Goal: Task Accomplishment & Management: Use online tool/utility

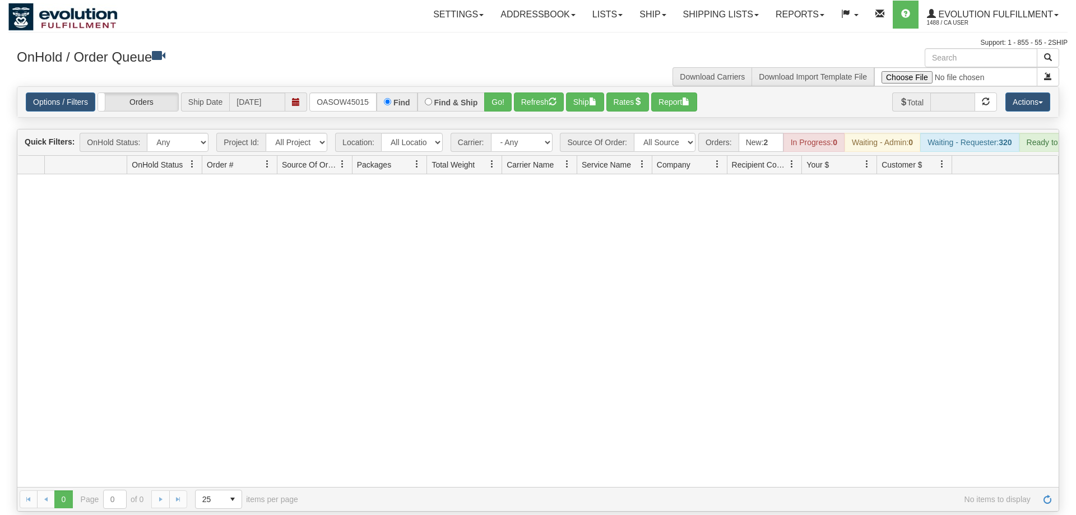
scroll to position [0, 6]
click at [349, 92] on input "OASOW45015-1" at bounding box center [342, 101] width 67 height 19
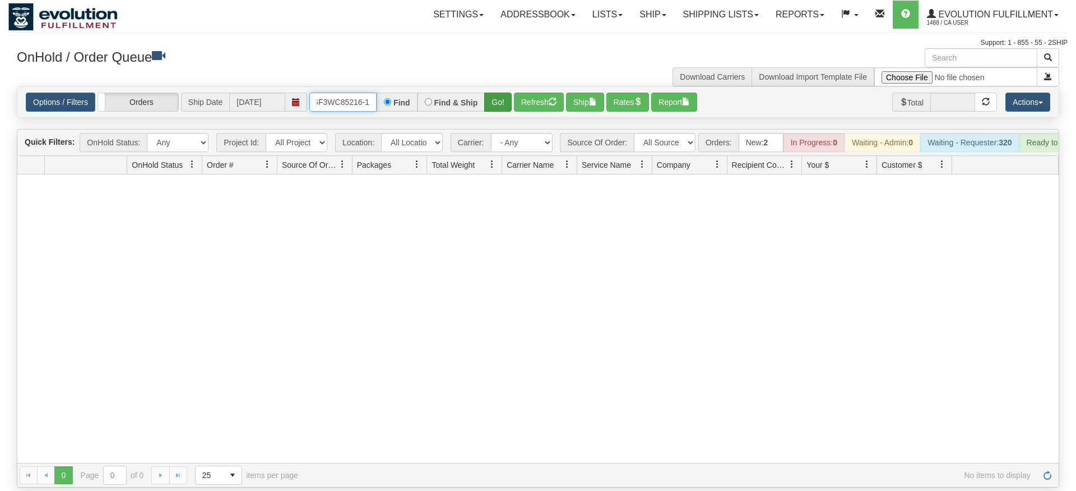
type input "OGF3WC85216-1"
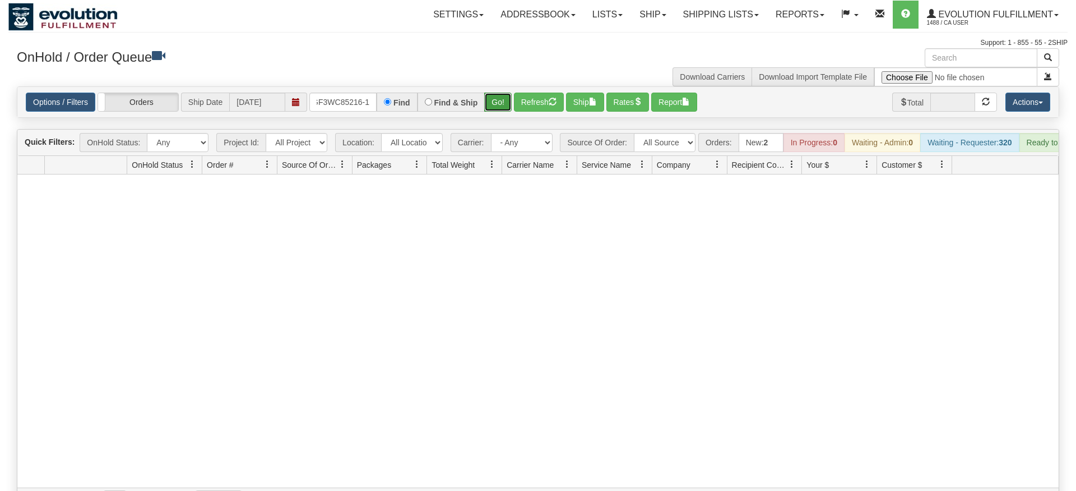
click at [502, 108] on div "Is equal to Is not equal to Contains Does not contains CAD USD EUR ZAR [PERSON_…" at bounding box center [538, 298] width 1060 height 425
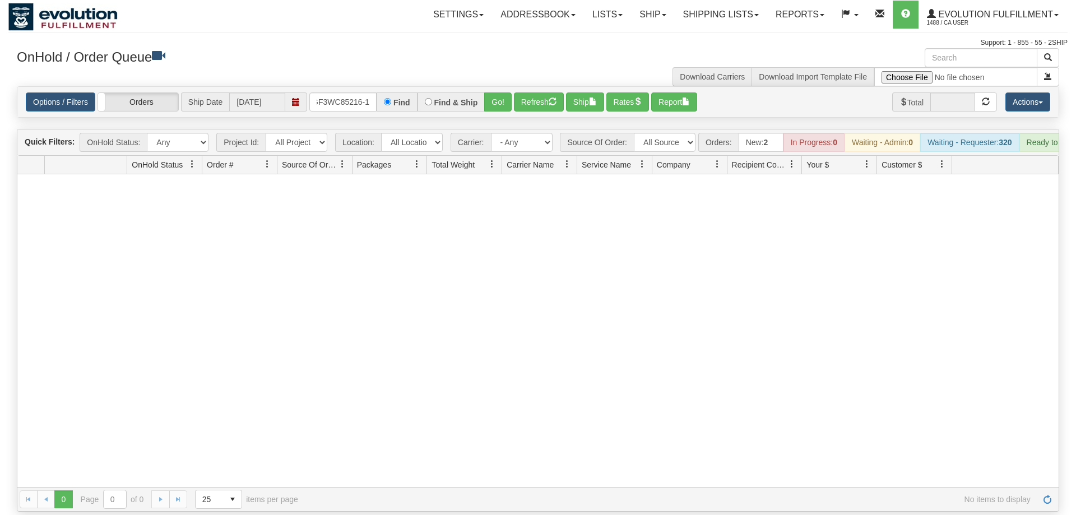
click at [498, 95] on div "Options / Filters Group Shipments Orders Ship Date [DATE] OGF3WC85216-1 Find Fi…" at bounding box center [538, 102] width 1042 height 30
click at [492, 92] on button "Go!" at bounding box center [497, 101] width 27 height 19
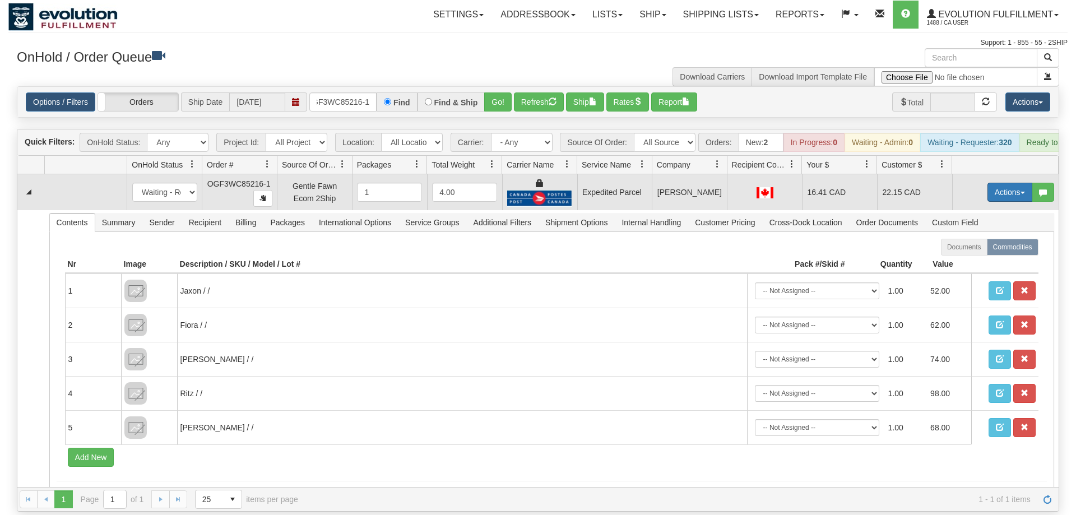
click at [1007, 183] on button "Actions" at bounding box center [1010, 192] width 45 height 19
click at [965, 253] on span "Ship" at bounding box center [966, 257] width 24 height 9
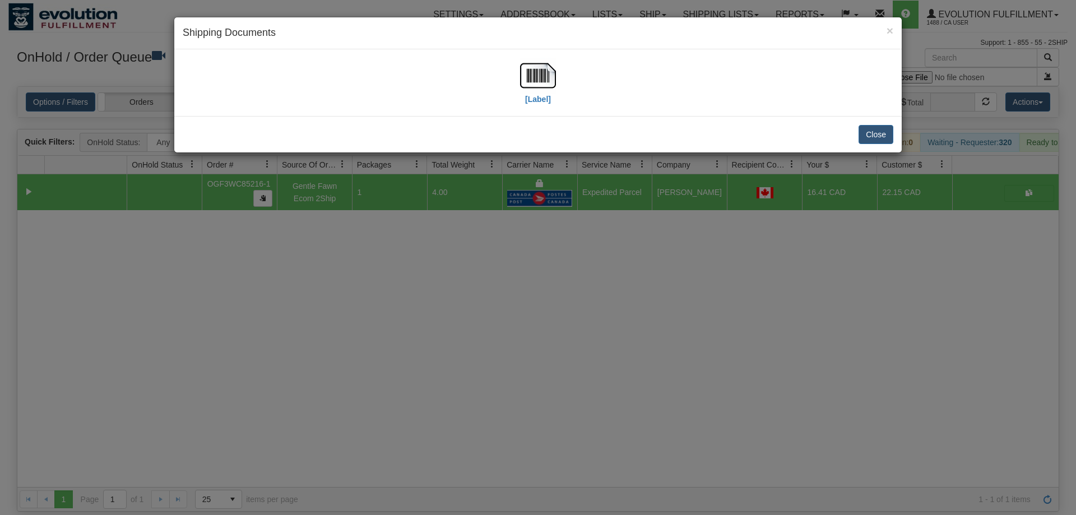
click at [533, 114] on div "[Label]" at bounding box center [538, 82] width 728 height 67
click at [540, 88] on img at bounding box center [538, 76] width 36 height 36
click at [656, 314] on div "× Shipping Documents [Label] Close" at bounding box center [538, 257] width 1076 height 515
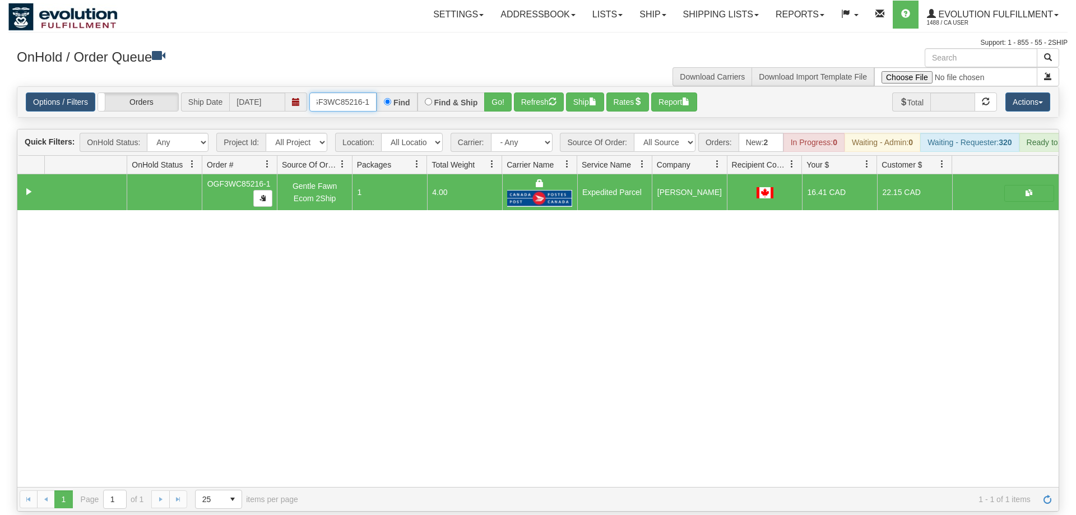
click at [339, 92] on input "OGF3WC85216-1" at bounding box center [342, 101] width 67 height 19
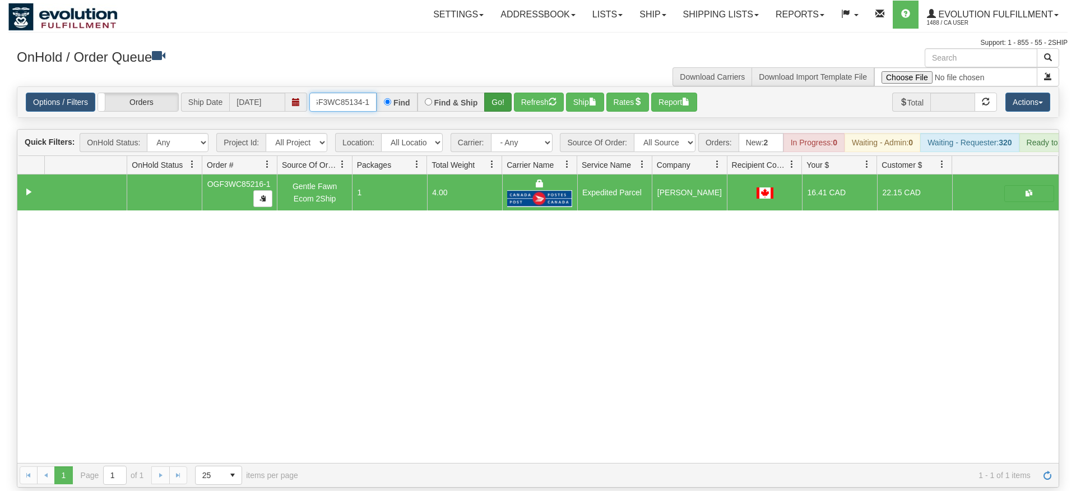
type input "OGF3WC85134-1"
click at [510, 104] on div "Is equal to Is not equal to Contains Does not contains CAD USD EUR ZAR [PERSON_…" at bounding box center [538, 286] width 1060 height 401
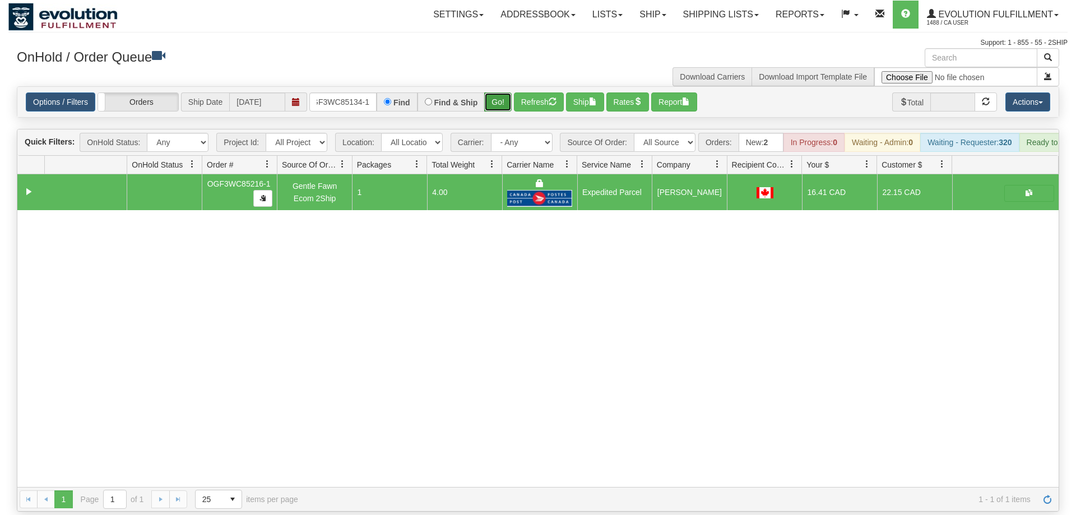
click at [501, 92] on button "Go!" at bounding box center [497, 101] width 27 height 19
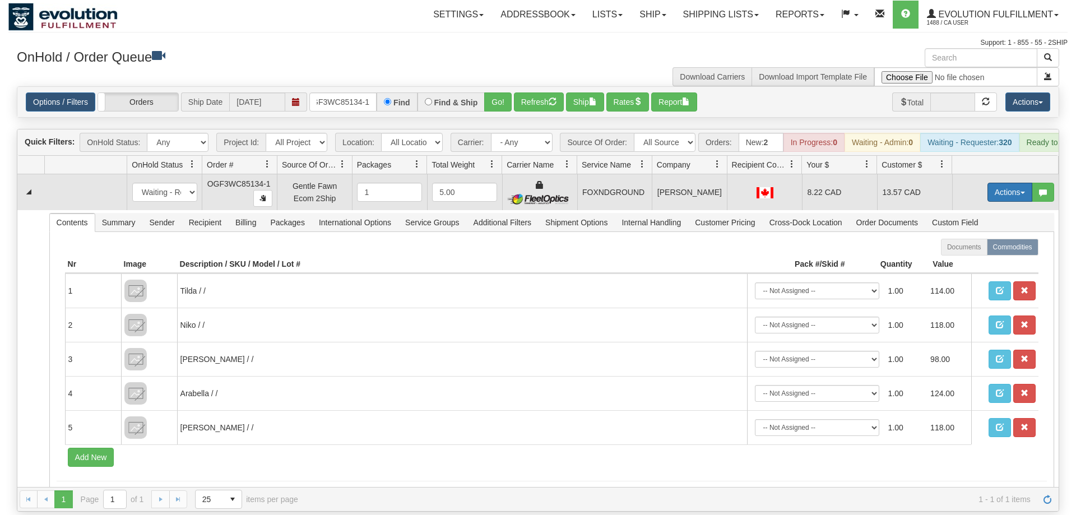
click at [1003, 183] on button "Actions" at bounding box center [1010, 192] width 45 height 19
click at [972, 253] on span "Ship" at bounding box center [966, 257] width 24 height 9
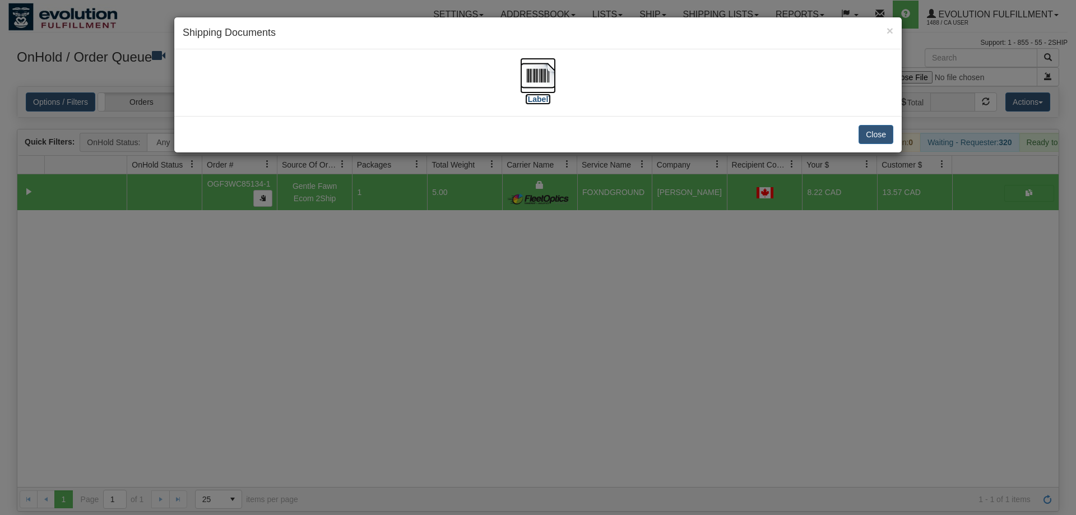
click at [526, 71] on img at bounding box center [538, 76] width 36 height 36
drag, startPoint x: 598, startPoint y: 280, endPoint x: 345, endPoint y: 96, distance: 313.1
click at [597, 277] on div "× Shipping Documents [Label] Close" at bounding box center [538, 257] width 1076 height 515
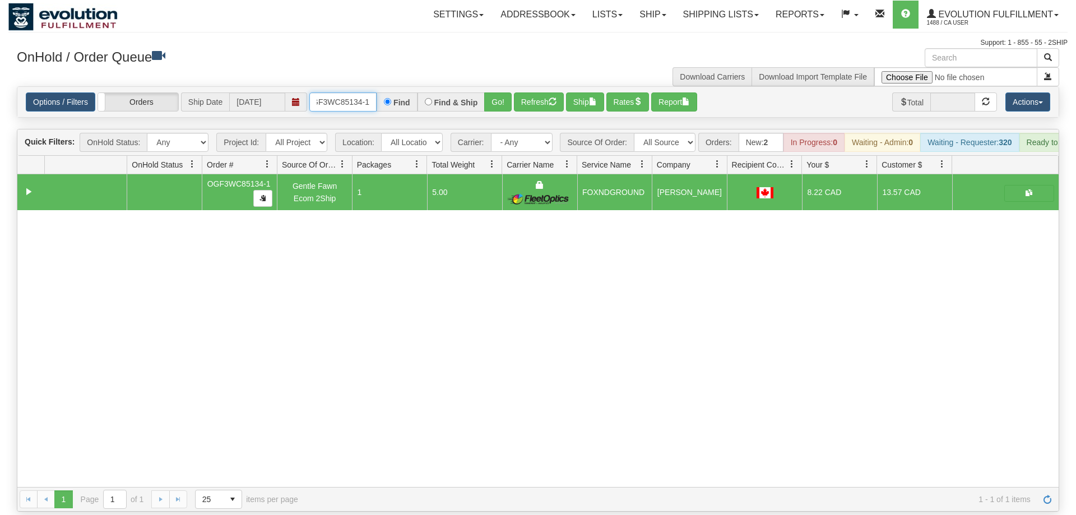
click at [340, 92] on input "OGF3WC85134-1" at bounding box center [342, 101] width 67 height 19
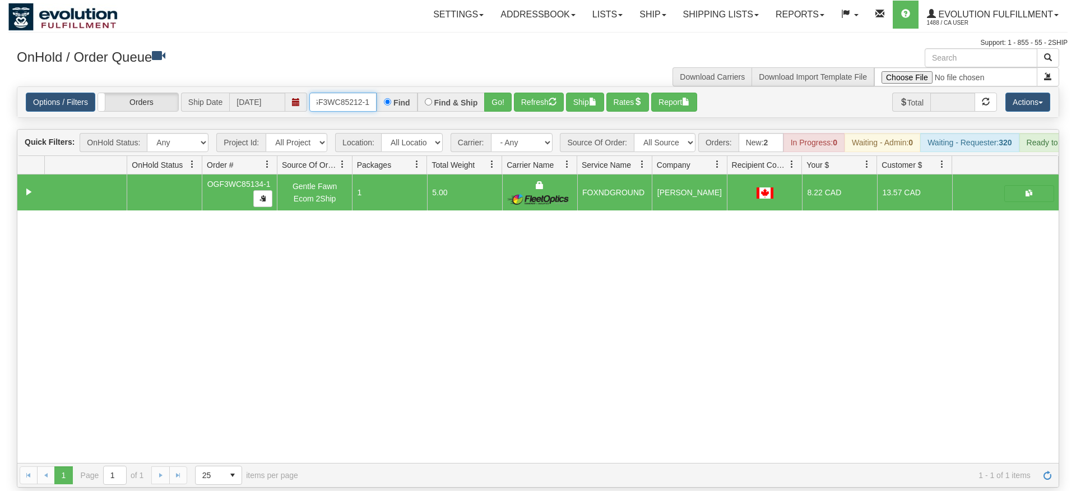
type input "OGF3WC85212-1"
click at [502, 112] on div "Is equal to Is not equal to Contains Does not contains CAD USD EUR ZAR [PERSON_…" at bounding box center [538, 286] width 1060 height 401
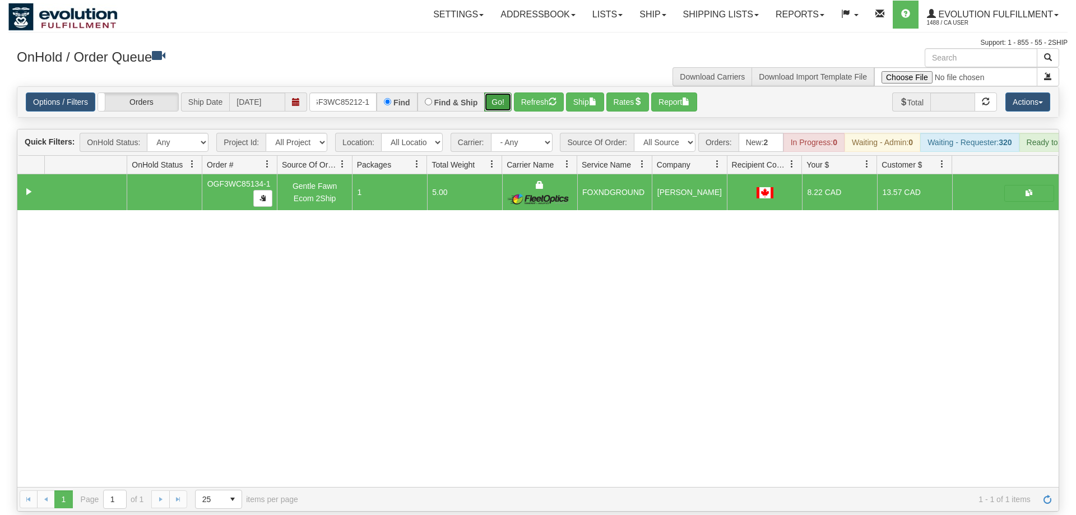
click at [503, 92] on button "Go!" at bounding box center [497, 101] width 27 height 19
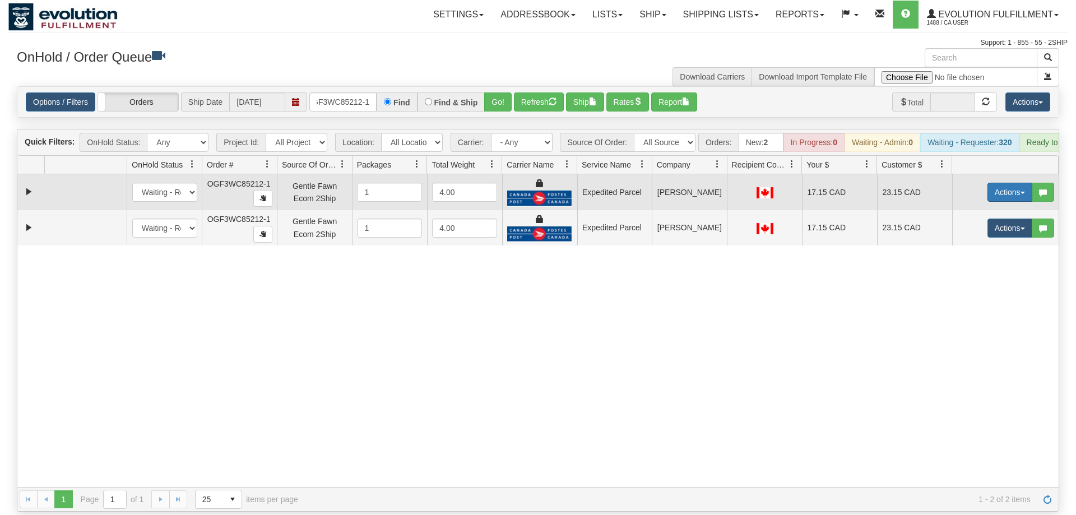
click at [1003, 183] on button "Actions" at bounding box center [1010, 192] width 45 height 19
click at [977, 250] on link "Ship" at bounding box center [987, 257] width 90 height 15
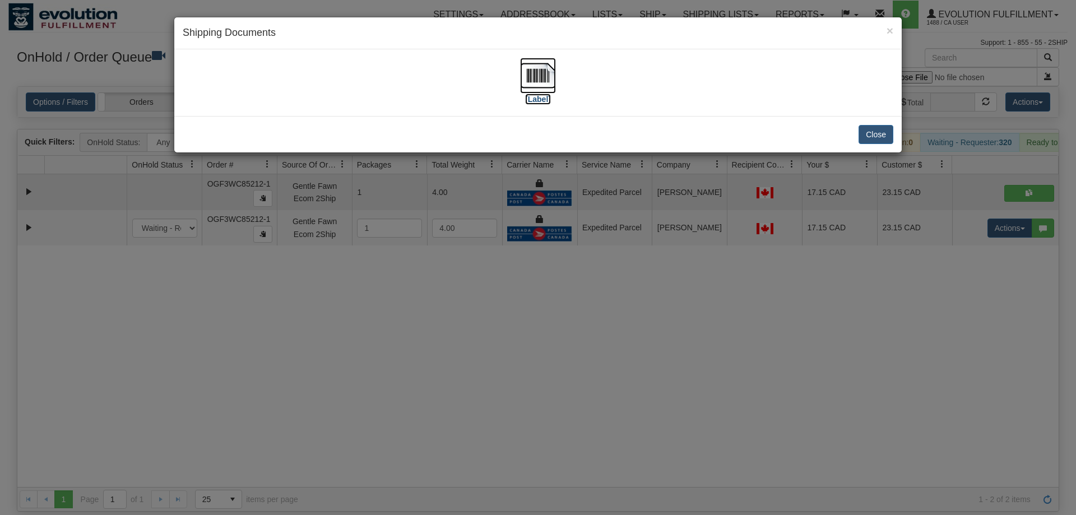
click at [536, 85] on img at bounding box center [538, 76] width 36 height 36
drag, startPoint x: 849, startPoint y: 365, endPoint x: 932, endPoint y: 246, distance: 145.4
click at [855, 352] on div "× Shipping Documents [Label] Close" at bounding box center [538, 257] width 1076 height 515
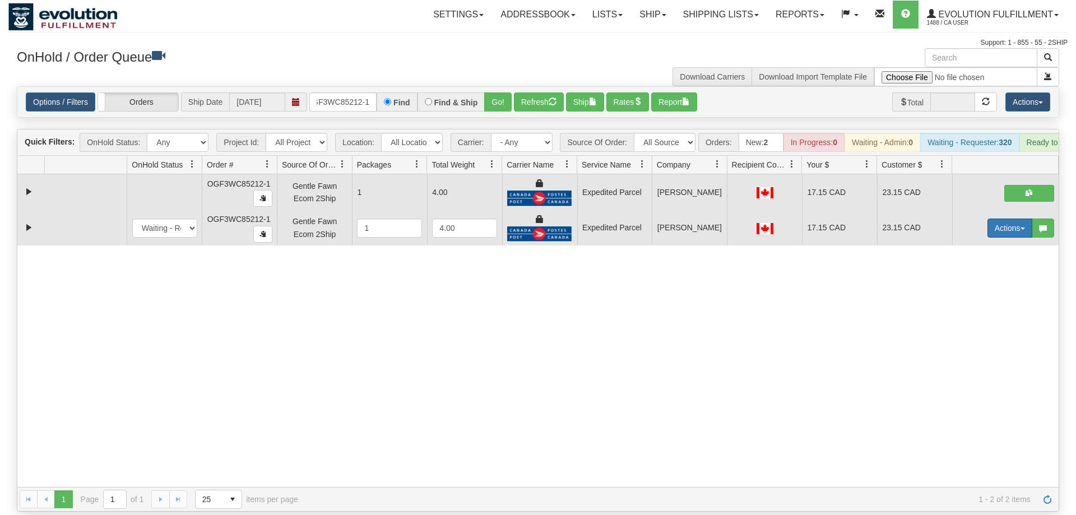
click at [1008, 219] on button "Actions" at bounding box center [1010, 228] width 45 height 19
click at [978, 303] on span "Delete" at bounding box center [969, 307] width 30 height 9
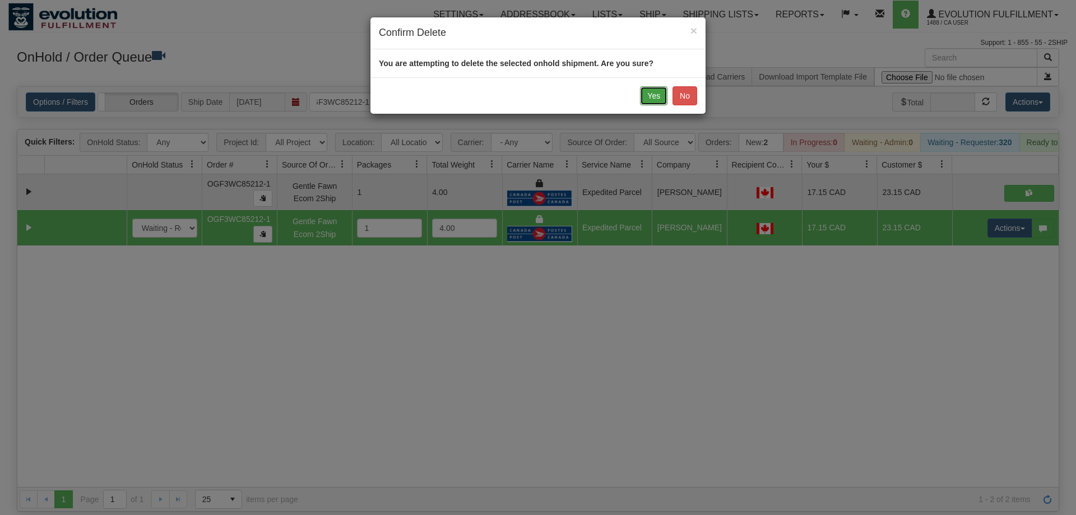
click at [643, 103] on button "Yes" at bounding box center [653, 95] width 27 height 19
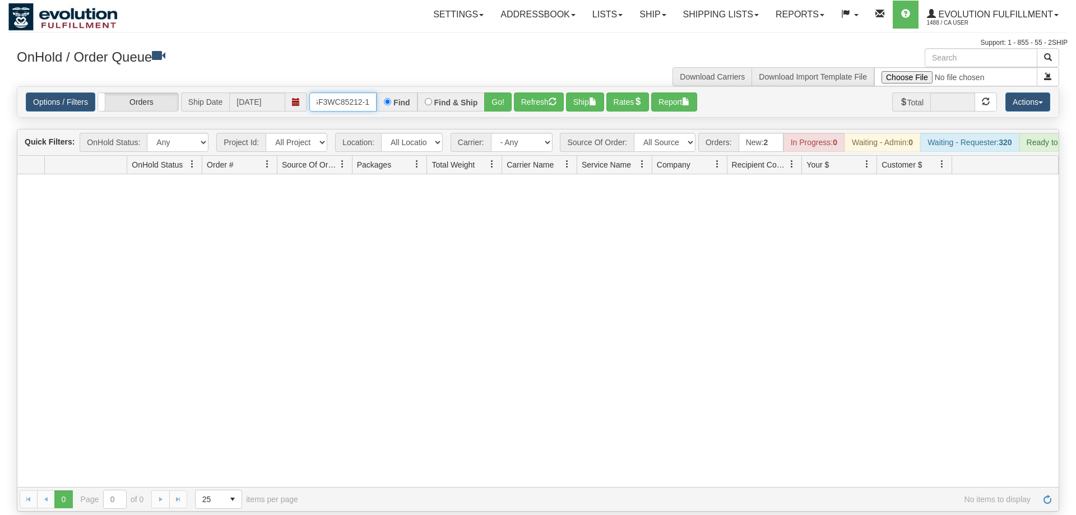
click at [357, 94] on input "OGF3WC85212-1" at bounding box center [342, 101] width 67 height 19
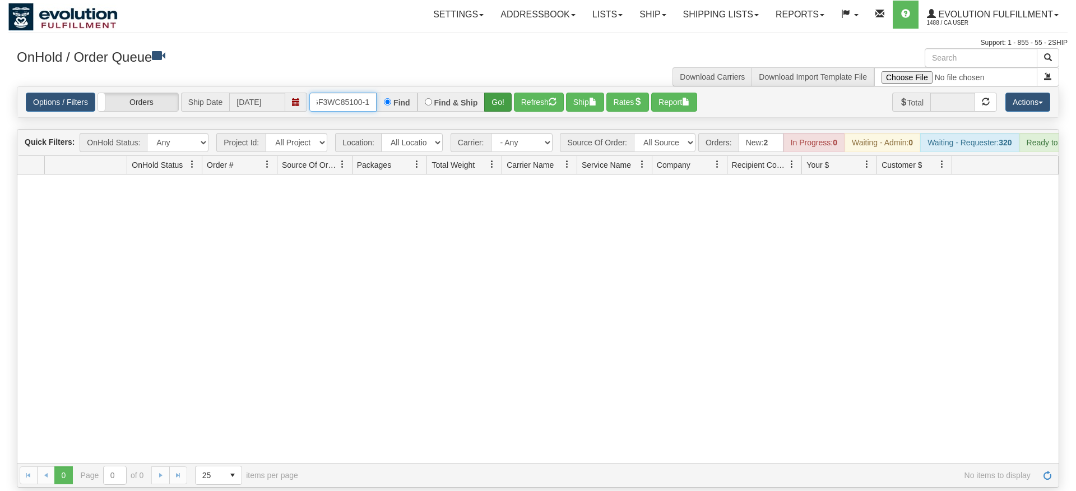
type input "OGF3WC85100-1"
click at [497, 103] on div "Is equal to Is not equal to Contains Does not contains CAD USD EUR ZAR [PERSON_…" at bounding box center [538, 286] width 1060 height 401
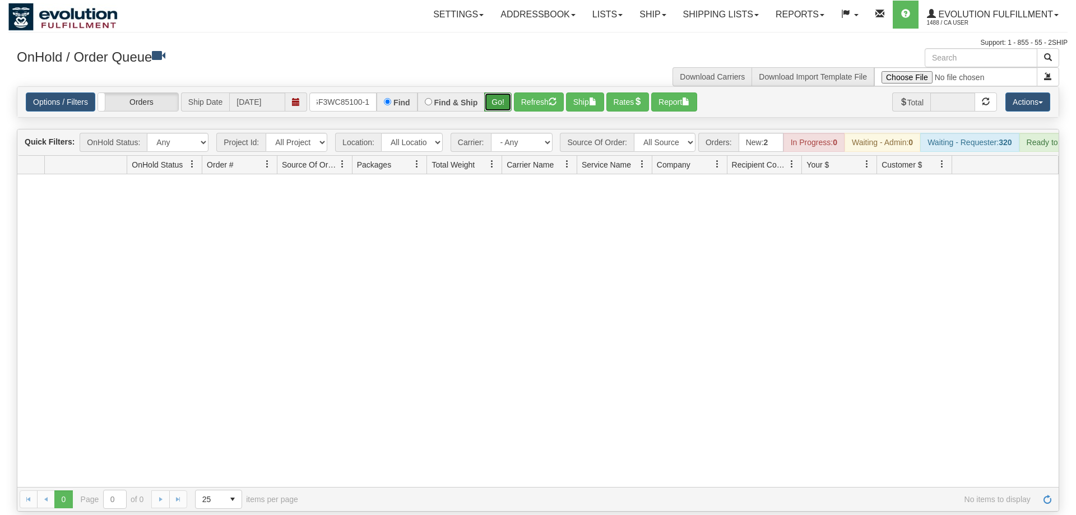
click at [494, 92] on button "Go!" at bounding box center [497, 101] width 27 height 19
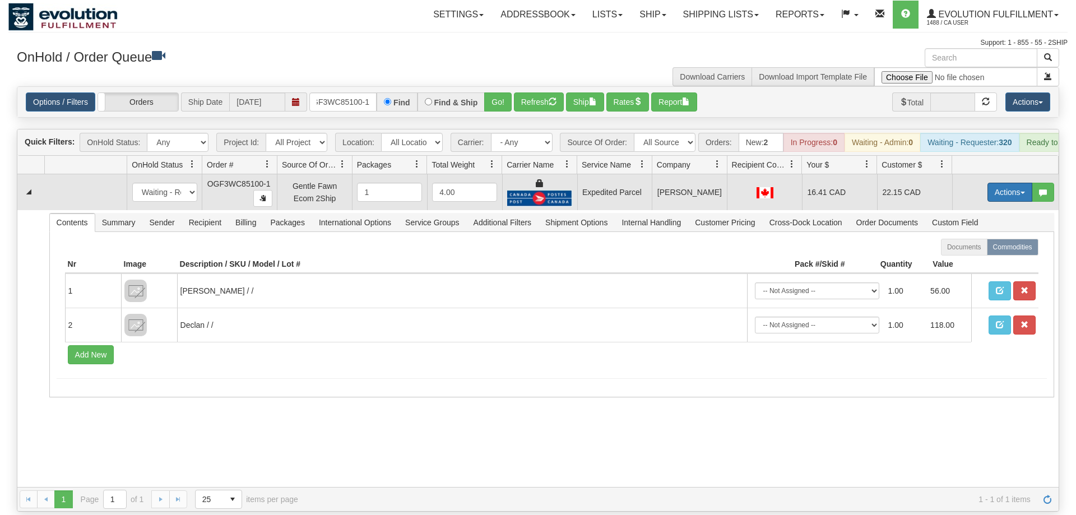
click at [1020, 183] on button "Actions" at bounding box center [1010, 192] width 45 height 19
click at [985, 250] on link "Ship" at bounding box center [987, 257] width 90 height 15
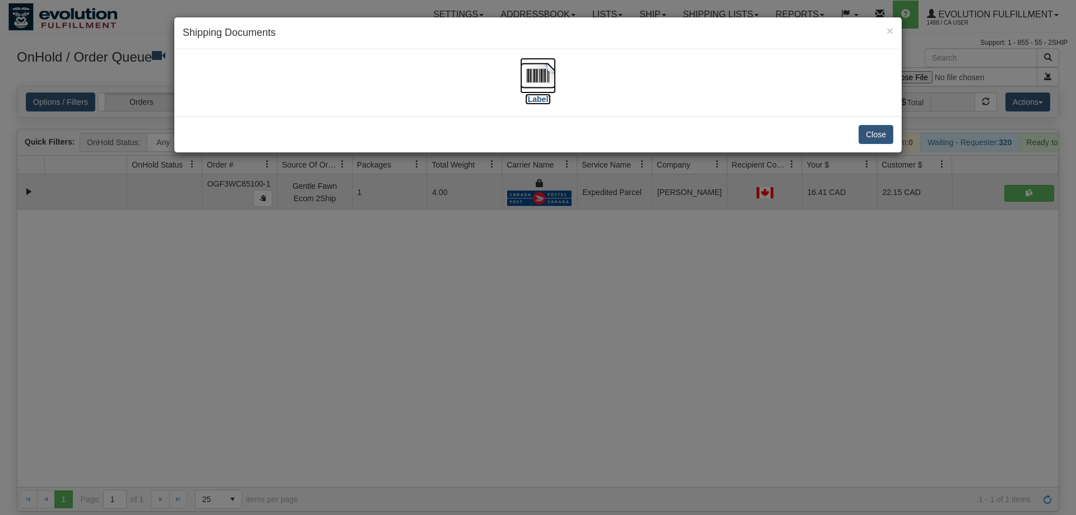
click at [538, 85] on img at bounding box center [538, 76] width 36 height 36
drag, startPoint x: 584, startPoint y: 292, endPoint x: 355, endPoint y: 44, distance: 336.8
click at [576, 280] on div "× Shipping Documents [Label] Close" at bounding box center [538, 257] width 1076 height 515
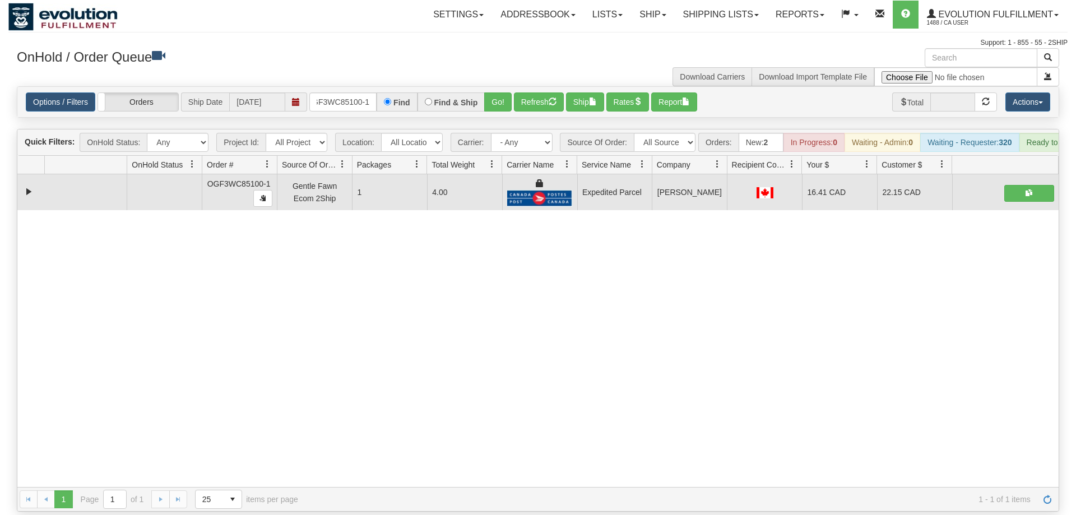
click at [349, 96] on div "Options / Filters Group Shipments Orders Ship Date [DATE] OGF3WC85100-1 Find Fi…" at bounding box center [538, 102] width 1042 height 30
click at [351, 92] on input "OGF3WC85100-1" at bounding box center [342, 101] width 67 height 19
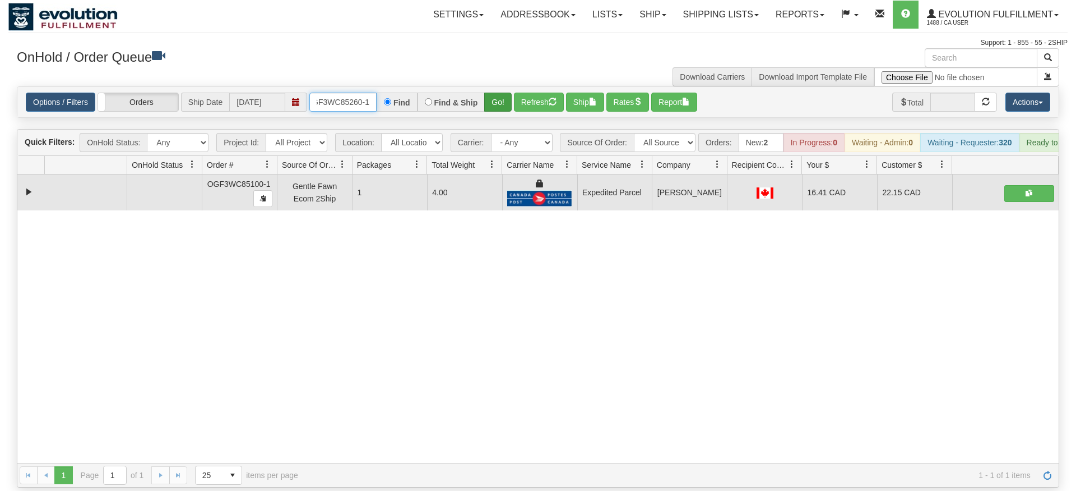
type input "OGF3WC85260-1"
click at [505, 109] on div "Is equal to Is not equal to Contains Does not contains CAD USD EUR ZAR [PERSON_…" at bounding box center [538, 286] width 1060 height 401
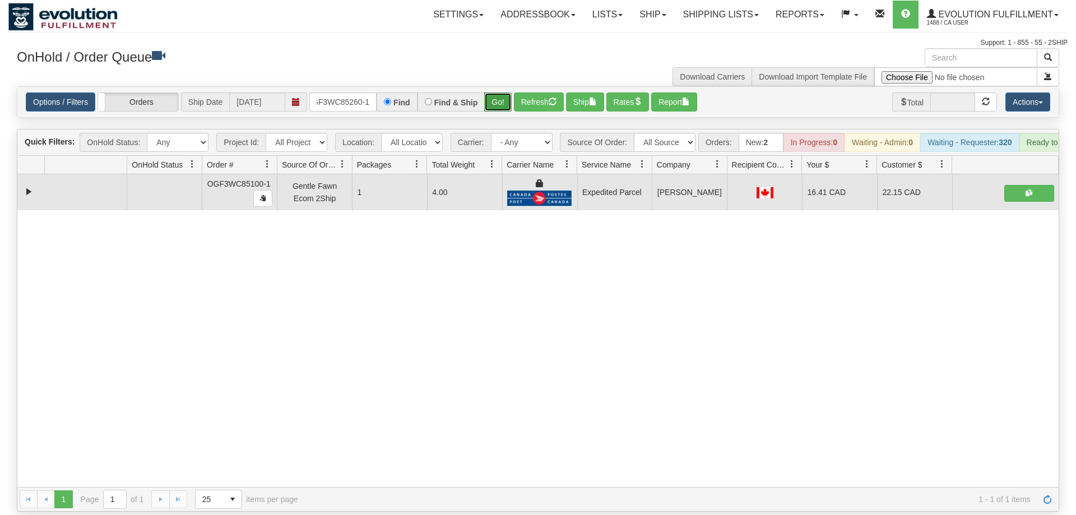
click at [502, 92] on button "Go!" at bounding box center [497, 101] width 27 height 19
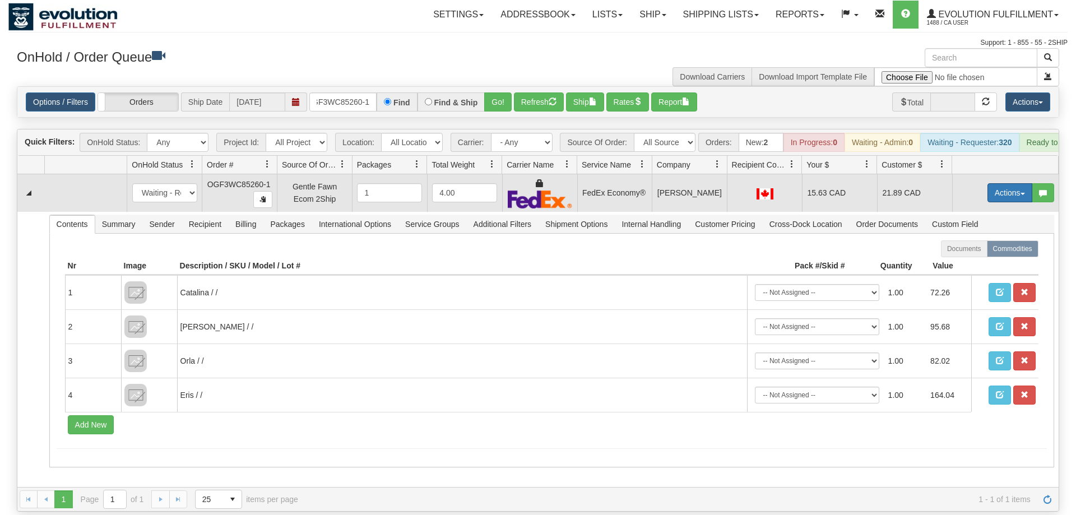
click at [1008, 183] on button "Actions" at bounding box center [1010, 192] width 45 height 19
click at [974, 253] on span "Ship" at bounding box center [966, 257] width 24 height 9
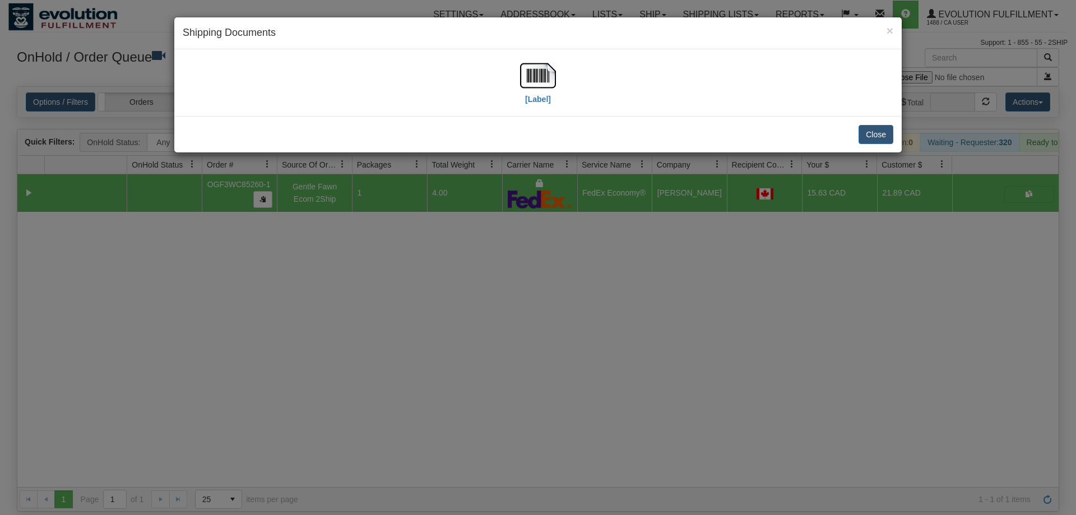
click at [502, 79] on div "[Label]" at bounding box center [538, 83] width 711 height 50
click at [520, 77] on div "[Label]" at bounding box center [538, 83] width 711 height 50
click at [559, 78] on div "[Label]" at bounding box center [538, 83] width 711 height 50
click at [535, 85] on img at bounding box center [538, 76] width 36 height 36
drag, startPoint x: 543, startPoint y: 345, endPoint x: 391, endPoint y: 119, distance: 272.7
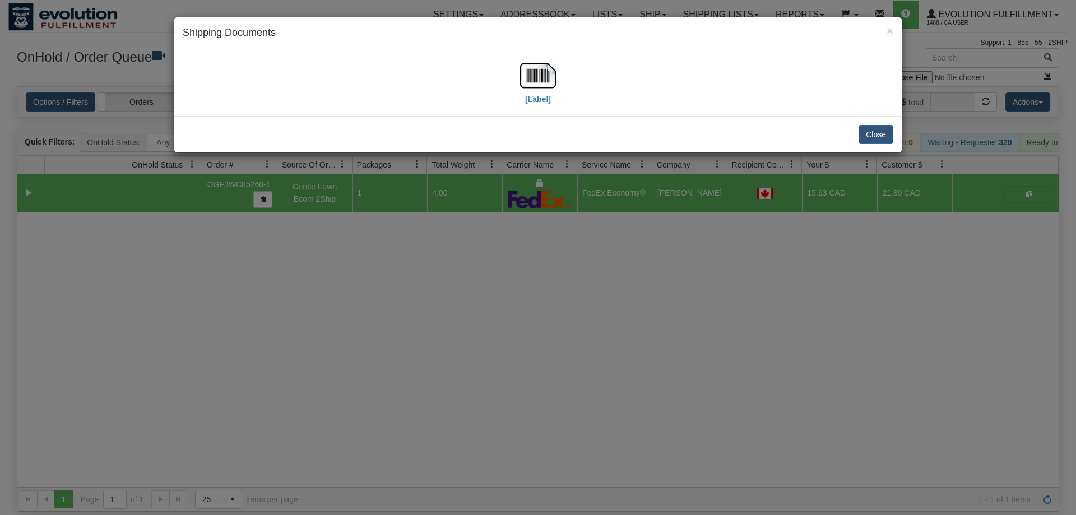
click at [543, 345] on div "× Shipping Documents [Label] Close" at bounding box center [538, 257] width 1076 height 515
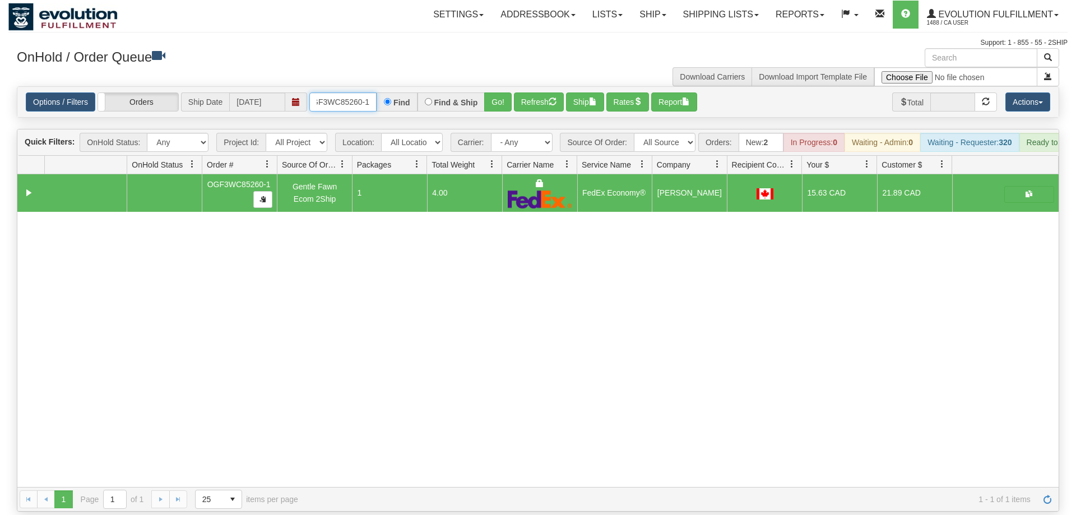
click at [336, 92] on input "OGF3WC85260-1" at bounding box center [342, 101] width 67 height 19
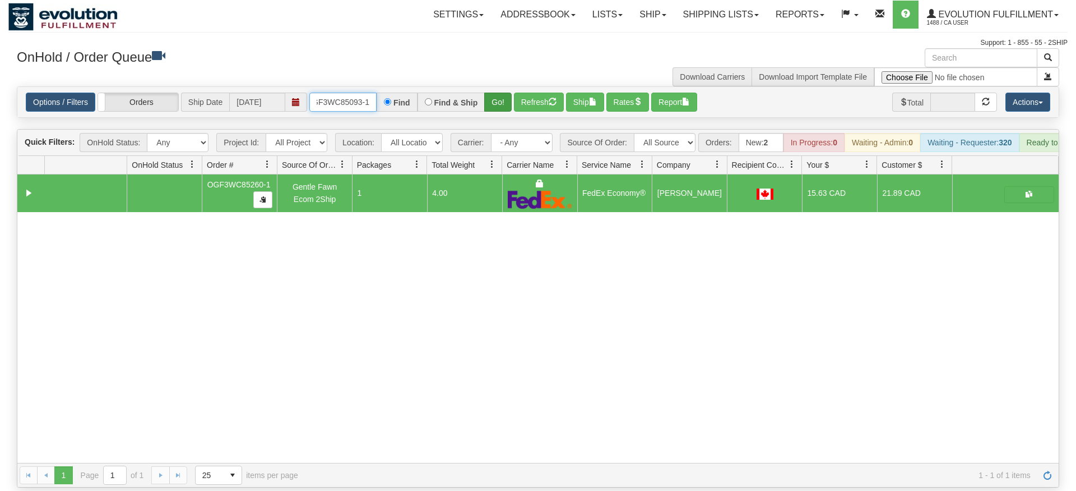
type input "OGF3WC85093-1"
click at [501, 107] on div "Is equal to Is not equal to Contains Does not contains CAD USD EUR ZAR [PERSON_…" at bounding box center [538, 286] width 1060 height 401
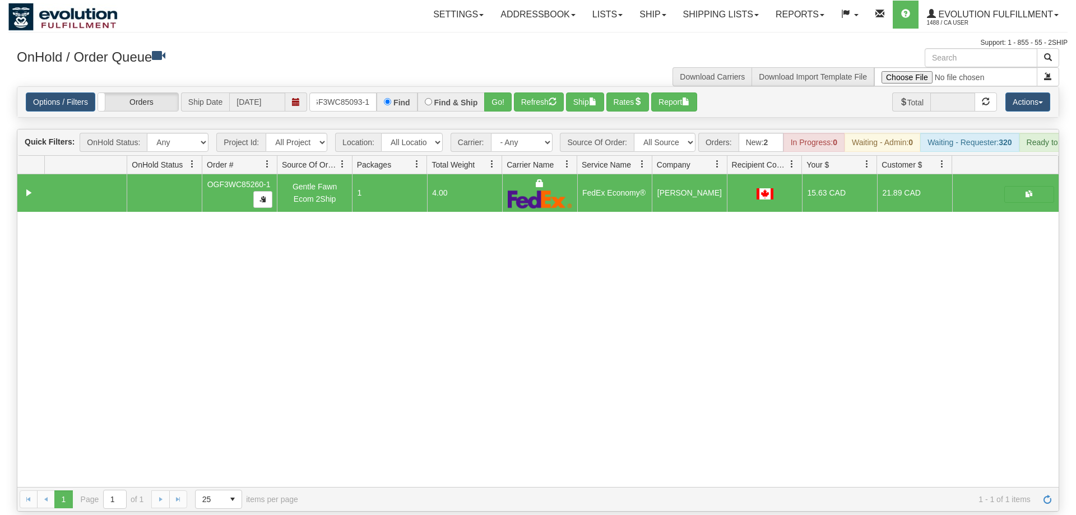
click at [494, 87] on div "Options / Filters Group Shipments Orders Ship Date [DATE] OGF3WC85093-1 Find Fi…" at bounding box center [538, 102] width 1042 height 30
click at [494, 92] on button "Go!" at bounding box center [497, 101] width 27 height 19
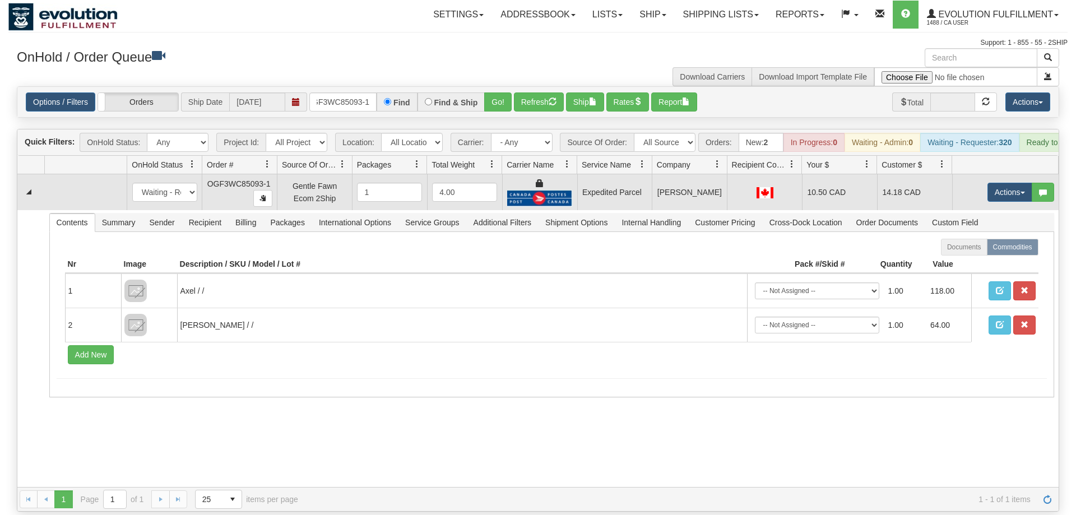
click at [1001, 187] on td "Actions Open Refresh Rates Rate All Services Ship Delete Edit Items" at bounding box center [1005, 192] width 107 height 36
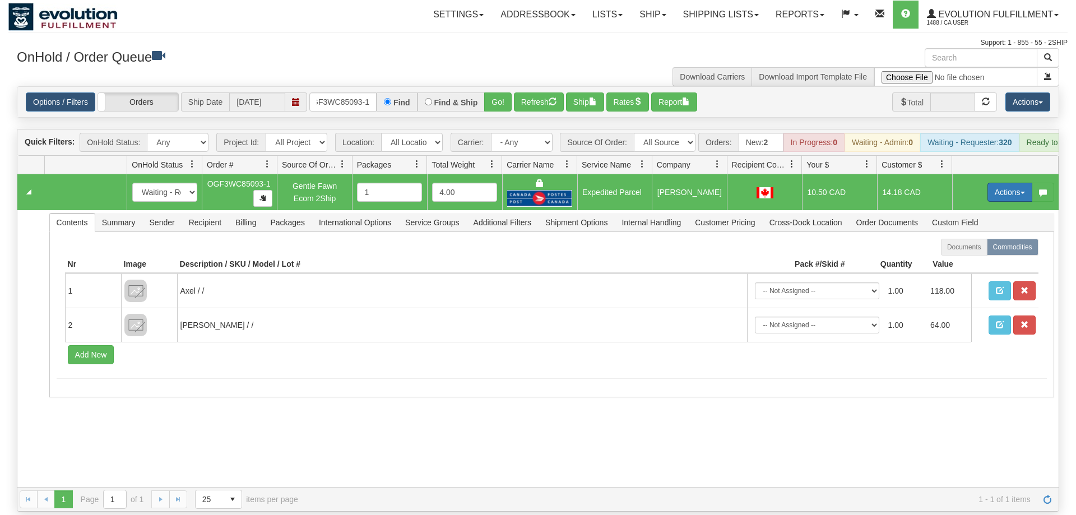
click at [1002, 183] on button "Actions" at bounding box center [1010, 192] width 45 height 19
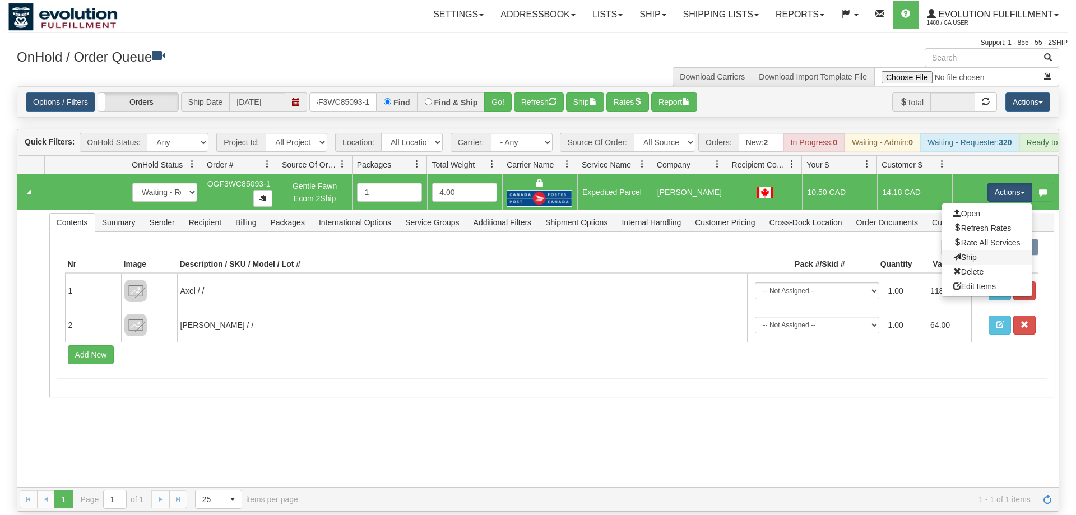
click at [976, 250] on link "Ship" at bounding box center [987, 257] width 90 height 15
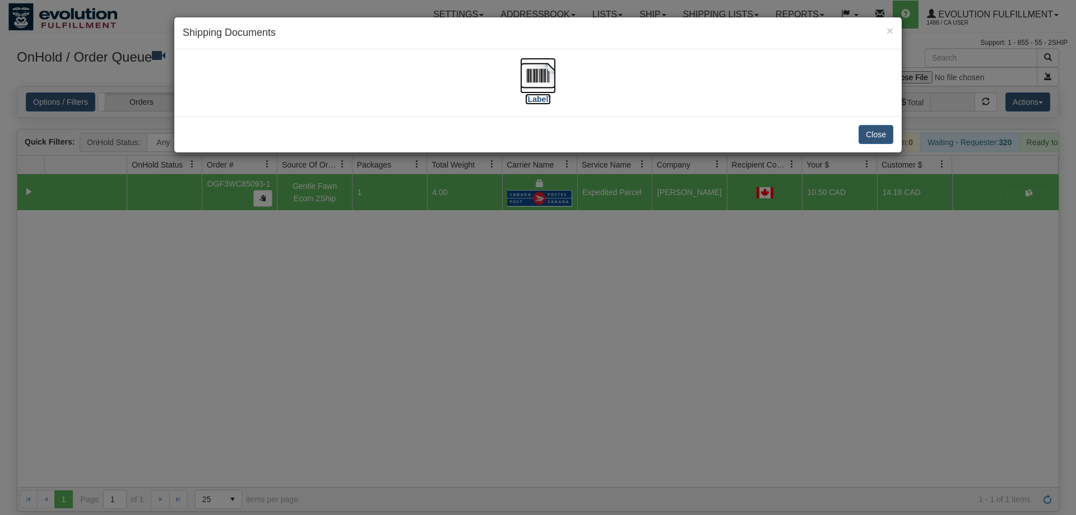
click at [529, 71] on img at bounding box center [538, 76] width 36 height 36
drag, startPoint x: 408, startPoint y: 332, endPoint x: 299, endPoint y: 94, distance: 261.9
click at [407, 322] on div "× Shipping Documents [Label] Close" at bounding box center [538, 257] width 1076 height 515
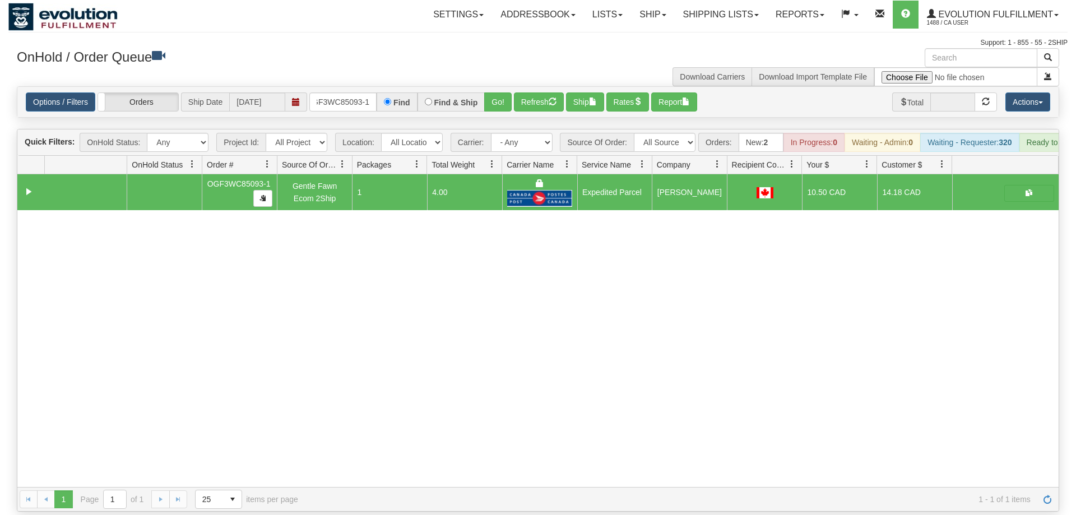
click at [334, 95] on div "Options / Filters Group Shipments Orders Ship Date [DATE] OGF3WC85093-1 Find Fi…" at bounding box center [538, 102] width 1042 height 30
click at [325, 92] on input "OGF3WC85093-1" at bounding box center [342, 101] width 67 height 19
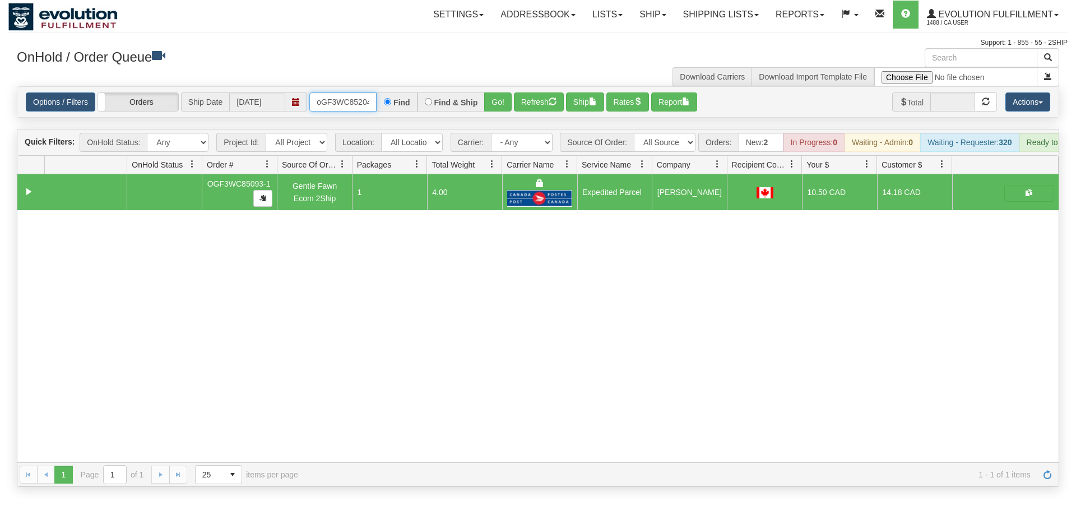
scroll to position [0, 9]
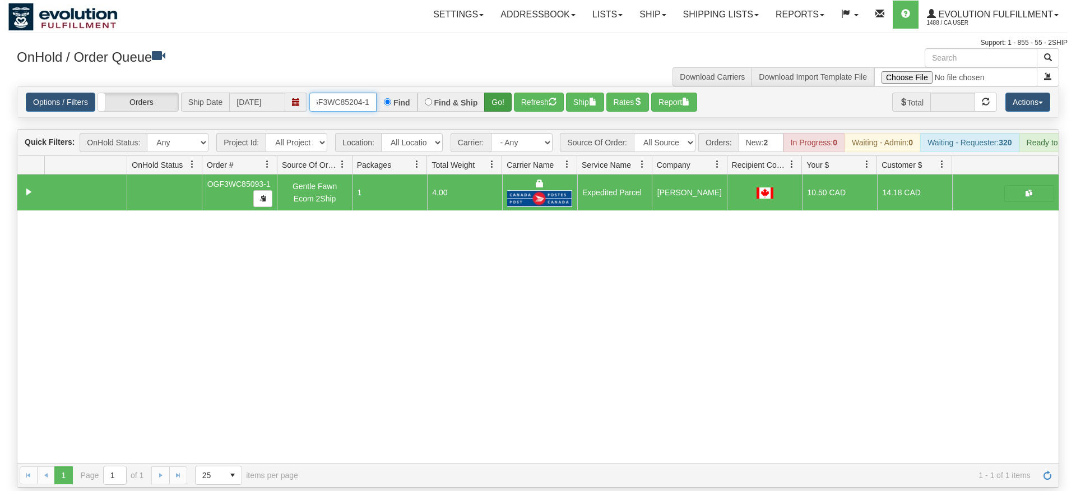
type input "oGF3WC85204-1"
click at [510, 112] on div "Is equal to Is not equal to Contains Does not contains CAD USD EUR ZAR [PERSON_…" at bounding box center [538, 286] width 1060 height 401
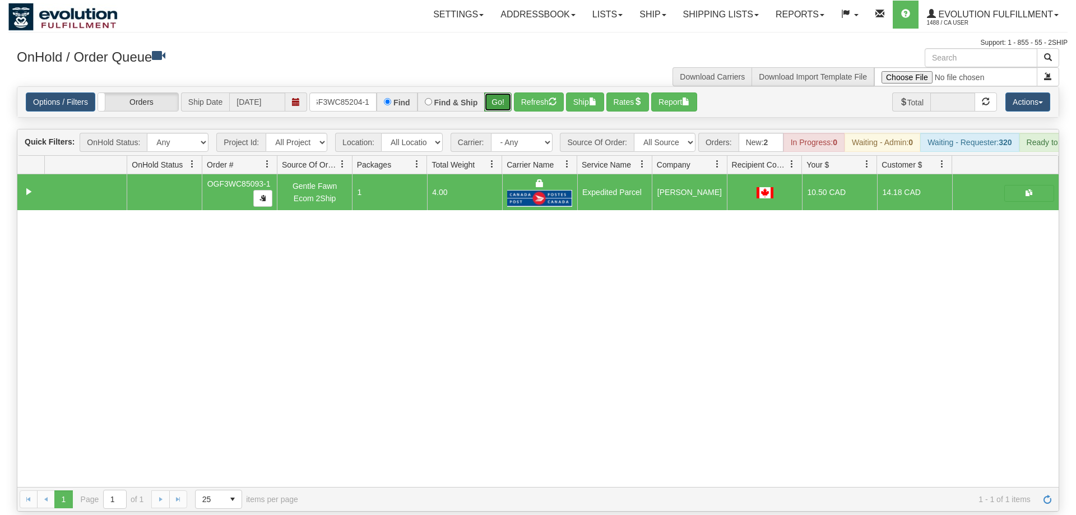
click at [512, 92] on button "Go!" at bounding box center [497, 101] width 27 height 19
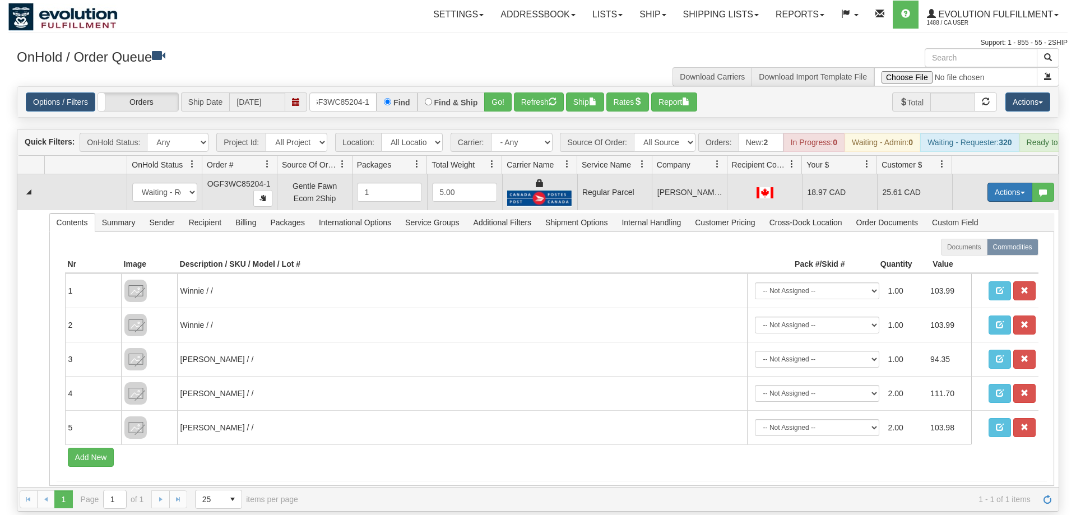
click at [1007, 183] on button "Actions" at bounding box center [1010, 192] width 45 height 19
click at [990, 238] on span "Rate All Services" at bounding box center [987, 242] width 67 height 9
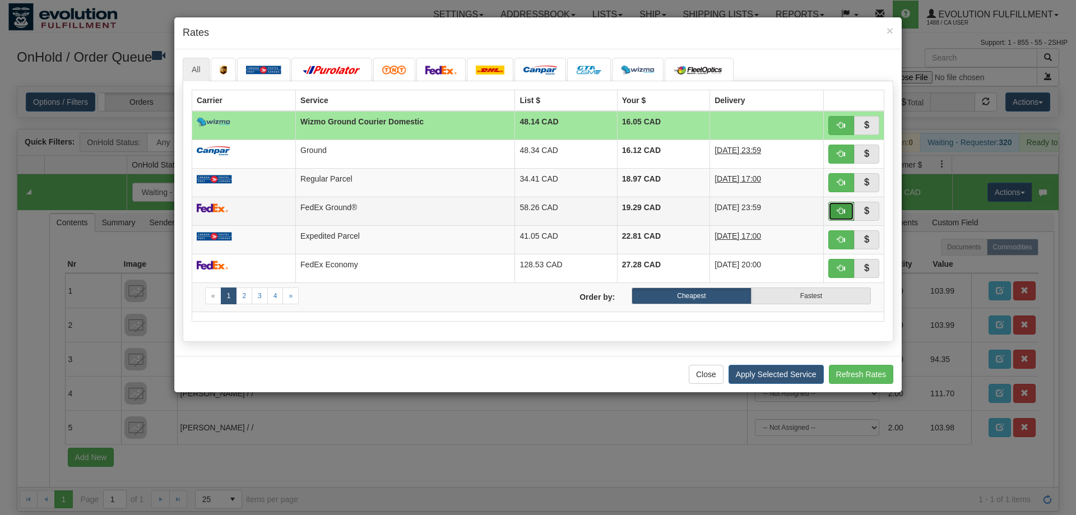
click at [849, 219] on button "button" at bounding box center [842, 211] width 26 height 19
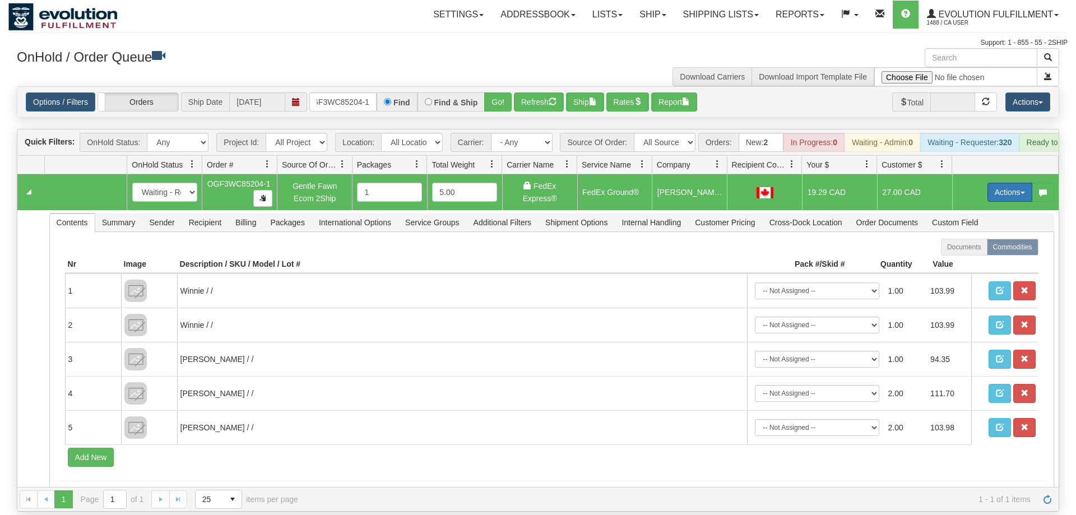
click at [1013, 183] on button "Actions" at bounding box center [1010, 192] width 45 height 19
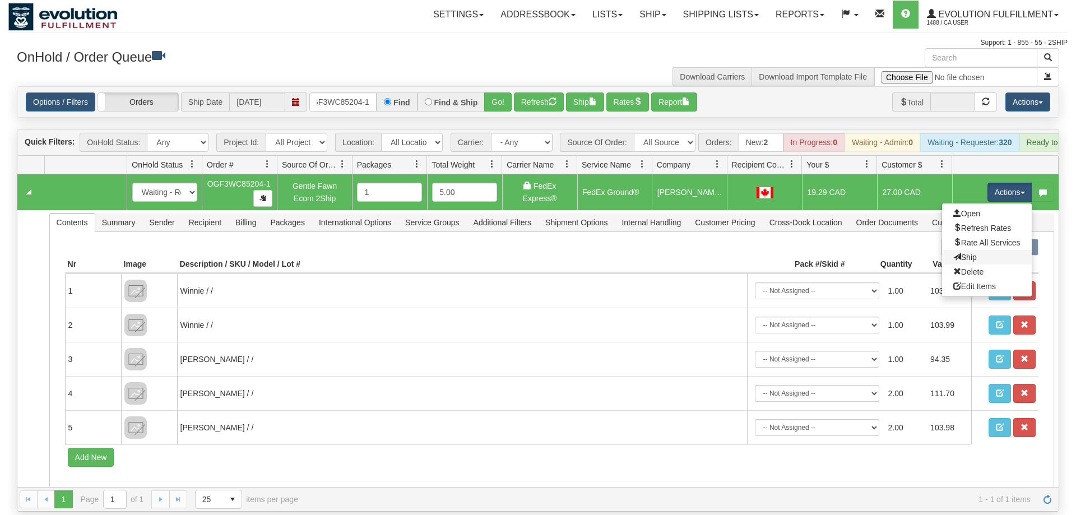
click at [994, 250] on link "Ship" at bounding box center [987, 257] width 90 height 15
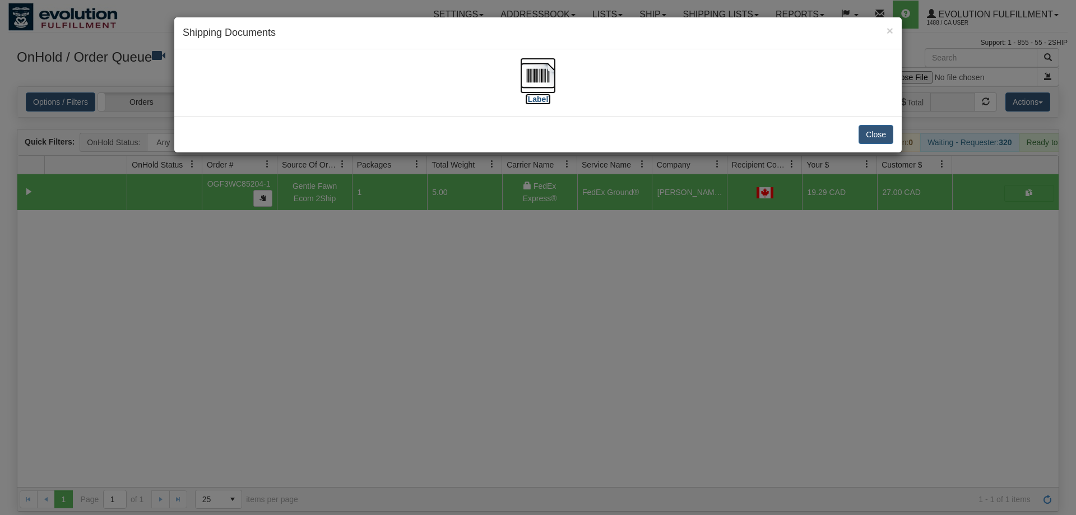
click at [542, 68] on img at bounding box center [538, 76] width 36 height 36
click at [563, 307] on div "× Shipping Documents [Label] Close" at bounding box center [538, 257] width 1076 height 515
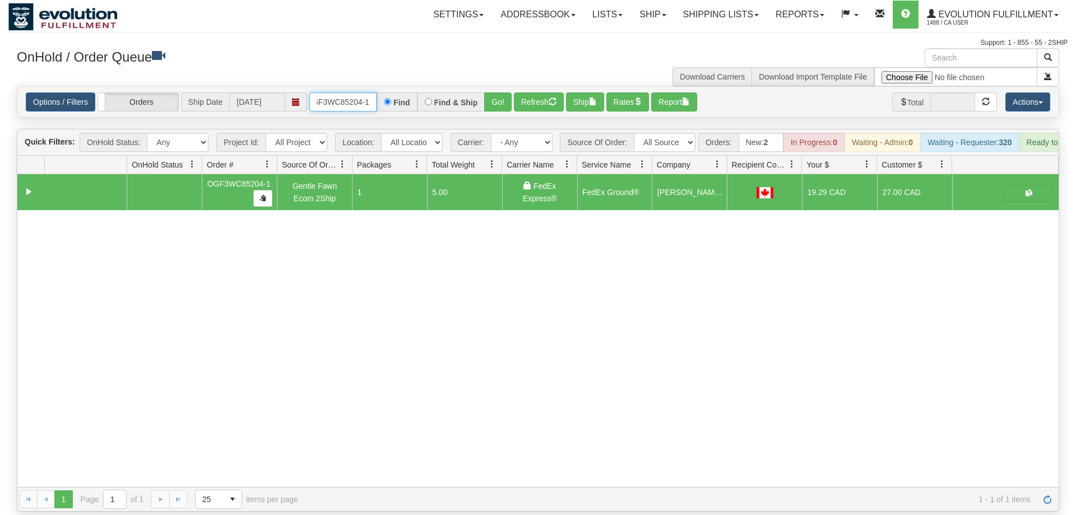
click at [346, 92] on input "oGF3WC85204-1" at bounding box center [342, 101] width 67 height 19
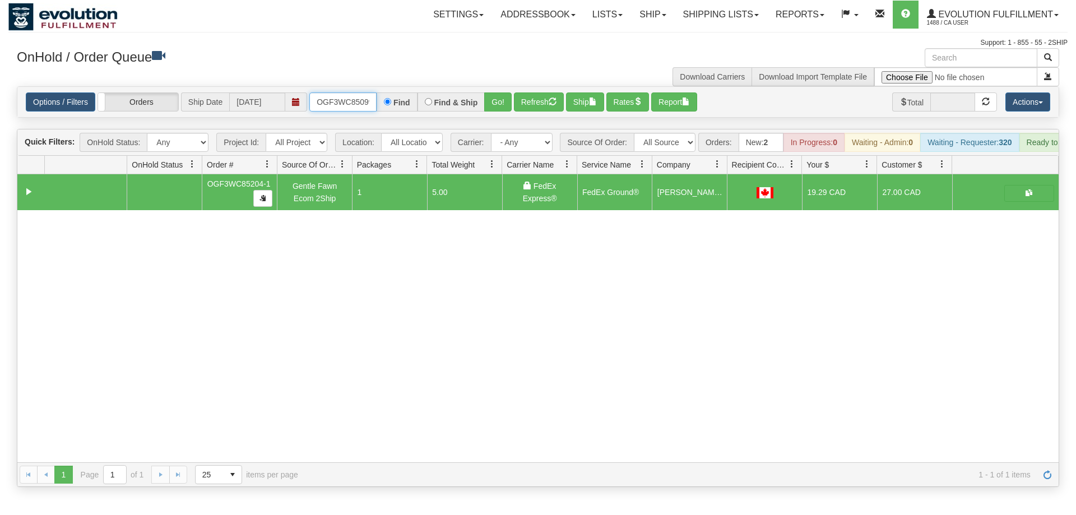
scroll to position [0, 11]
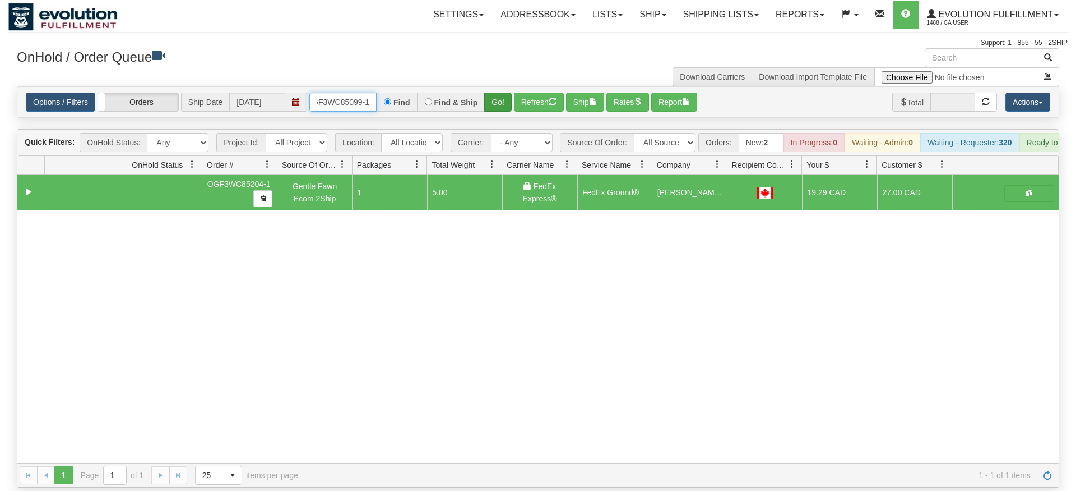
type input "OGF3WC85099-1"
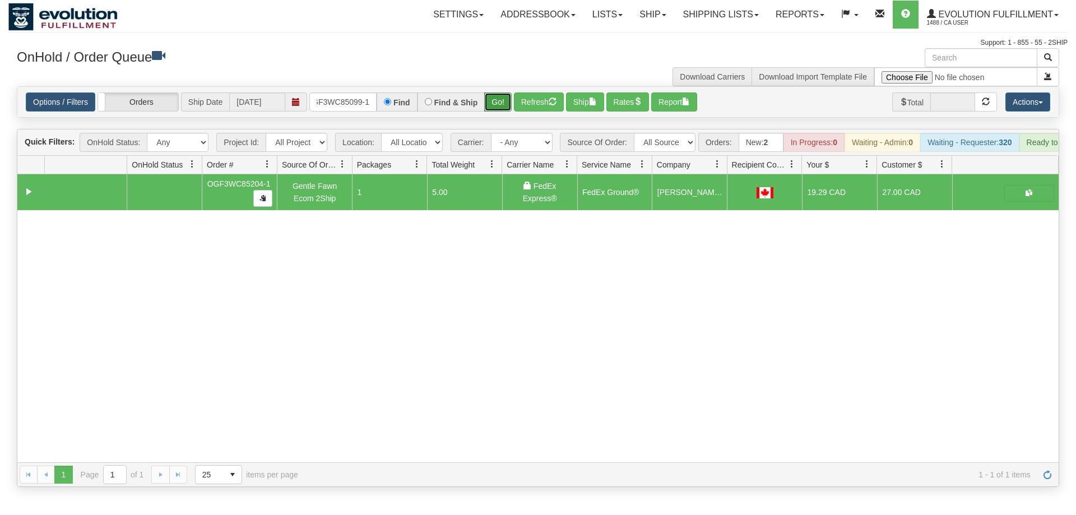
click at [499, 110] on div "Is equal to Is not equal to Contains Does not contains CAD USD EUR ZAR [PERSON_…" at bounding box center [538, 286] width 1060 height 401
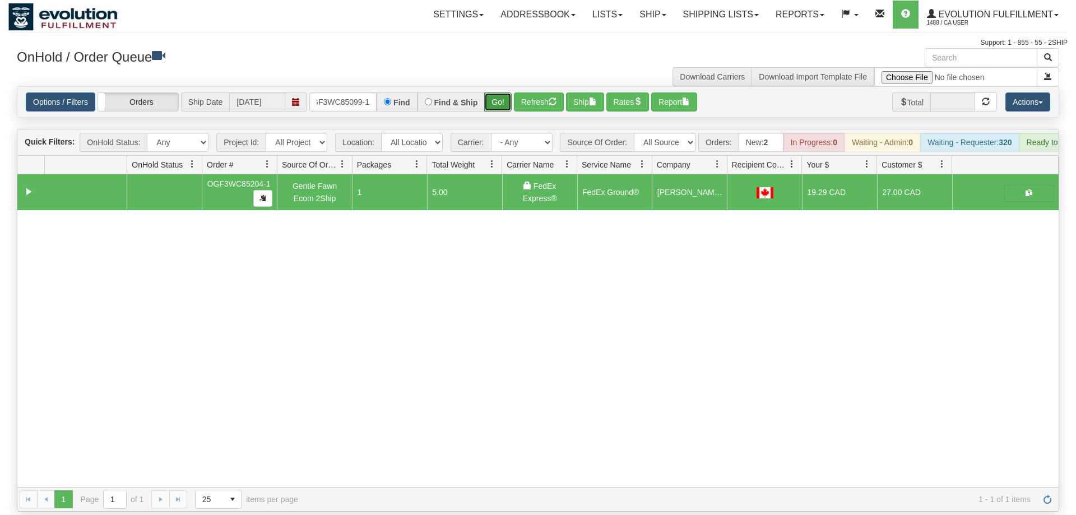
click at [491, 92] on button "Go!" at bounding box center [497, 101] width 27 height 19
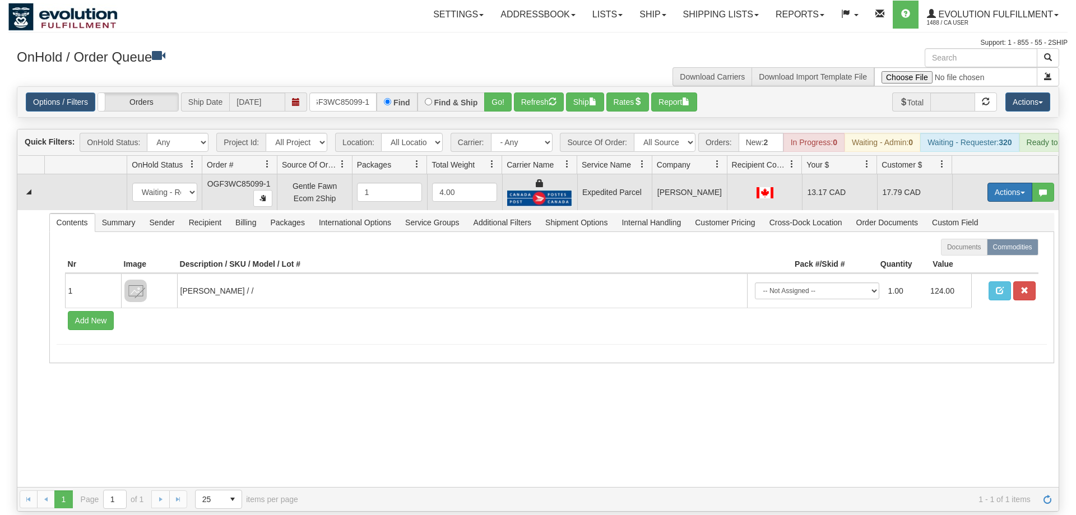
click at [995, 183] on button "Actions" at bounding box center [1010, 192] width 45 height 19
click at [982, 250] on link "Ship" at bounding box center [987, 257] width 90 height 15
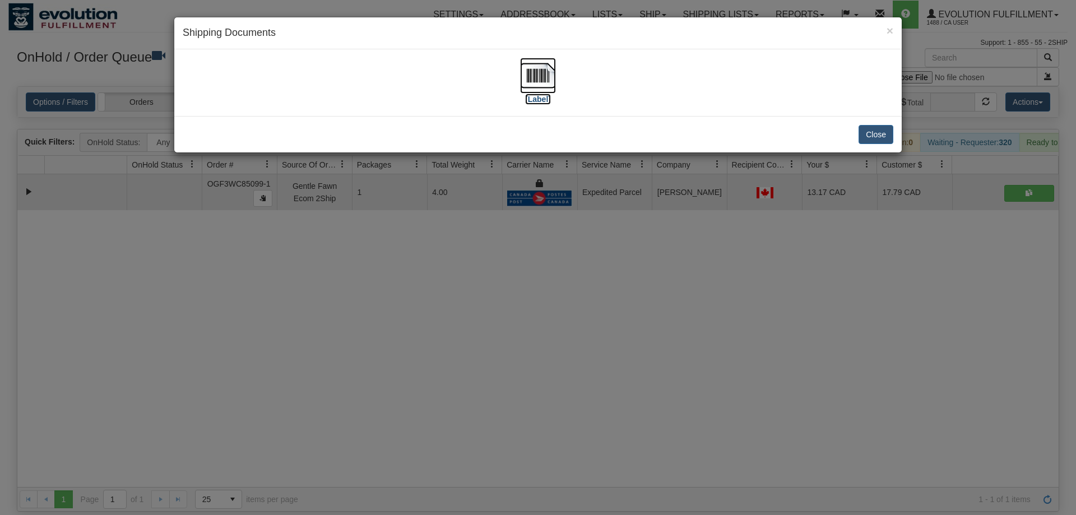
click at [552, 87] on img at bounding box center [538, 76] width 36 height 36
drag, startPoint x: 691, startPoint y: 300, endPoint x: 671, endPoint y: 274, distance: 33.2
click at [691, 300] on div "× Shipping Documents [Label] Close" at bounding box center [538, 257] width 1076 height 515
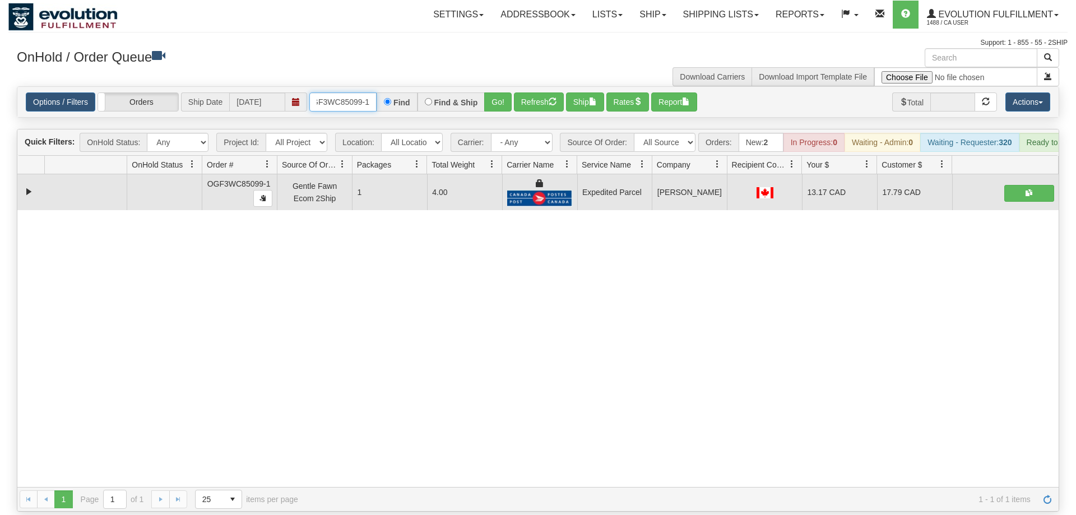
click at [353, 92] on input "OGF3WC85099-1" at bounding box center [342, 101] width 67 height 19
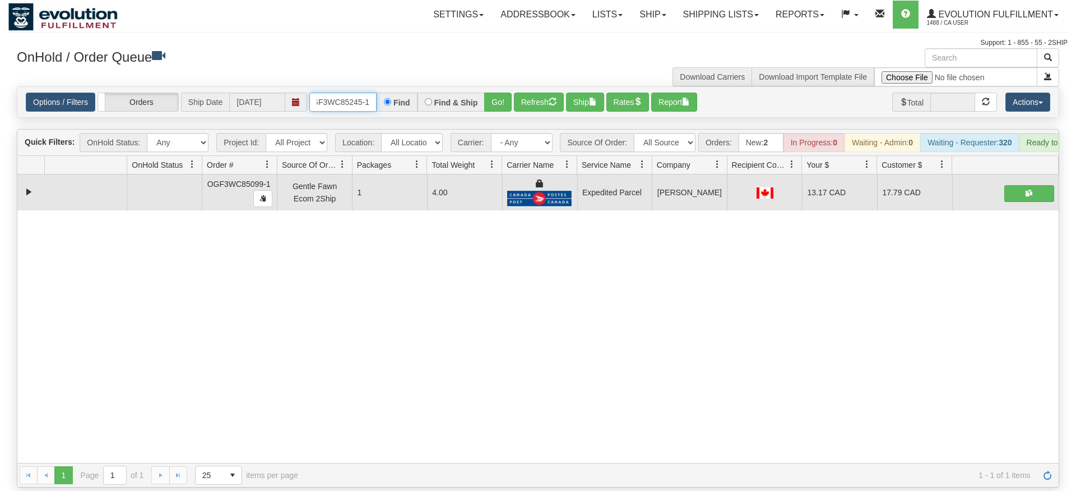
type input "OGF3WC85245-1"
drag, startPoint x: 496, startPoint y: 112, endPoint x: 508, endPoint y: 86, distance: 28.1
click at [496, 110] on div "Is equal to Is not equal to Contains Does not contains CAD USD EUR ZAR [PERSON_…" at bounding box center [538, 286] width 1060 height 401
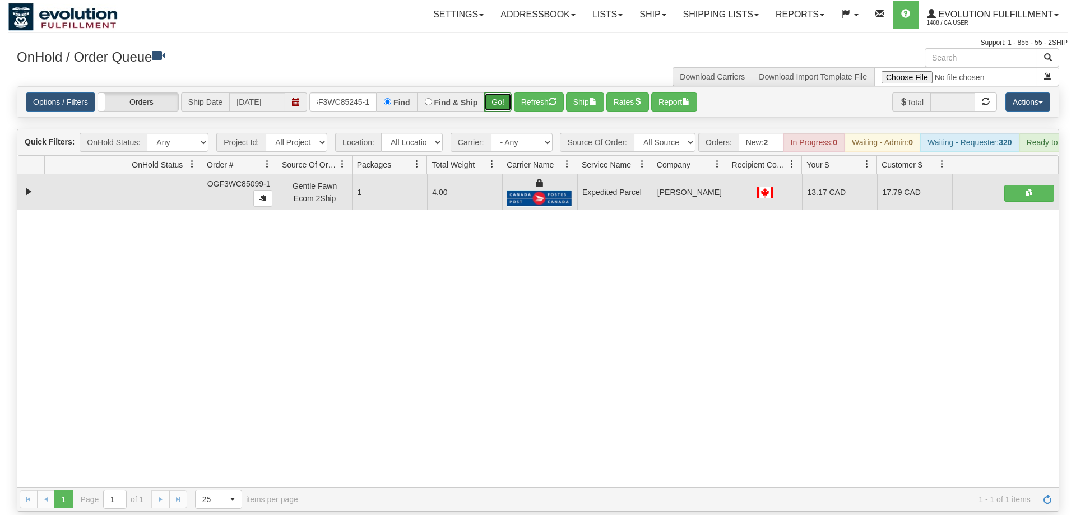
click at [511, 92] on button "Go!" at bounding box center [497, 101] width 27 height 19
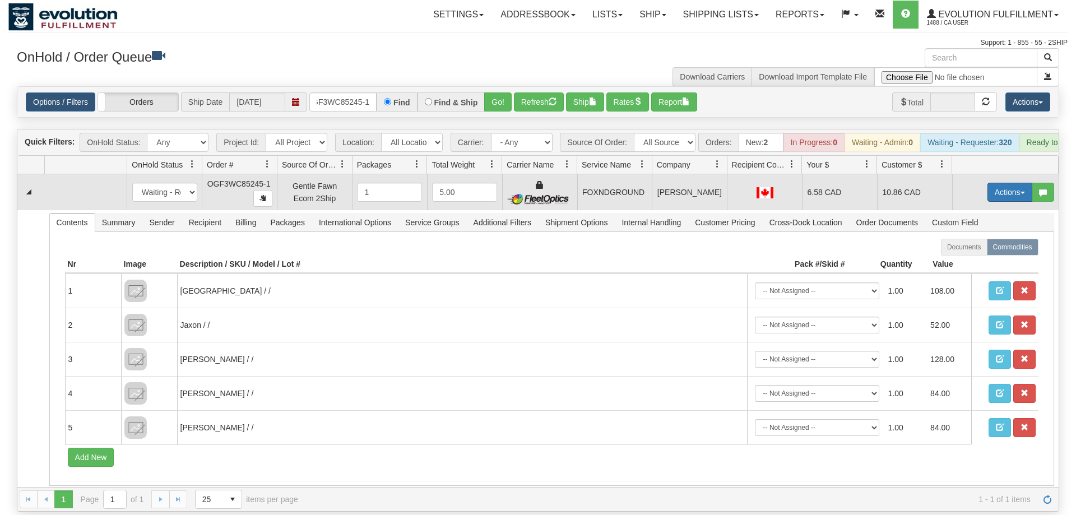
click at [1022, 192] on span "button" at bounding box center [1023, 193] width 4 height 2
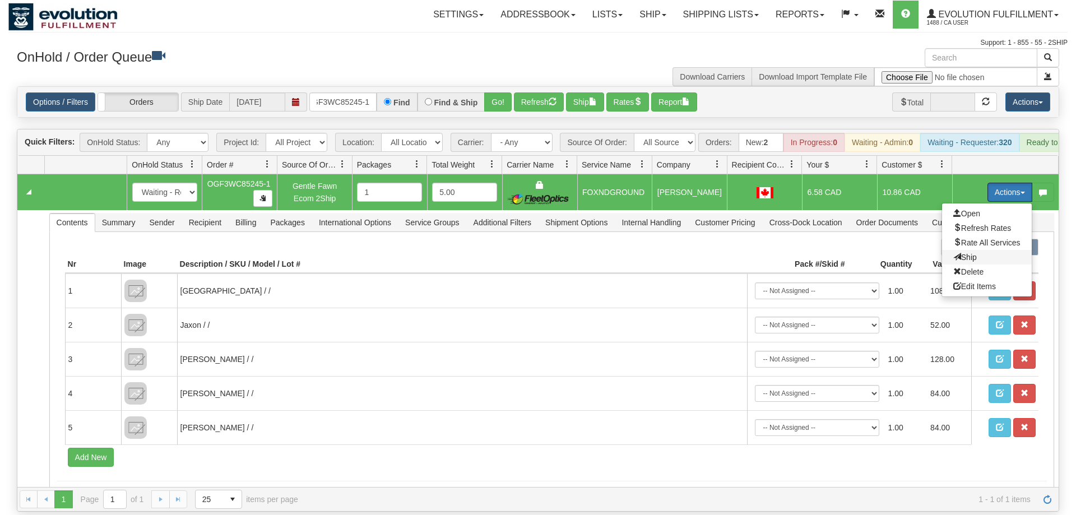
click at [974, 253] on span "Ship" at bounding box center [966, 257] width 24 height 9
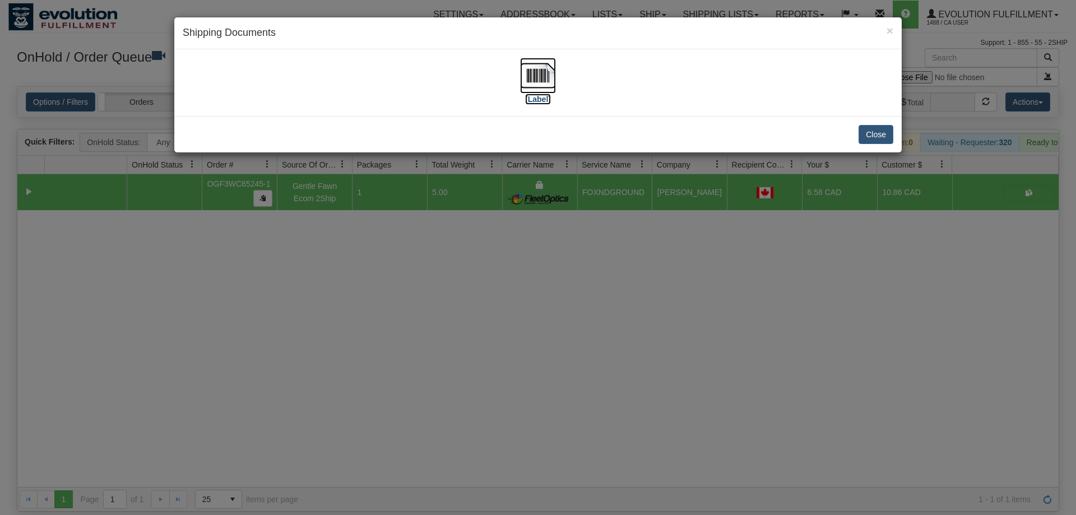
click at [549, 84] on img at bounding box center [538, 76] width 36 height 36
drag, startPoint x: 539, startPoint y: 413, endPoint x: 379, endPoint y: 144, distance: 313.7
click at [536, 409] on div "× Shipping Documents [Label] Close" at bounding box center [538, 257] width 1076 height 515
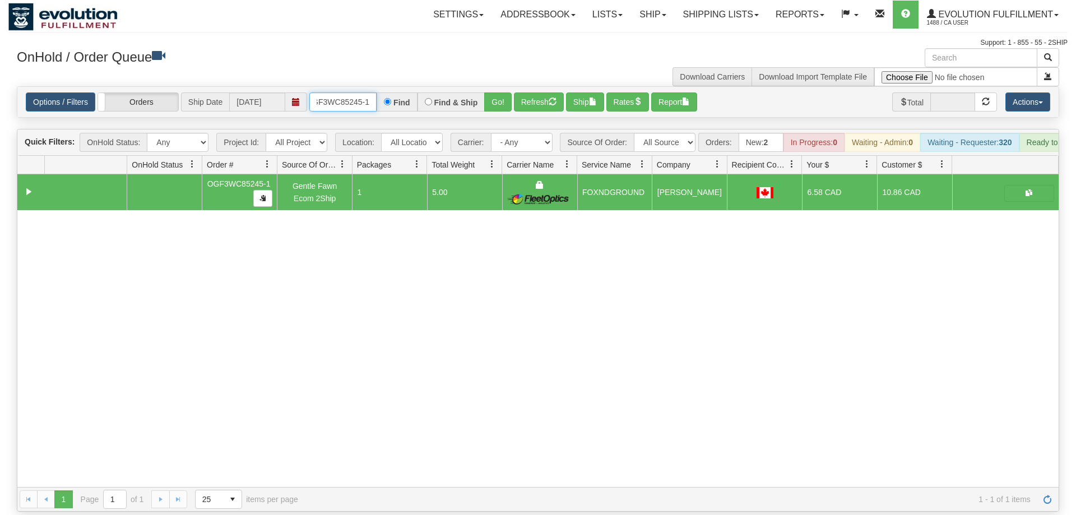
click at [357, 92] on input "OGF3WC85245-1" at bounding box center [342, 101] width 67 height 19
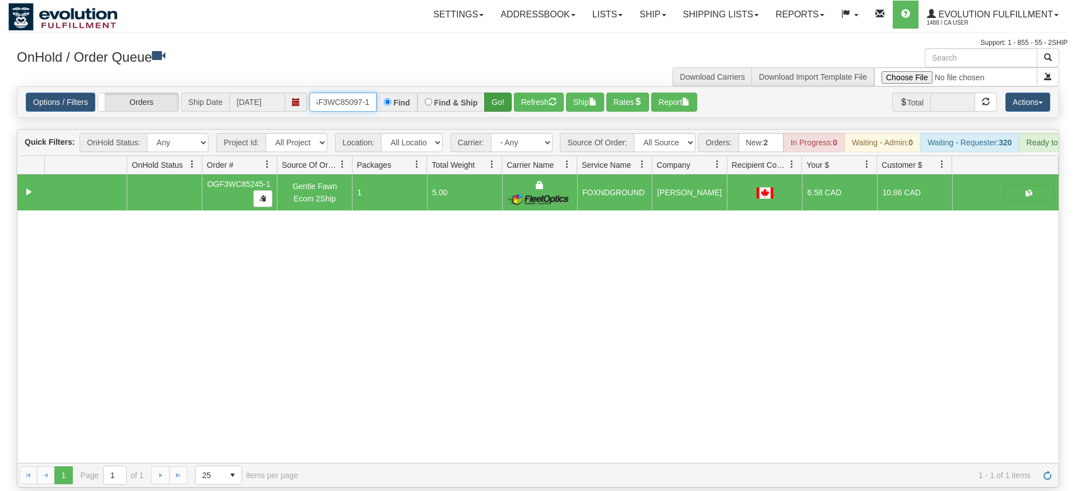
type input "OGF3WC85097-1"
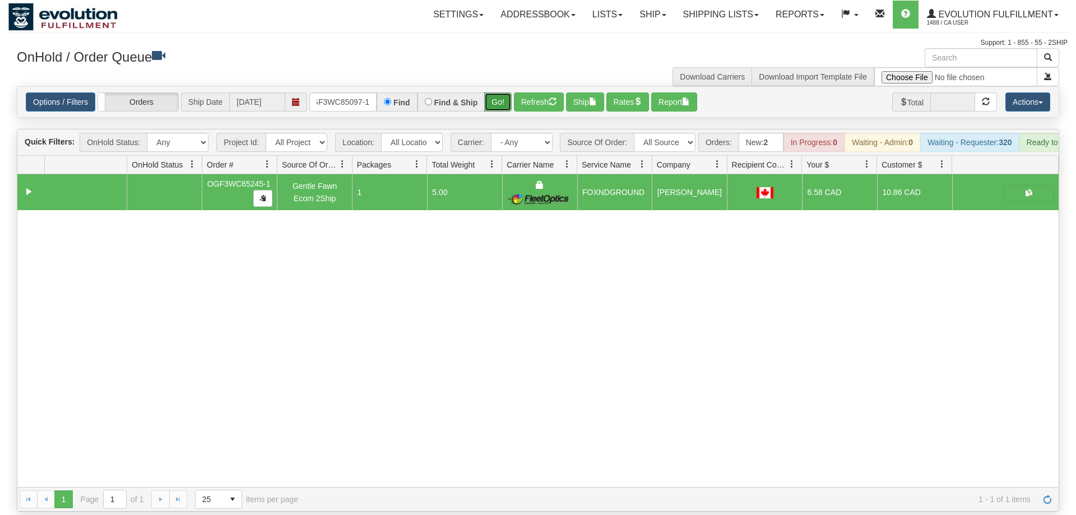
click at [497, 103] on div "Is equal to Is not equal to Contains Does not contains CAD USD EUR ZAR [PERSON_…" at bounding box center [538, 298] width 1060 height 425
click at [502, 92] on button "Go!" at bounding box center [497, 101] width 27 height 19
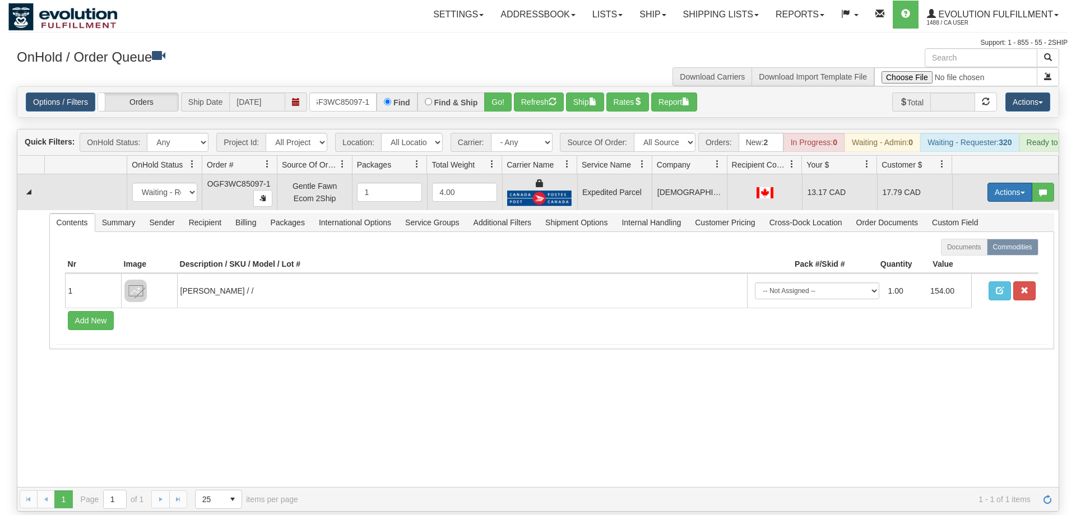
click at [1019, 183] on button "Actions" at bounding box center [1010, 192] width 45 height 19
click at [999, 250] on link "Ship" at bounding box center [987, 257] width 90 height 15
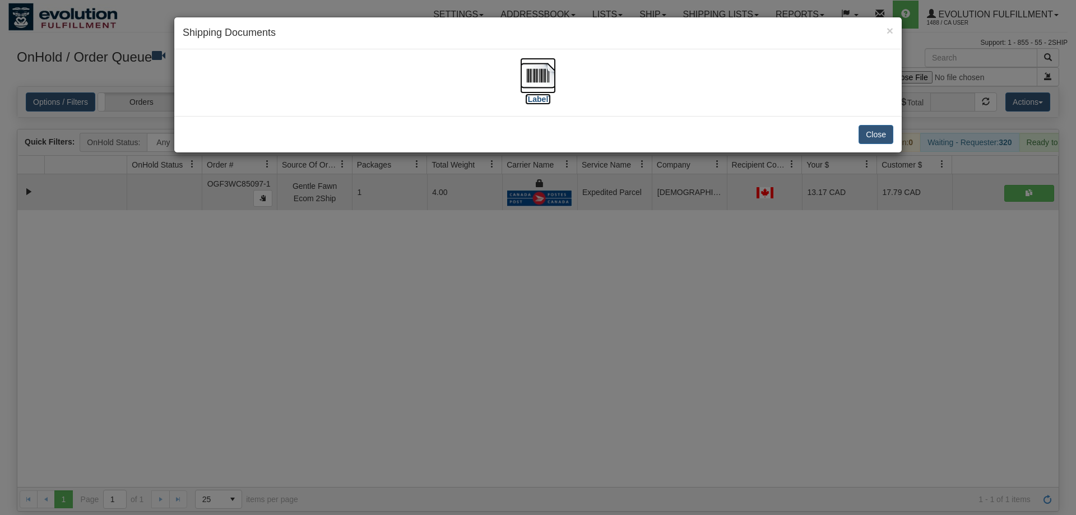
click at [555, 87] on img at bounding box center [538, 76] width 36 height 36
click at [700, 272] on div "× Shipping Documents [Label] Close" at bounding box center [538, 257] width 1076 height 515
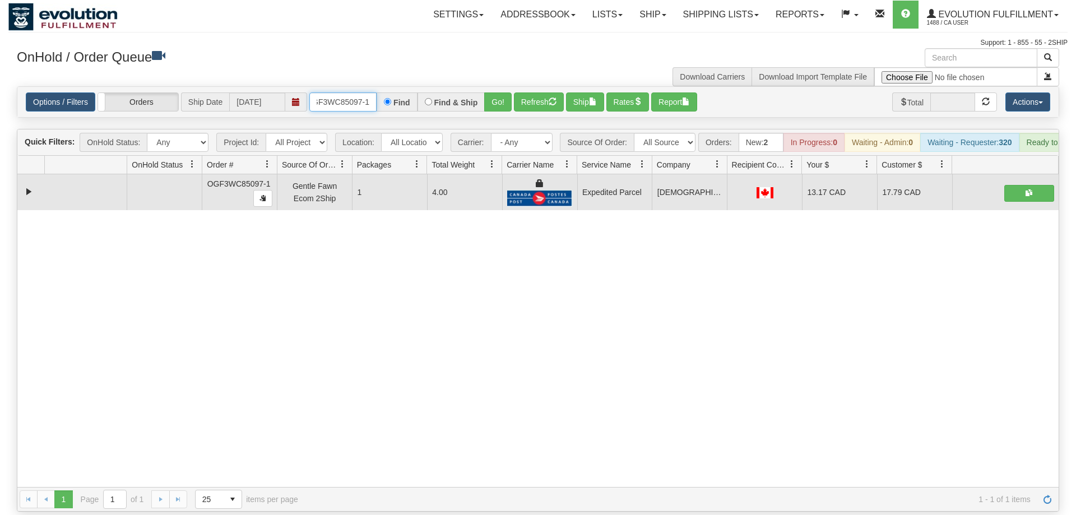
click at [343, 92] on input "OGF3WC85097-1" at bounding box center [342, 101] width 67 height 19
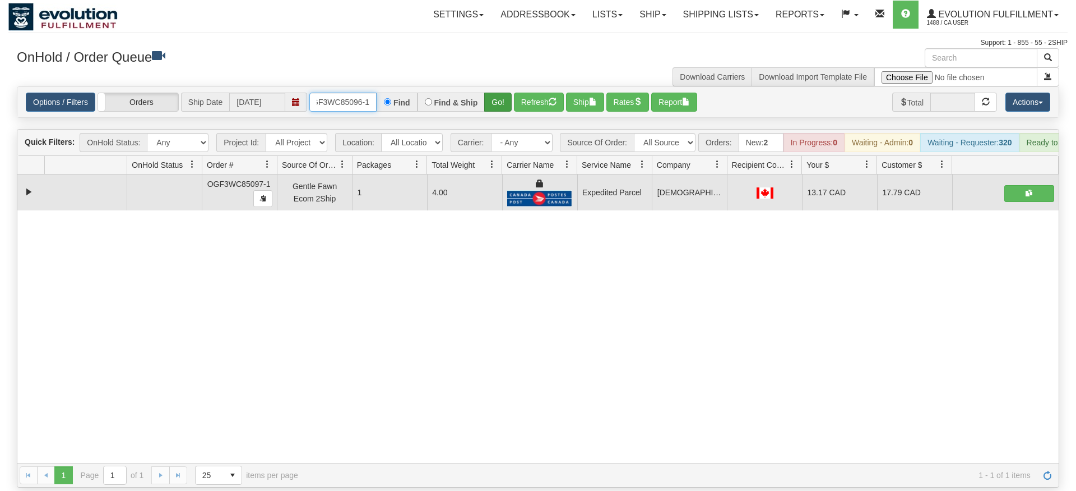
type input "OGF3WC85096-1"
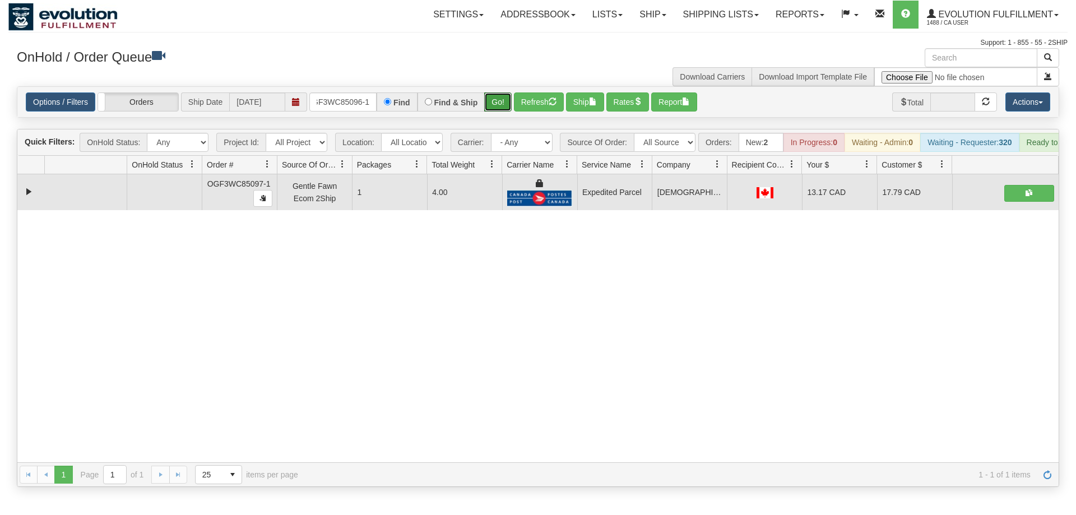
drag, startPoint x: 491, startPoint y: 86, endPoint x: 499, endPoint y: 99, distance: 15.7
click at [491, 110] on div "Is equal to Is not equal to Contains Does not contains CAD USD EUR ZAR [PERSON_…" at bounding box center [538, 286] width 1060 height 401
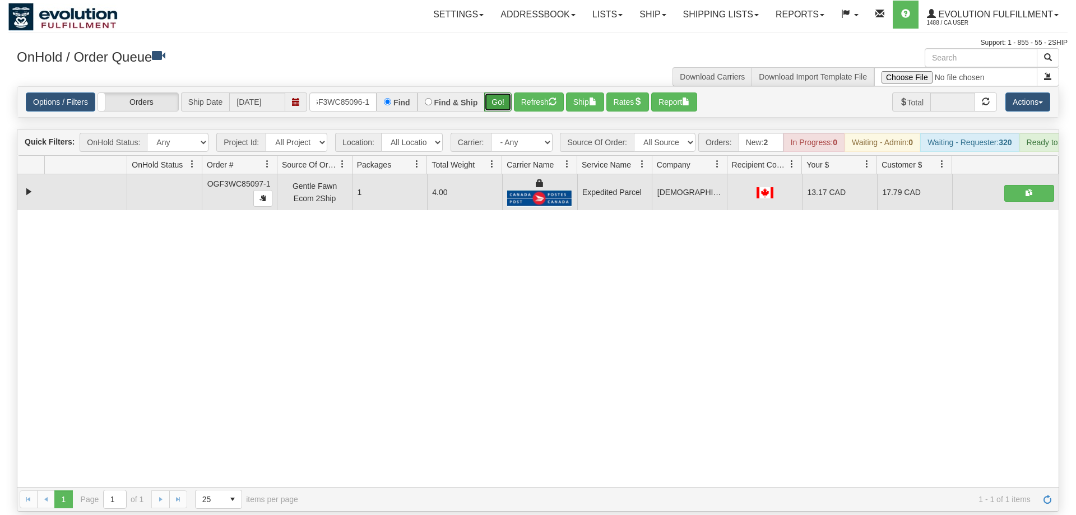
click at [499, 92] on button "Go!" at bounding box center [497, 101] width 27 height 19
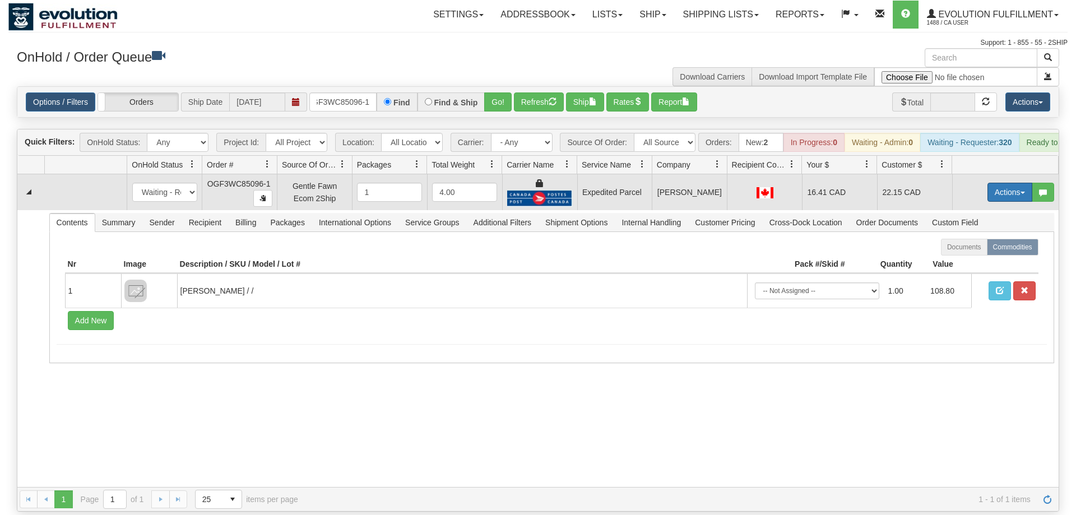
click at [996, 183] on button "Actions" at bounding box center [1010, 192] width 45 height 19
click at [977, 250] on link "Ship" at bounding box center [987, 257] width 90 height 15
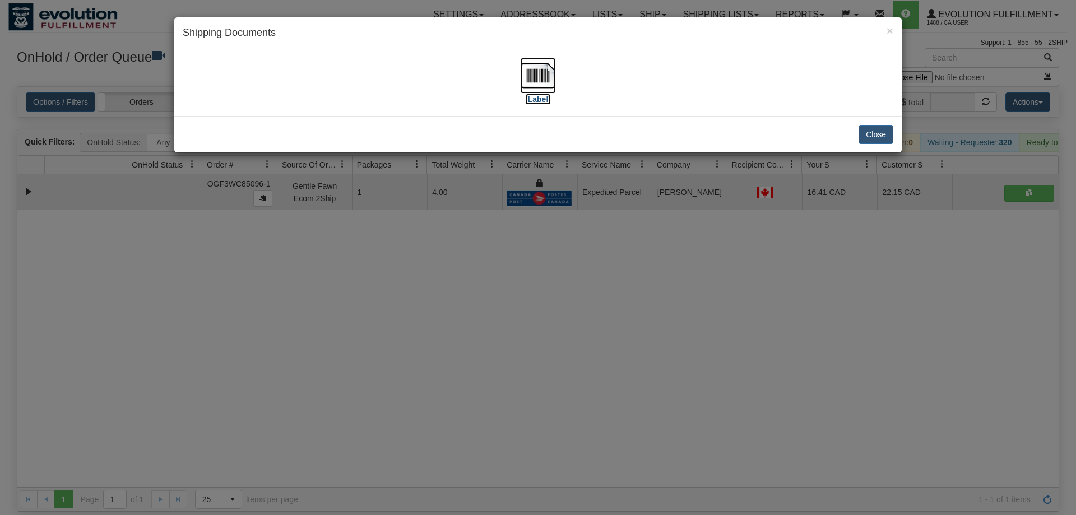
click at [547, 72] on img at bounding box center [538, 76] width 36 height 36
drag, startPoint x: 626, startPoint y: 283, endPoint x: 312, endPoint y: 176, distance: 331.5
click at [626, 284] on div "× Shipping Documents [Label] Close" at bounding box center [538, 257] width 1076 height 515
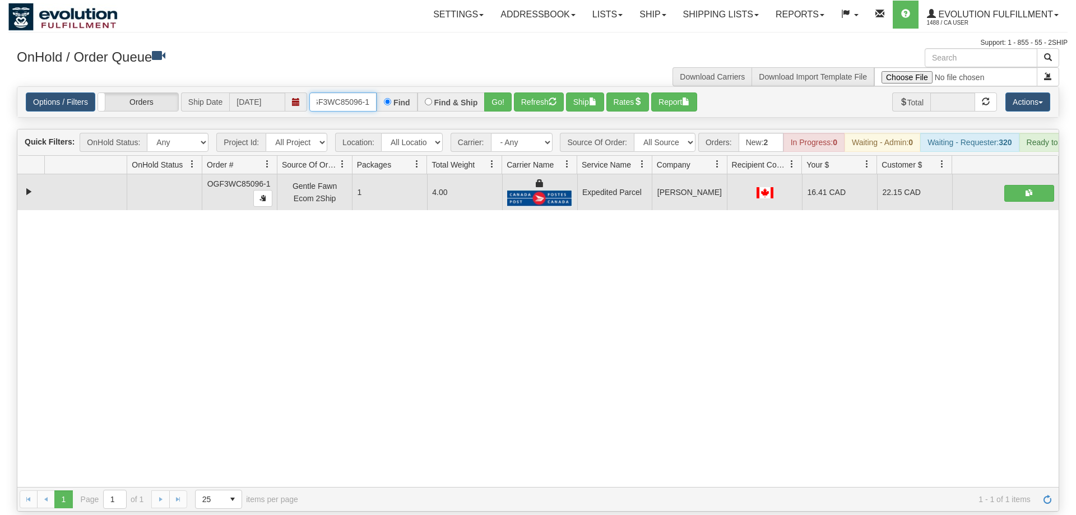
click at [353, 92] on input "OGF3WC85096-1" at bounding box center [342, 101] width 67 height 19
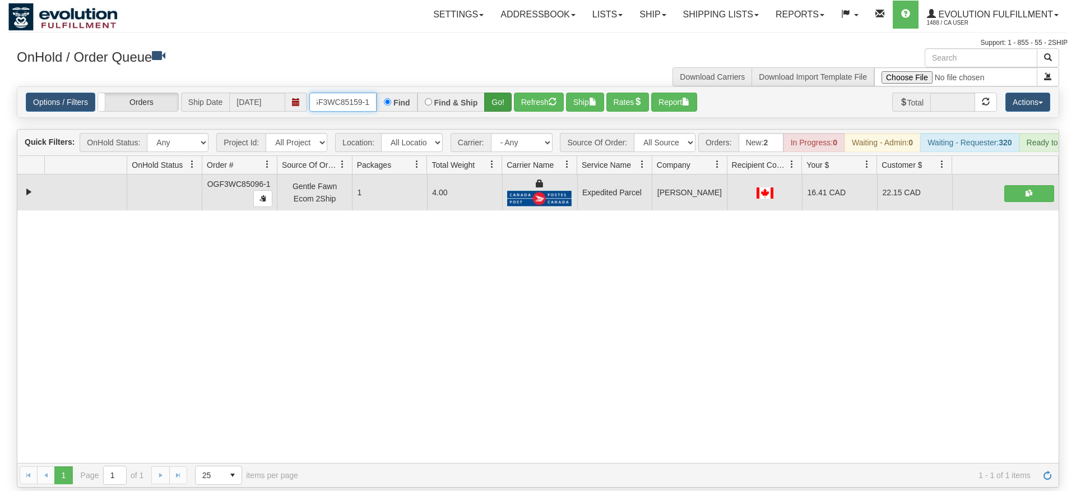
type input "OGF3WC85159-1"
click at [501, 114] on div "Is equal to Is not equal to Contains Does not contains CAD USD EUR ZAR [PERSON_…" at bounding box center [538, 286] width 1060 height 401
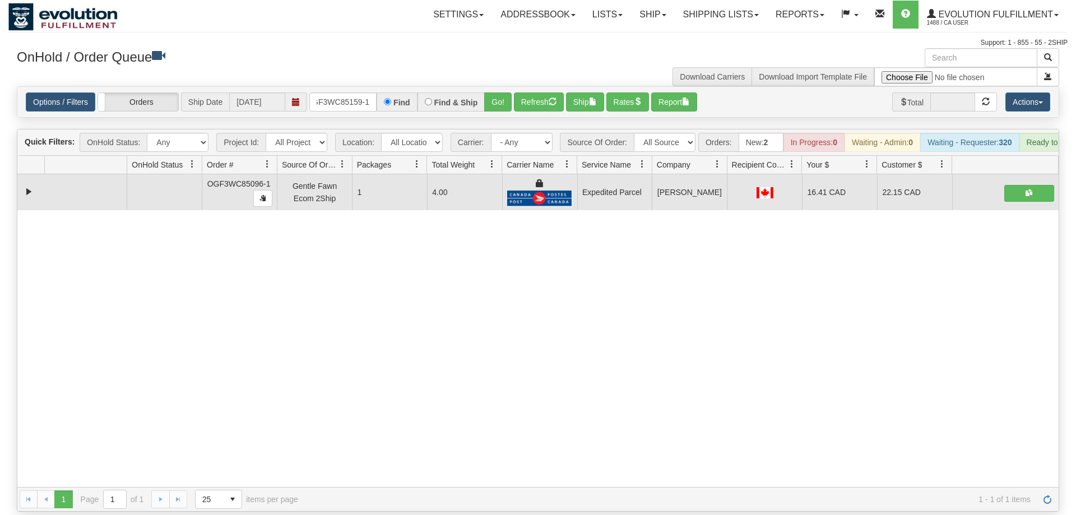
click at [501, 86] on div "Options / Filters Group Shipments Orders Ship Date [DATE] OGF3WC85159-1 Find Fi…" at bounding box center [538, 101] width 1043 height 31
click at [498, 92] on button "Go!" at bounding box center [497, 101] width 27 height 19
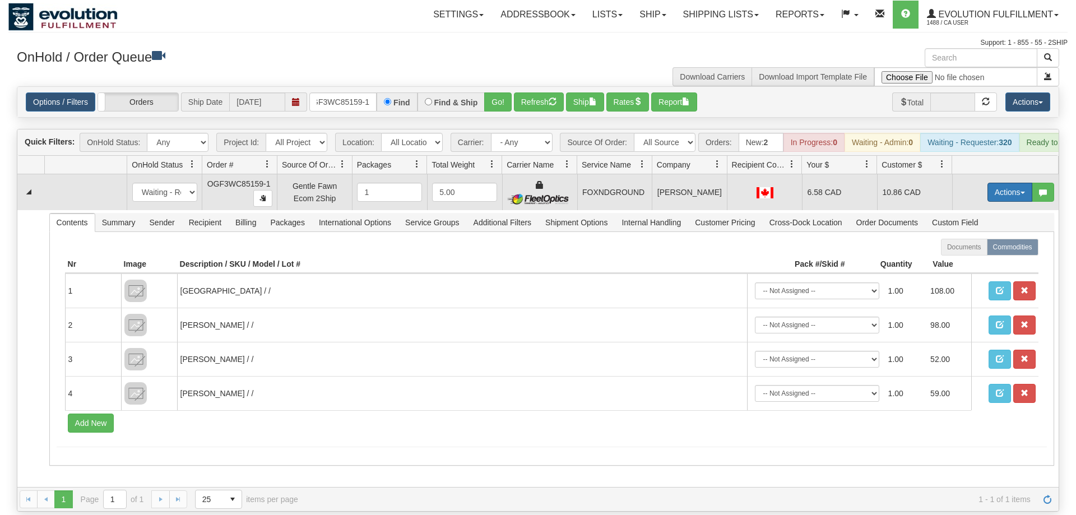
click at [999, 183] on button "Actions" at bounding box center [1010, 192] width 45 height 19
click at [977, 250] on link "Ship" at bounding box center [987, 257] width 90 height 15
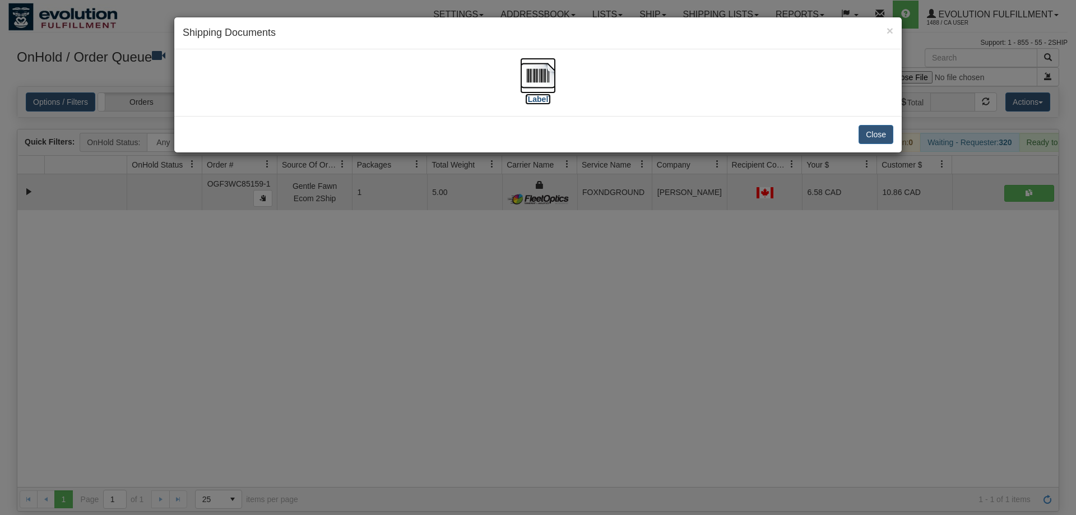
click at [526, 78] on img at bounding box center [538, 76] width 36 height 36
drag, startPoint x: 397, startPoint y: 347, endPoint x: 422, endPoint y: 262, distance: 88.0
click at [416, 337] on div "× Shipping Documents [Label] Close" at bounding box center [538, 257] width 1076 height 515
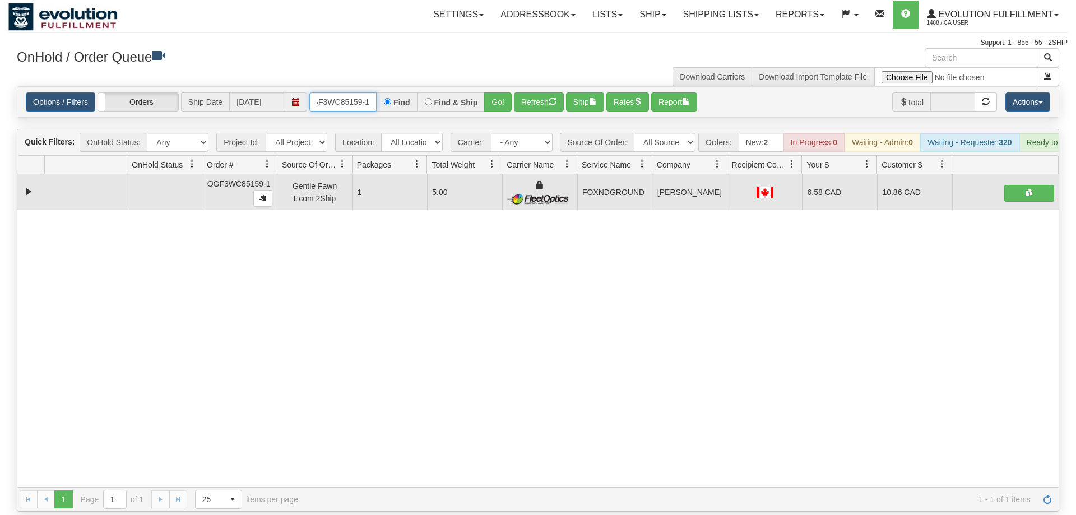
click at [334, 92] on input "OGF3WC85159-1" at bounding box center [342, 101] width 67 height 19
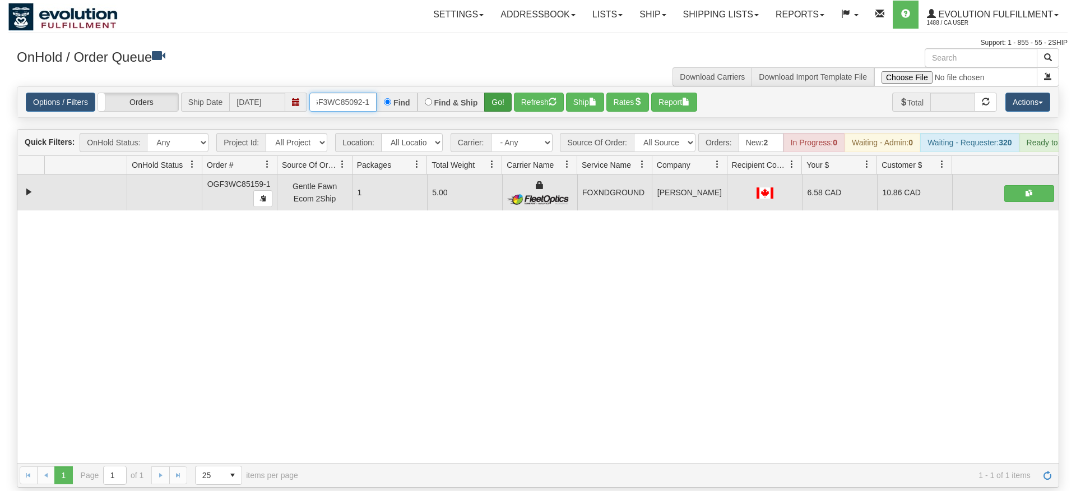
type input "OGF3WC85092-1"
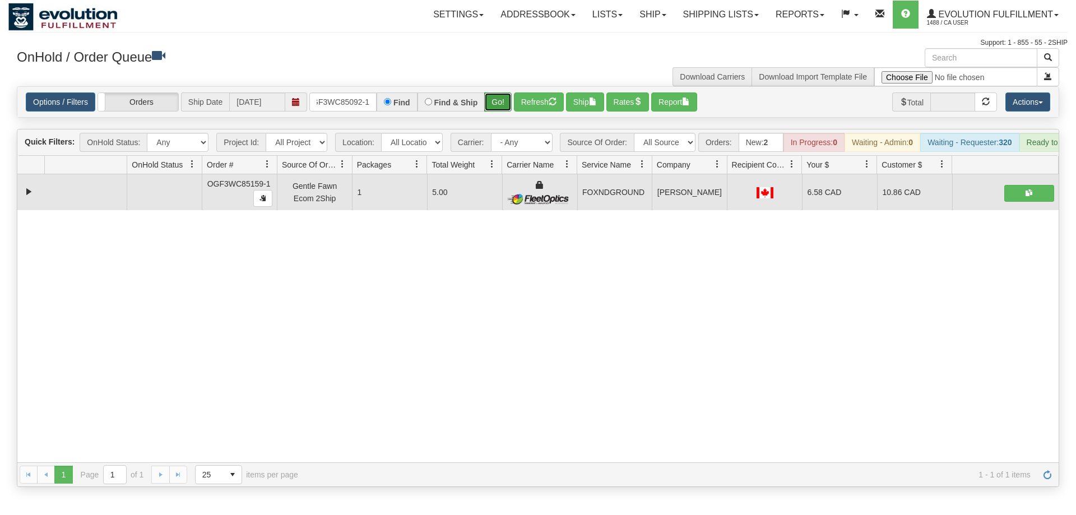
click at [504, 113] on div "Is equal to Is not equal to Contains Does not contains CAD USD EUR ZAR [PERSON_…" at bounding box center [538, 286] width 1060 height 401
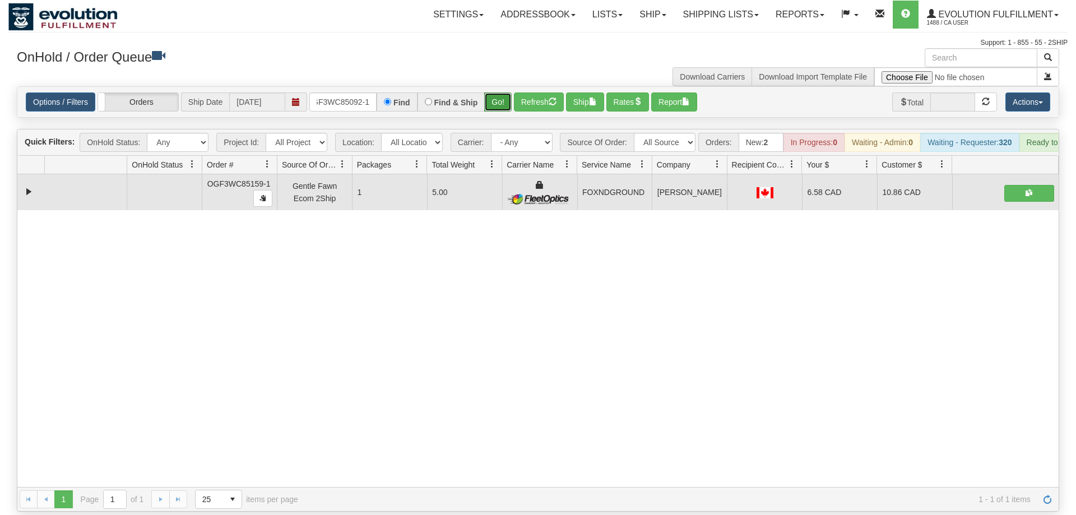
click at [502, 92] on button "Go!" at bounding box center [497, 101] width 27 height 19
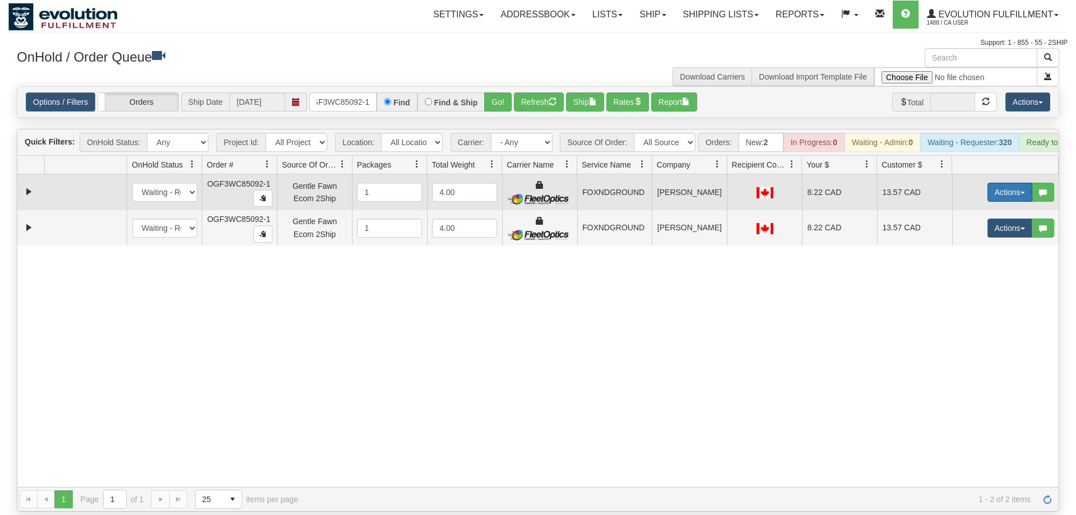
click at [991, 183] on button "Actions" at bounding box center [1010, 192] width 45 height 19
click at [961, 250] on link "Ship" at bounding box center [987, 257] width 90 height 15
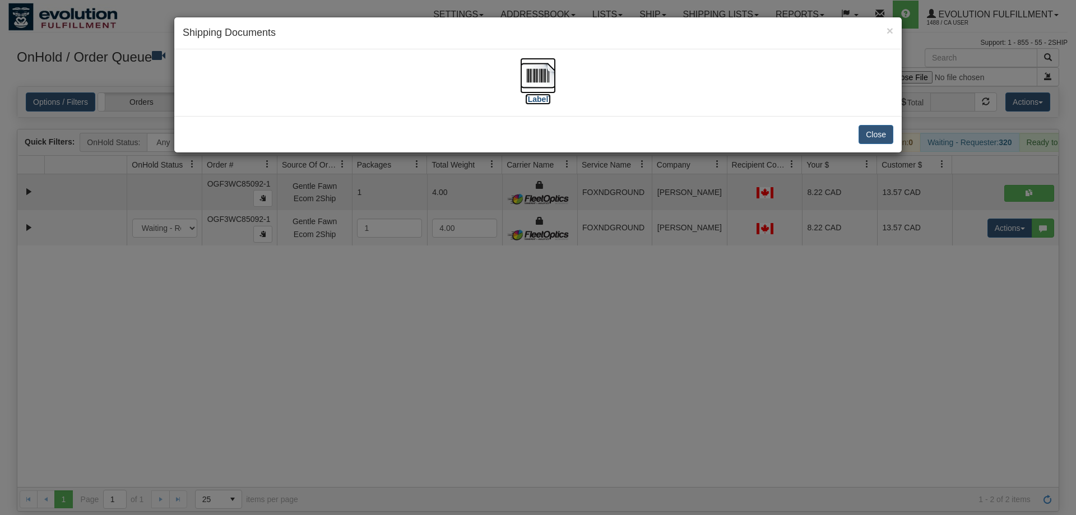
click at [539, 91] on img at bounding box center [538, 76] width 36 height 36
click at [942, 249] on div "× Shipping Documents [Label] Close" at bounding box center [538, 257] width 1076 height 515
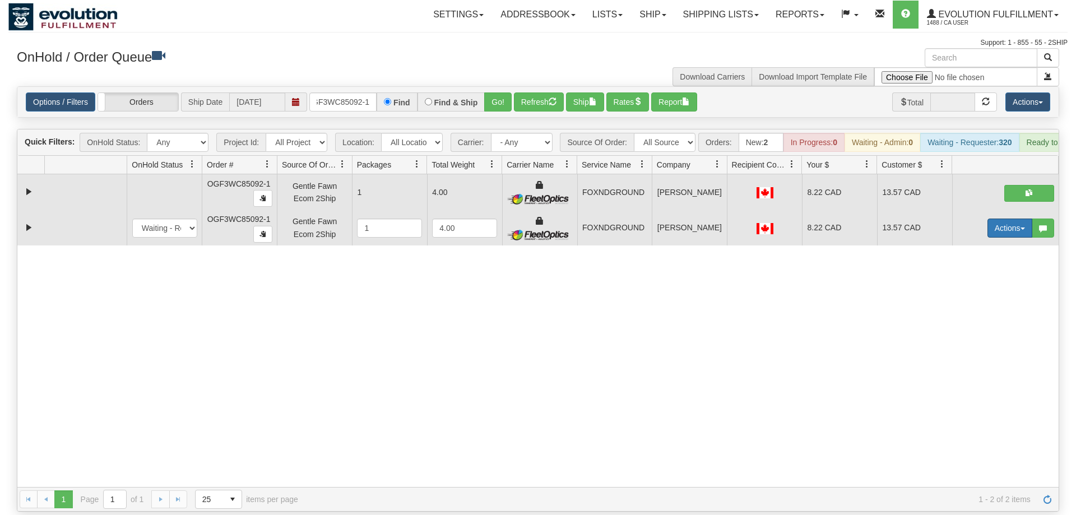
click at [1012, 219] on button "Actions" at bounding box center [1010, 228] width 45 height 19
click at [987, 300] on link "Delete" at bounding box center [987, 307] width 90 height 15
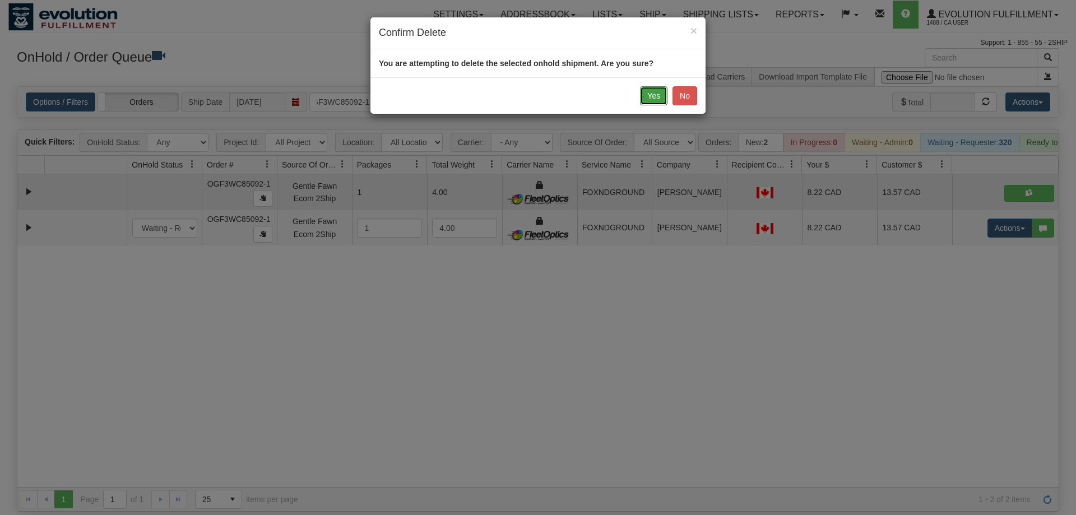
click at [650, 100] on button "Yes" at bounding box center [653, 95] width 27 height 19
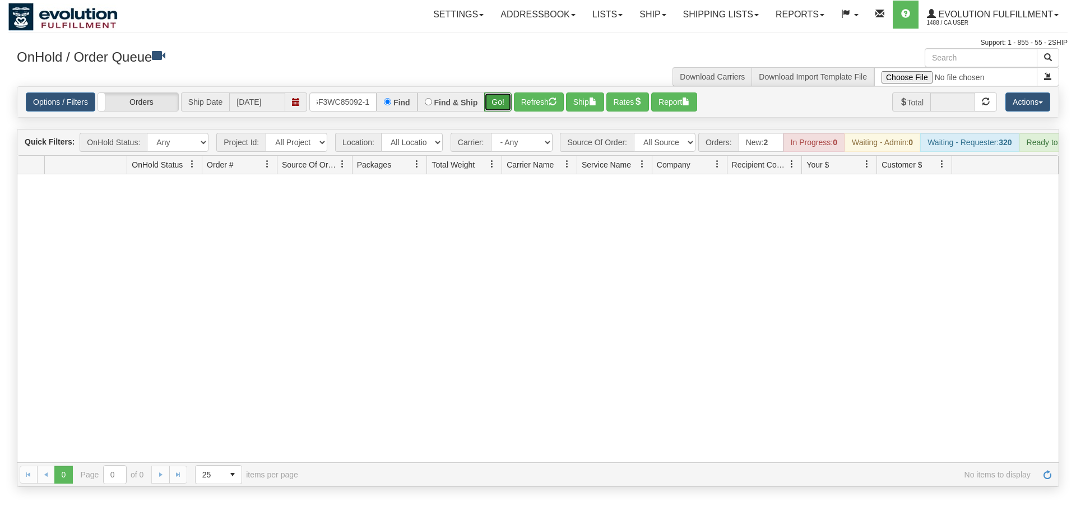
click at [494, 112] on div "Is equal to Is not equal to Contains Does not contains CAD USD EUR ZAR [PERSON_…" at bounding box center [538, 286] width 1060 height 401
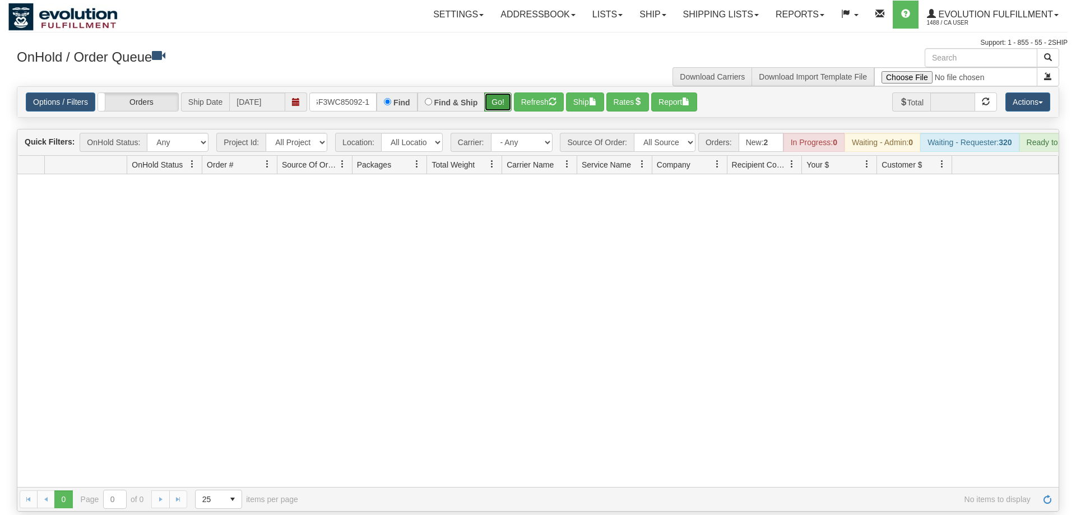
click at [501, 92] on button "Go!" at bounding box center [497, 101] width 27 height 19
click at [334, 92] on input "OGF3WC85092-1" at bounding box center [342, 101] width 67 height 19
click at [317, 105] on div "Is equal to Is not equal to Contains Does not contains CAD USD EUR ZAR [PERSON_…" at bounding box center [538, 298] width 1060 height 425
click at [333, 92] on input "text" at bounding box center [342, 101] width 67 height 19
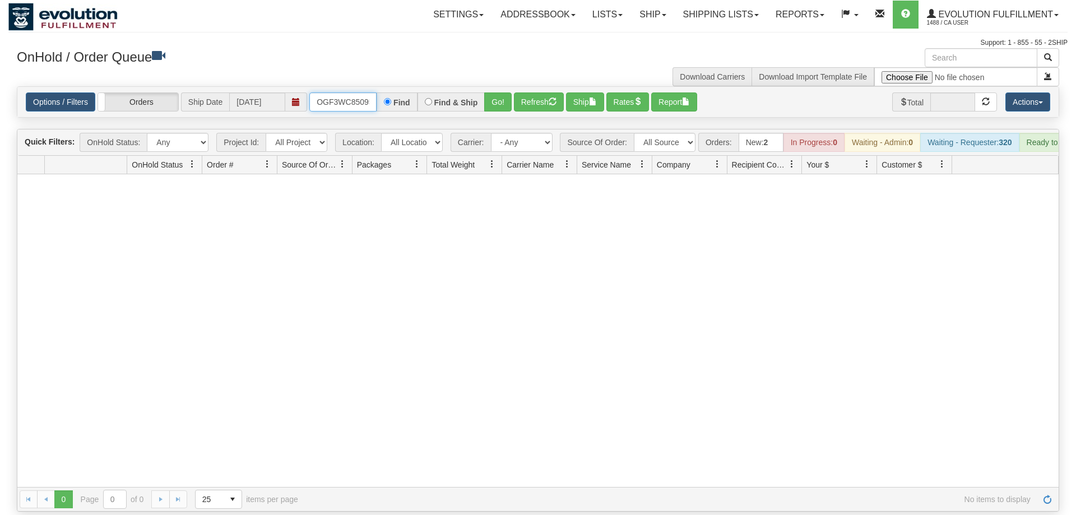
scroll to position [0, 11]
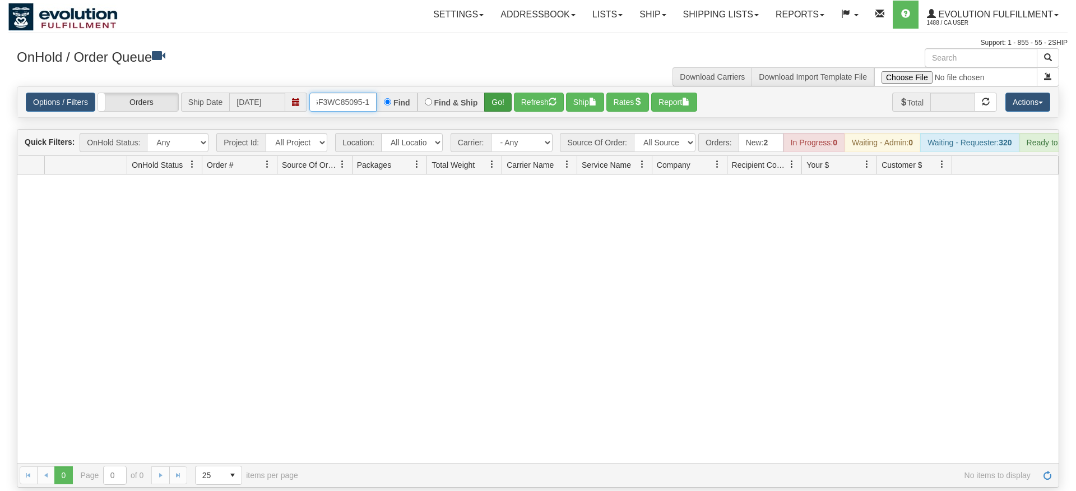
type input "OGF3WC85095-1"
click at [507, 107] on div "Is equal to Is not equal to Contains Does not contains CAD USD EUR ZAR [PERSON_…" at bounding box center [538, 286] width 1060 height 401
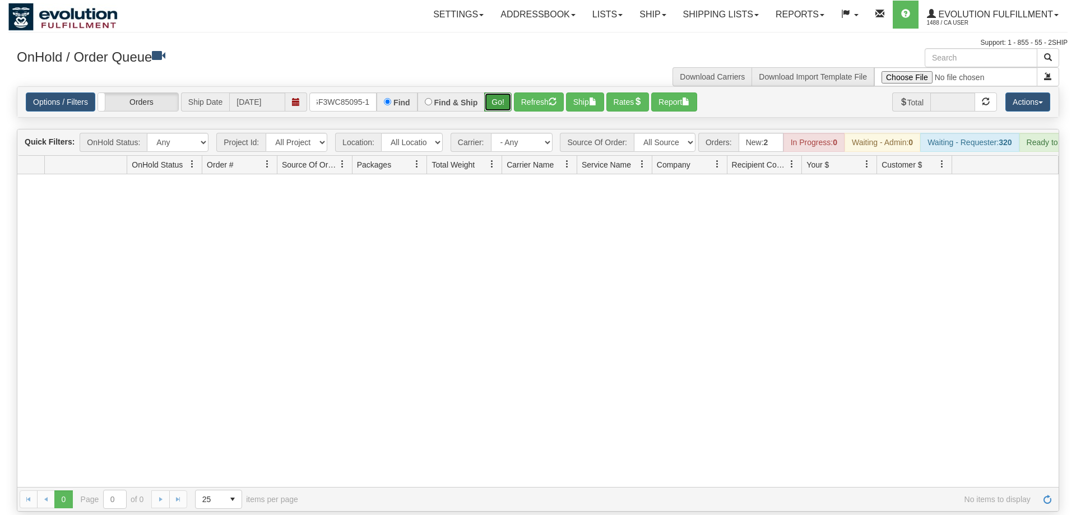
click at [501, 92] on button "Go!" at bounding box center [497, 101] width 27 height 19
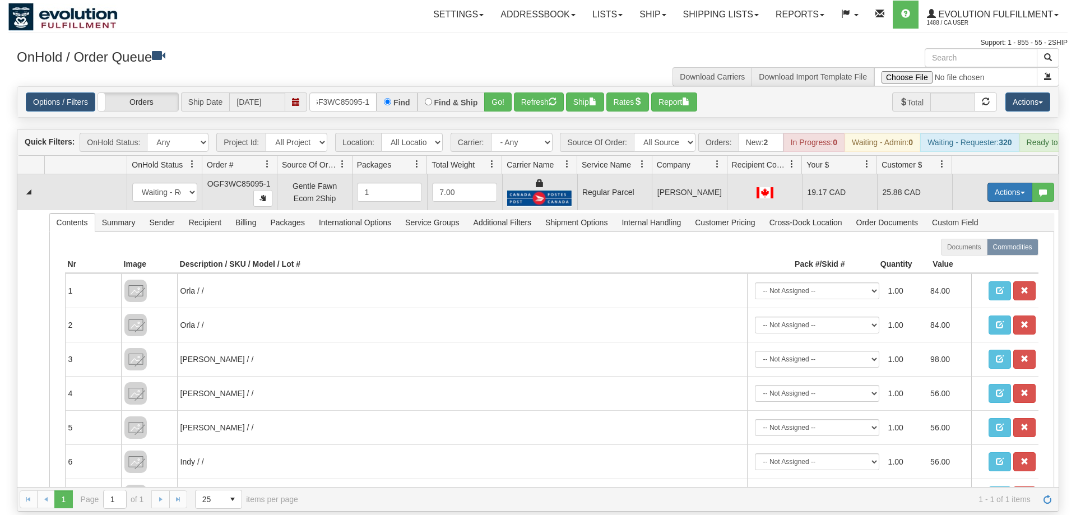
click at [997, 183] on button "Actions" at bounding box center [1010, 192] width 45 height 19
click at [989, 238] on span "Rate All Services" at bounding box center [987, 242] width 67 height 9
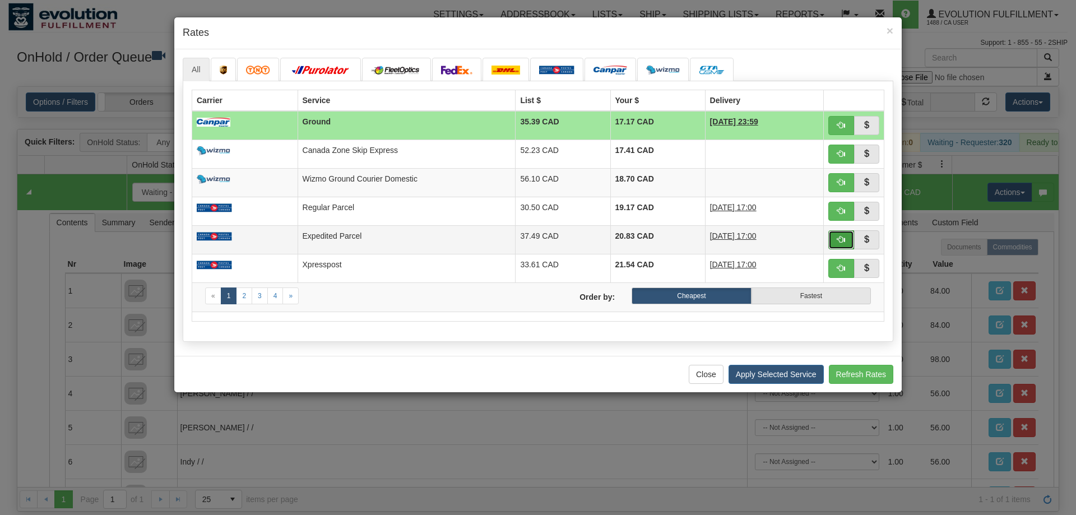
click at [844, 238] on span "button" at bounding box center [842, 239] width 8 height 8
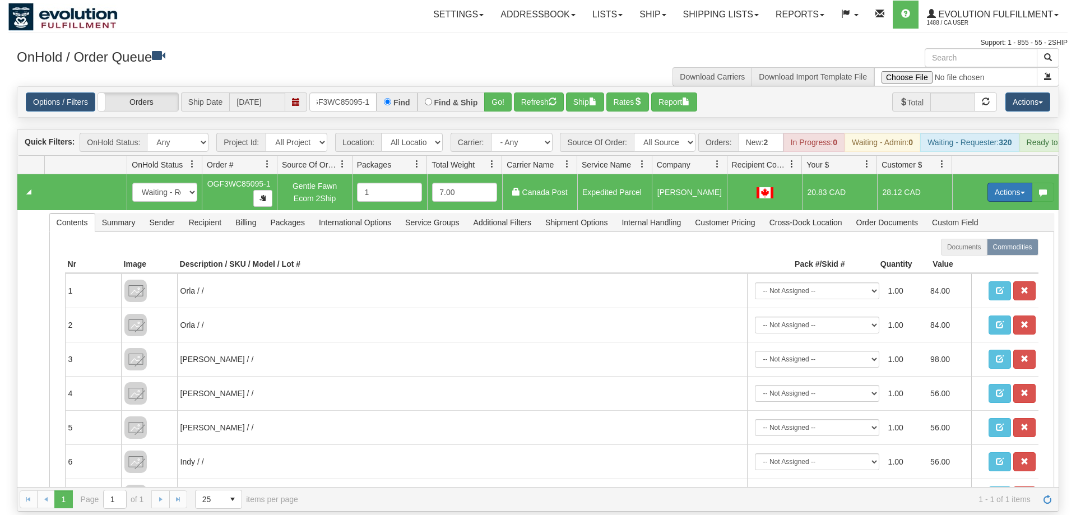
click at [1010, 183] on button "Actions" at bounding box center [1010, 192] width 45 height 19
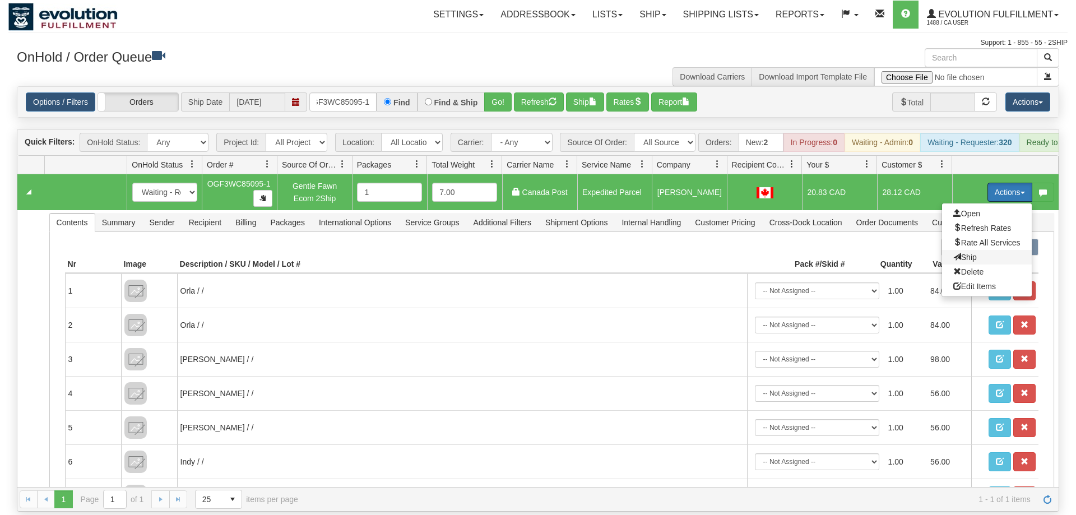
click at [966, 253] on span "Ship" at bounding box center [966, 257] width 24 height 9
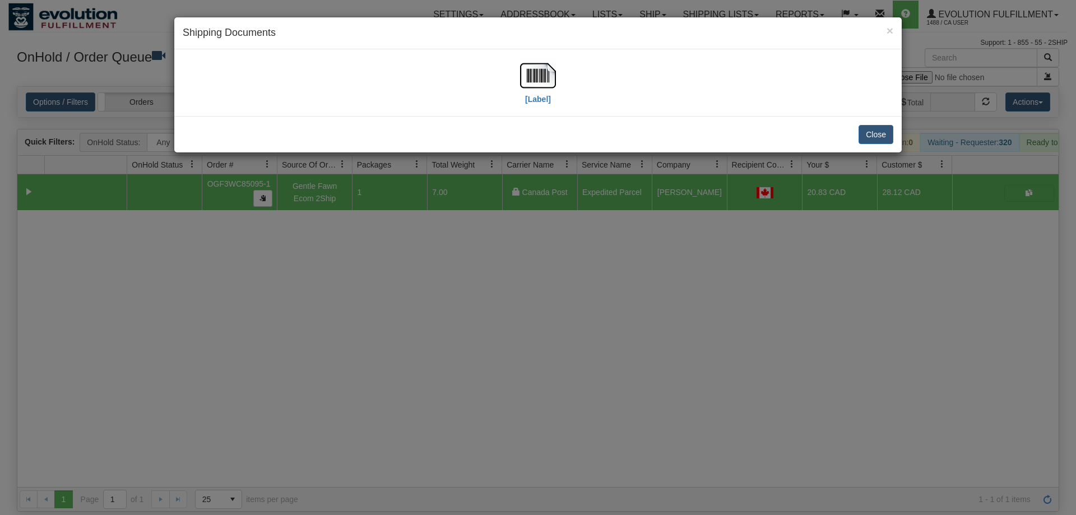
click at [517, 211] on div "× Shipping Documents [Label] Close" at bounding box center [538, 257] width 1076 height 515
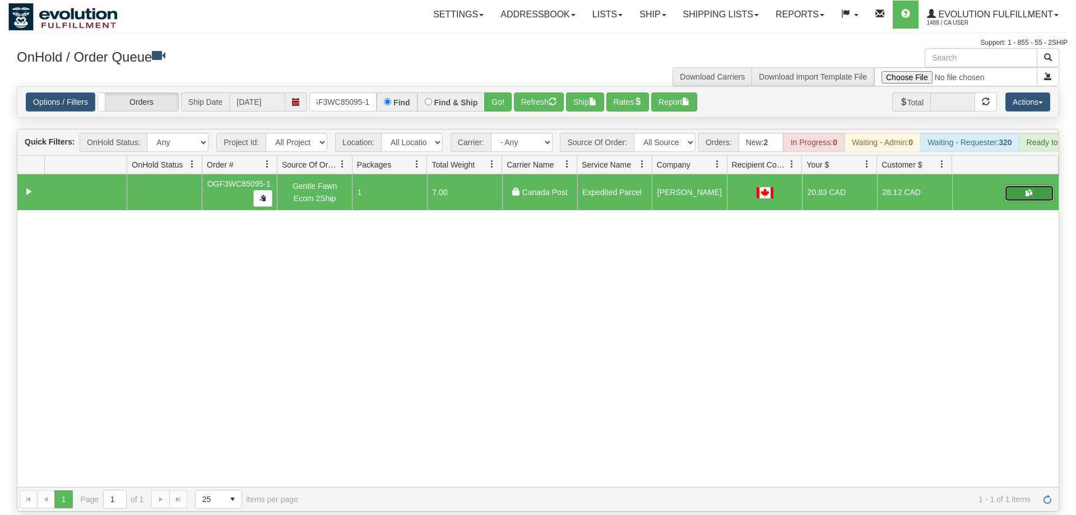
click at [1035, 185] on button "button" at bounding box center [1030, 193] width 50 height 17
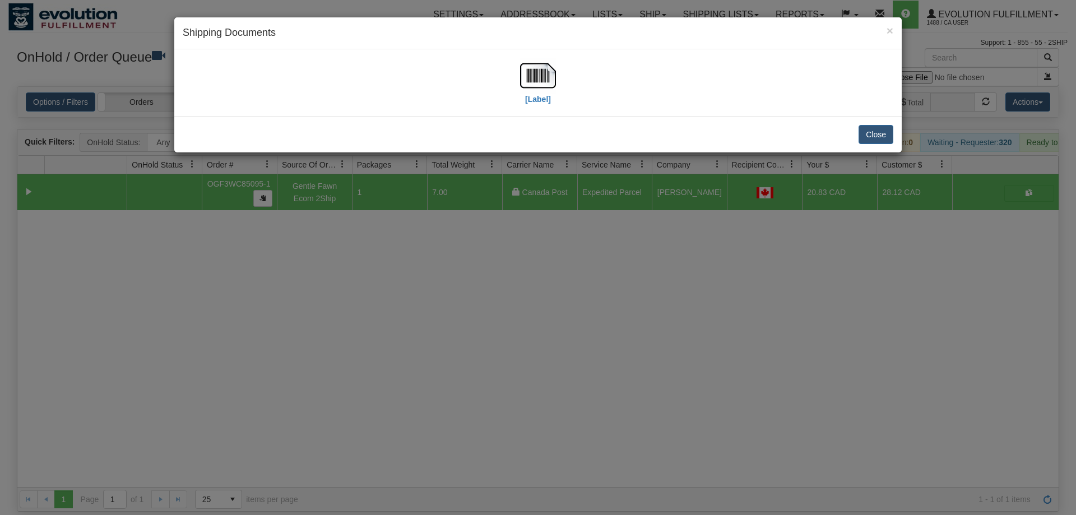
click at [557, 77] on div "[Label]" at bounding box center [538, 83] width 711 height 50
click at [538, 86] on img at bounding box center [538, 76] width 36 height 36
click at [582, 381] on div "× Shipping Documents [Label] Close" at bounding box center [538, 257] width 1076 height 515
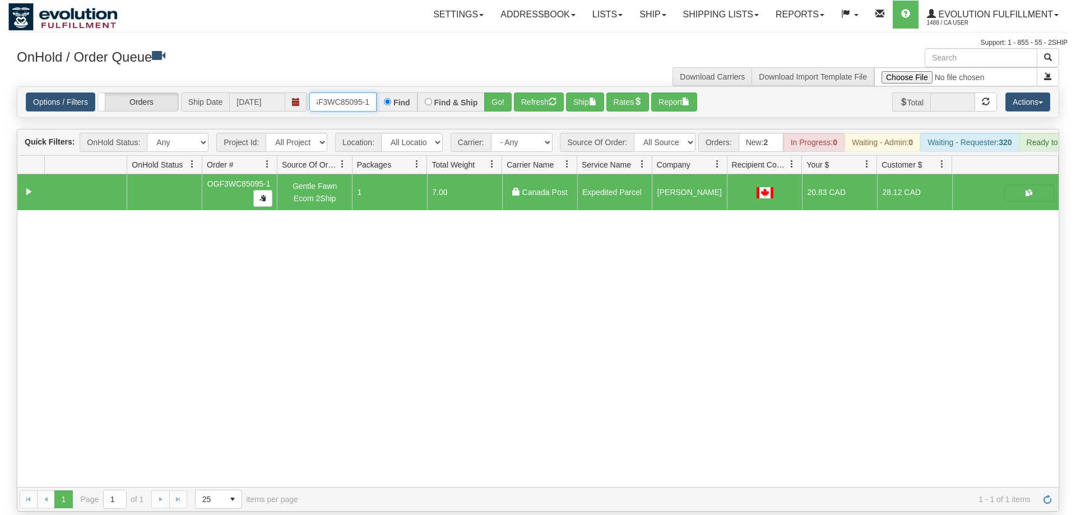
click at [349, 92] on input "OGF3WC85095-1" at bounding box center [342, 101] width 67 height 19
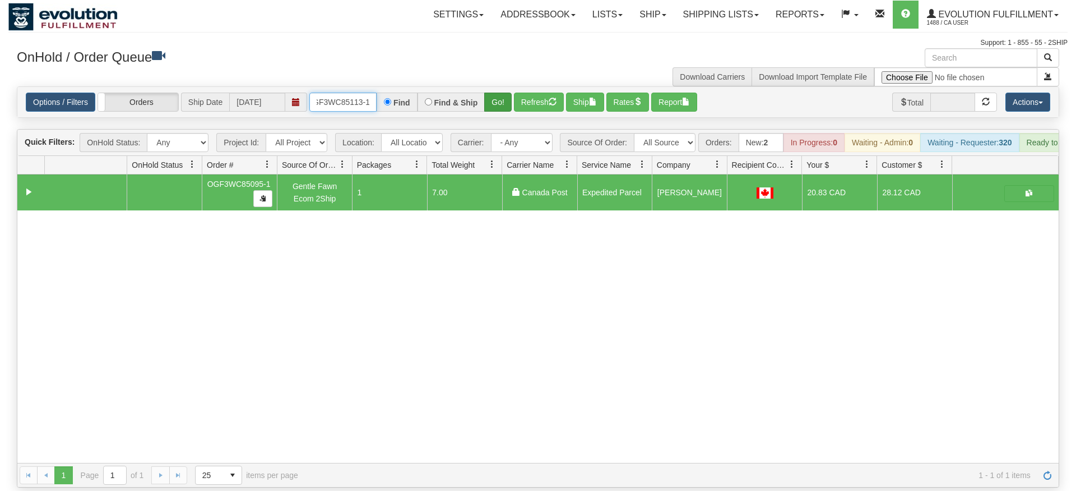
type input "OGF3WC85113-1"
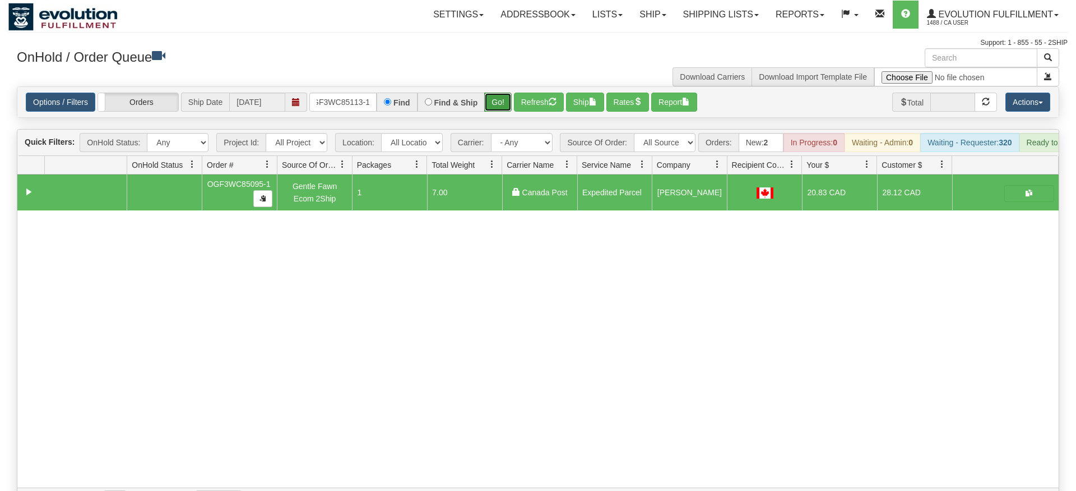
click at [506, 117] on div "Is equal to Is not equal to Contains Does not contains CAD USD EUR ZAR [PERSON_…" at bounding box center [538, 298] width 1060 height 425
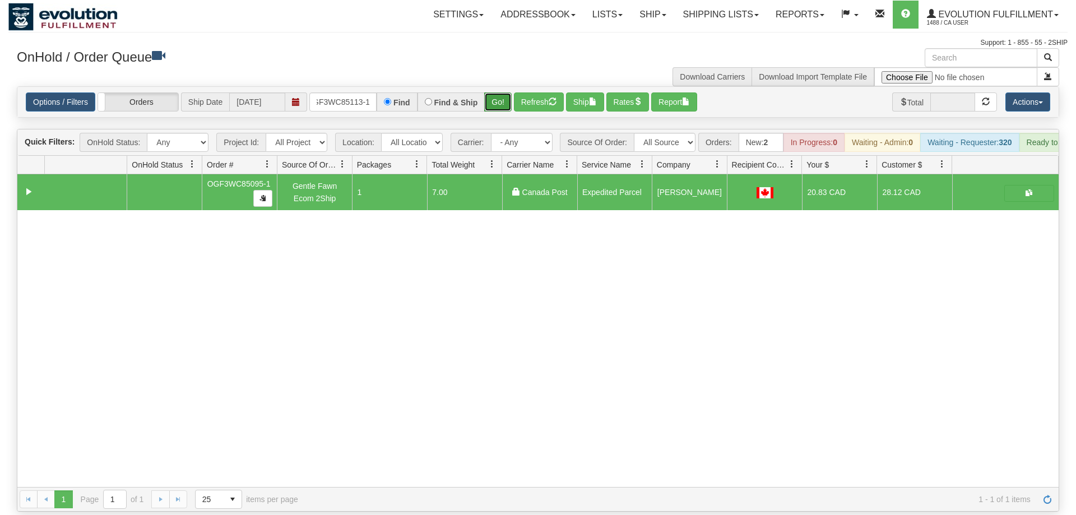
click at [502, 94] on button "Go!" at bounding box center [497, 101] width 27 height 19
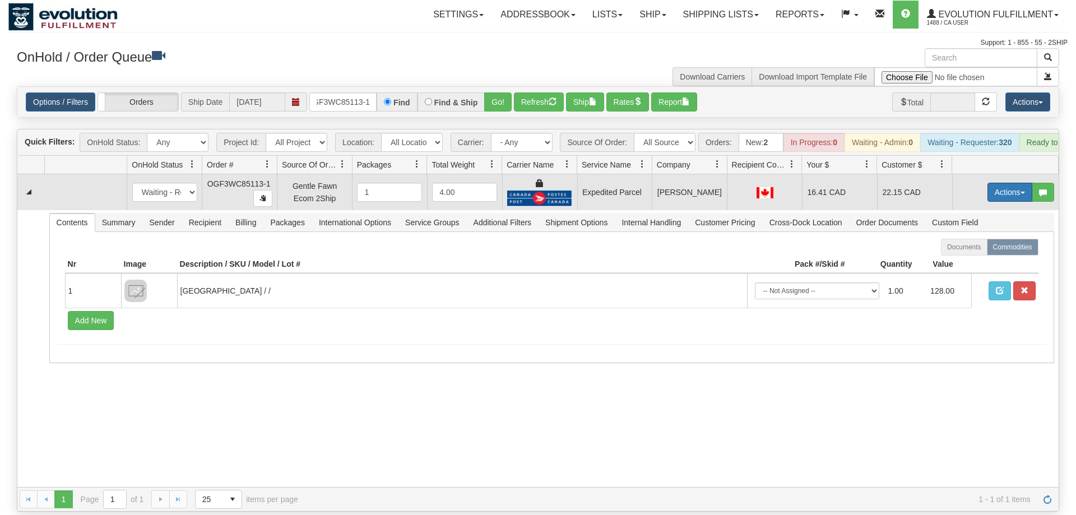
click at [1006, 183] on button "Actions" at bounding box center [1010, 192] width 45 height 19
click at [964, 250] on link "Ship" at bounding box center [987, 257] width 90 height 15
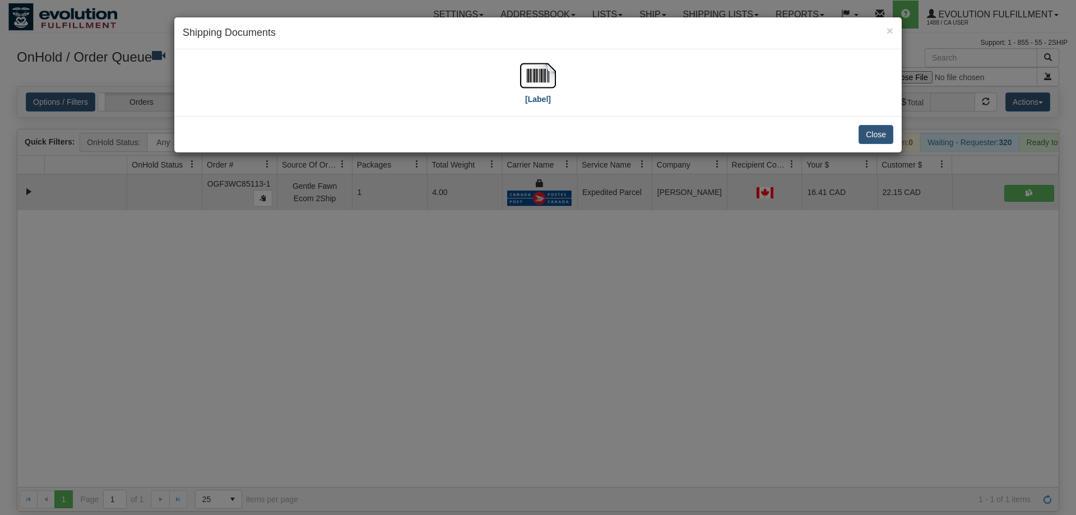
drag, startPoint x: 518, startPoint y: 63, endPoint x: 556, endPoint y: 87, distance: 44.9
click at [520, 63] on div "[Label]" at bounding box center [538, 83] width 711 height 50
click at [556, 88] on div "[Label]" at bounding box center [538, 83] width 711 height 50
click at [547, 90] on img at bounding box center [538, 76] width 36 height 36
click at [711, 329] on div "× Shipping Documents [Label] Close" at bounding box center [538, 257] width 1076 height 515
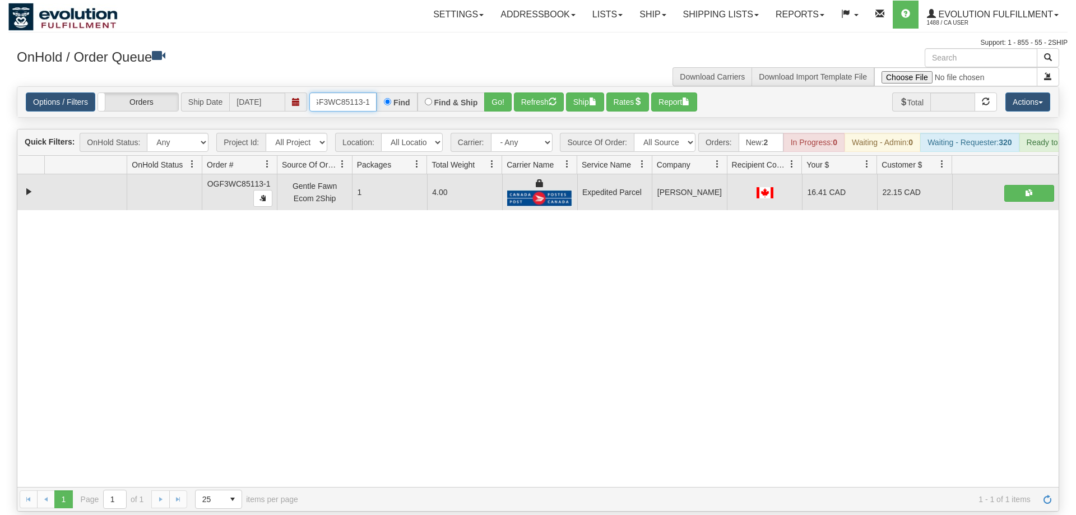
click at [353, 92] on input "OGF3WC85113-1" at bounding box center [342, 101] width 67 height 19
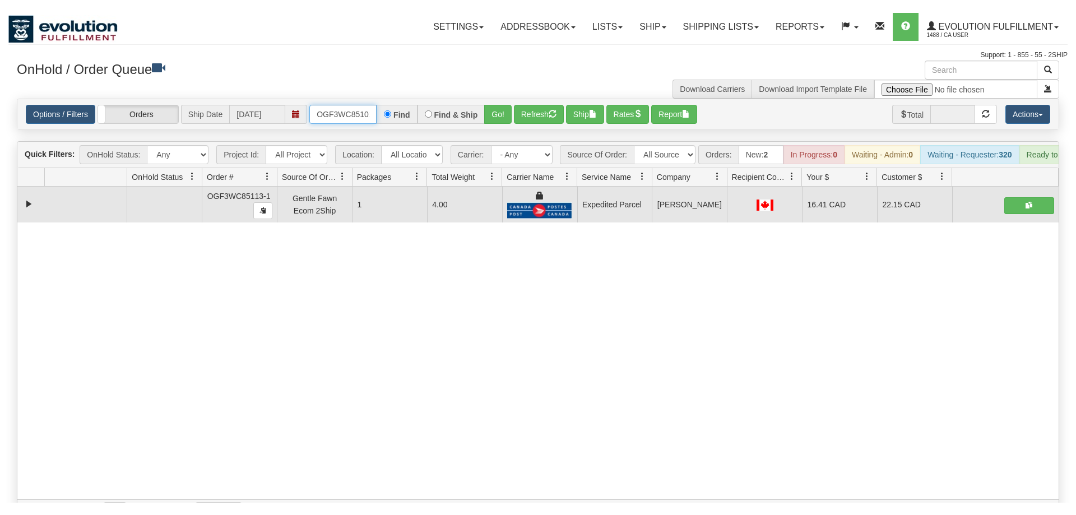
scroll to position [0, 11]
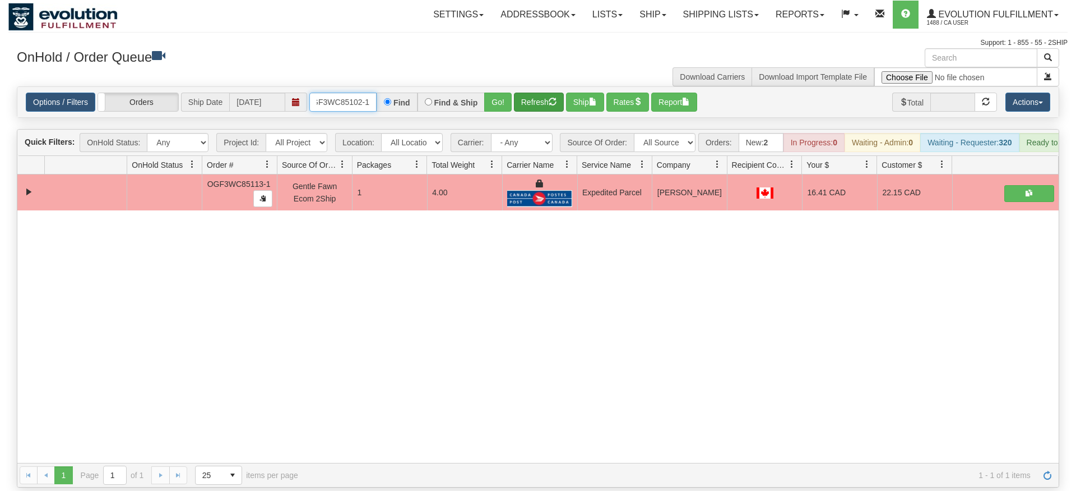
type input "OGF3WC85102-1"
drag, startPoint x: 516, startPoint y: 87, endPoint x: 506, endPoint y: 94, distance: 11.8
click at [515, 109] on div "Is equal to Is not equal to Contains Does not contains CAD USD EUR ZAR [PERSON_…" at bounding box center [538, 286] width 1060 height 401
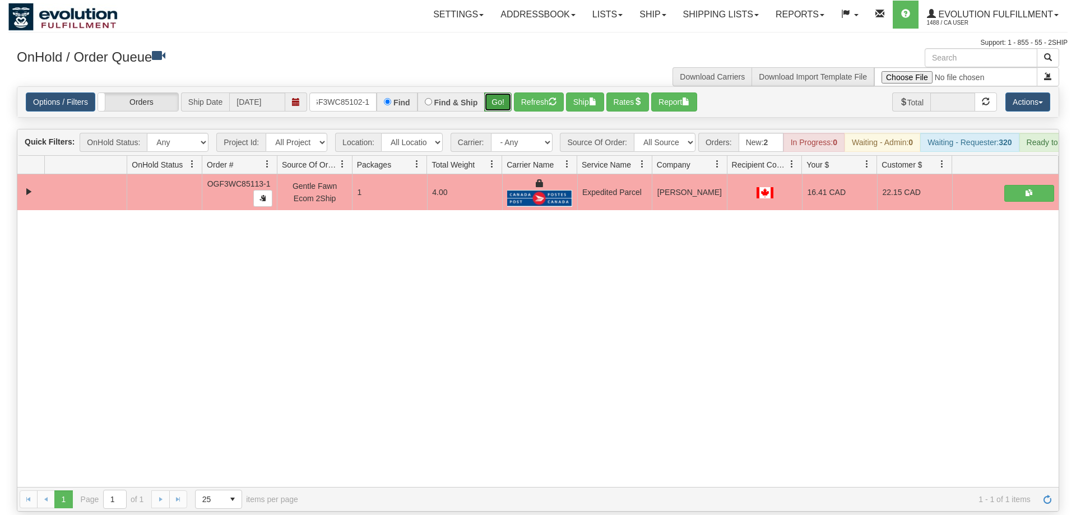
click at [501, 92] on button "Go!" at bounding box center [497, 101] width 27 height 19
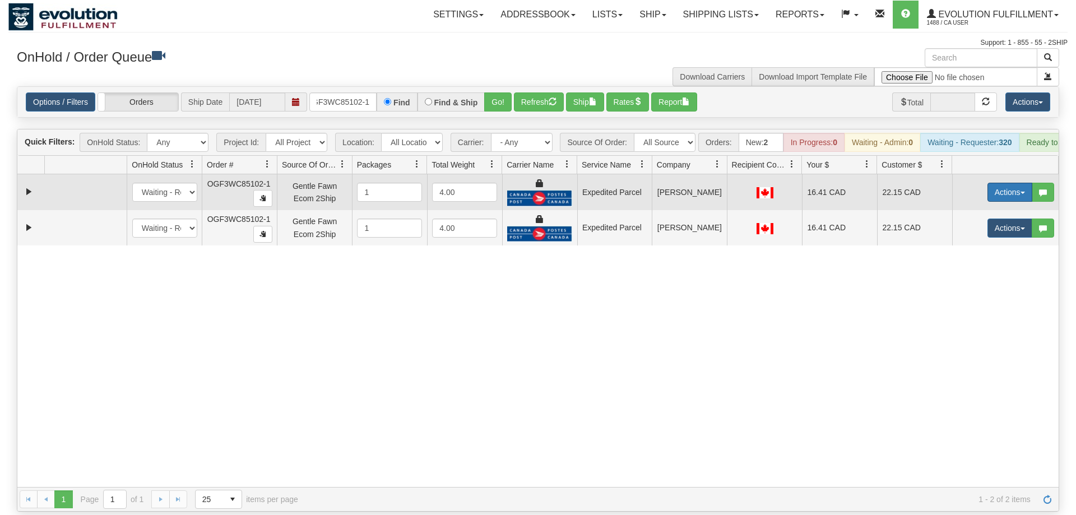
click at [992, 183] on button "Actions" at bounding box center [1010, 192] width 45 height 19
click at [954, 253] on span at bounding box center [958, 257] width 8 height 8
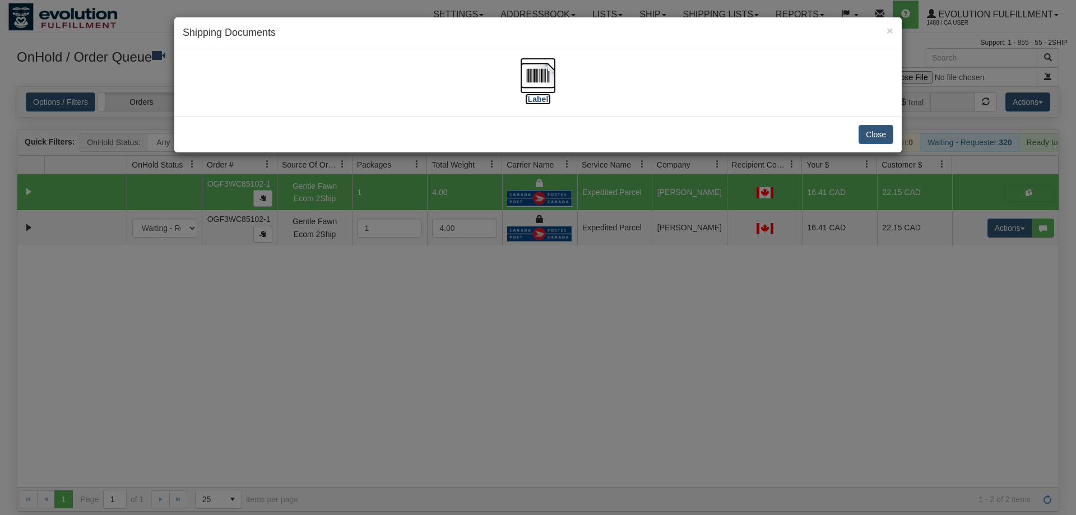
click at [552, 78] on img at bounding box center [538, 76] width 36 height 36
click at [979, 215] on div "× Shipping Documents [Label] Close" at bounding box center [538, 257] width 1076 height 515
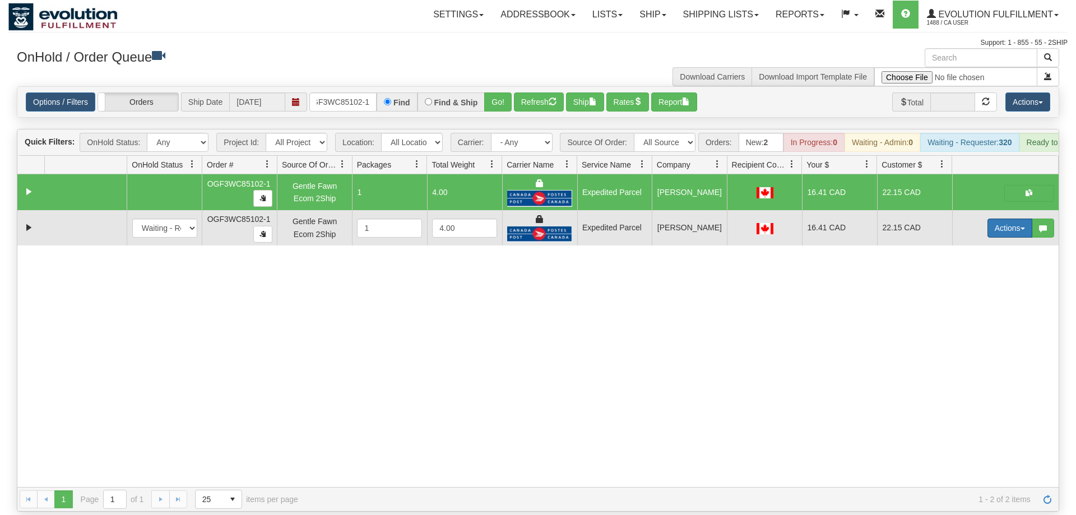
click at [1014, 219] on button "Actions" at bounding box center [1010, 228] width 45 height 19
click at [984, 300] on link "Delete" at bounding box center [987, 307] width 90 height 15
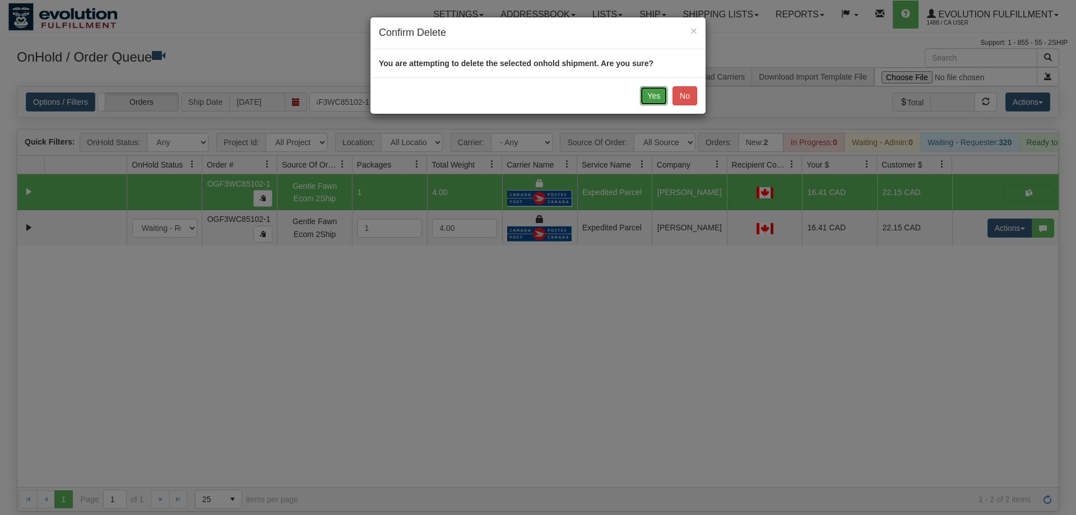
click at [648, 96] on button "Yes" at bounding box center [653, 95] width 27 height 19
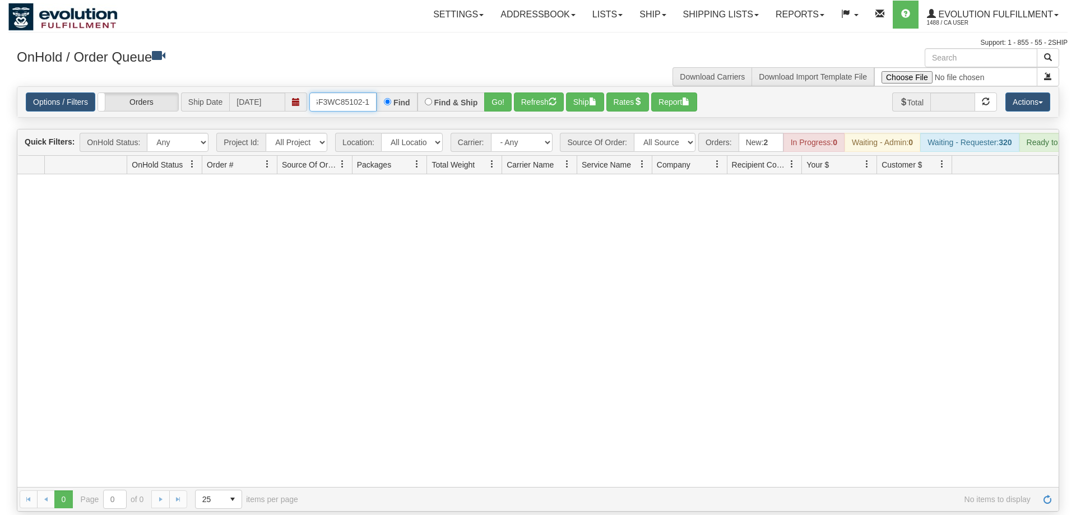
click at [348, 92] on input "OGF3WC85102-1" at bounding box center [342, 101] width 67 height 19
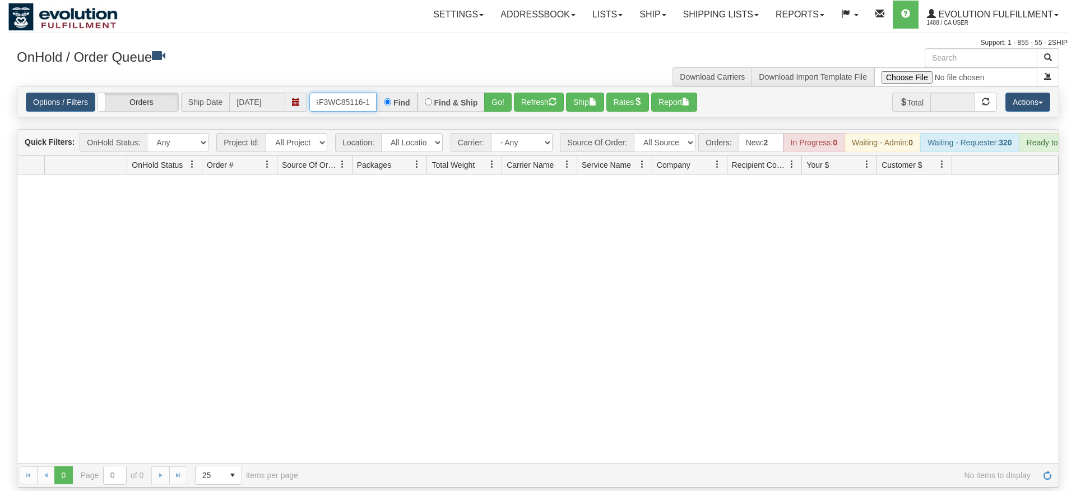
type input "OGF3WC85116-1"
drag, startPoint x: 493, startPoint y: 96, endPoint x: 493, endPoint y: 120, distance: 24.1
click at [493, 120] on div "Is equal to Is not equal to Contains Does not contains CAD USD EUR ZAR [PERSON_…" at bounding box center [538, 286] width 1060 height 401
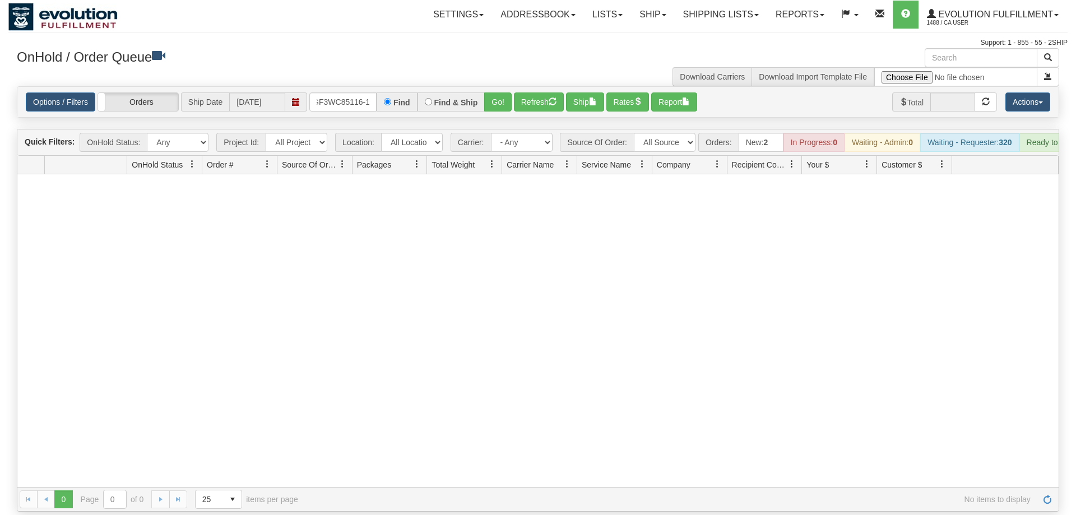
drag, startPoint x: 496, startPoint y: 112, endPoint x: 492, endPoint y: 95, distance: 17.2
click at [495, 108] on div "Is equal to Is not equal to Contains Does not contains CAD USD EUR ZAR [PERSON_…" at bounding box center [538, 298] width 1060 height 425
click at [492, 92] on button "Go!" at bounding box center [497, 101] width 27 height 19
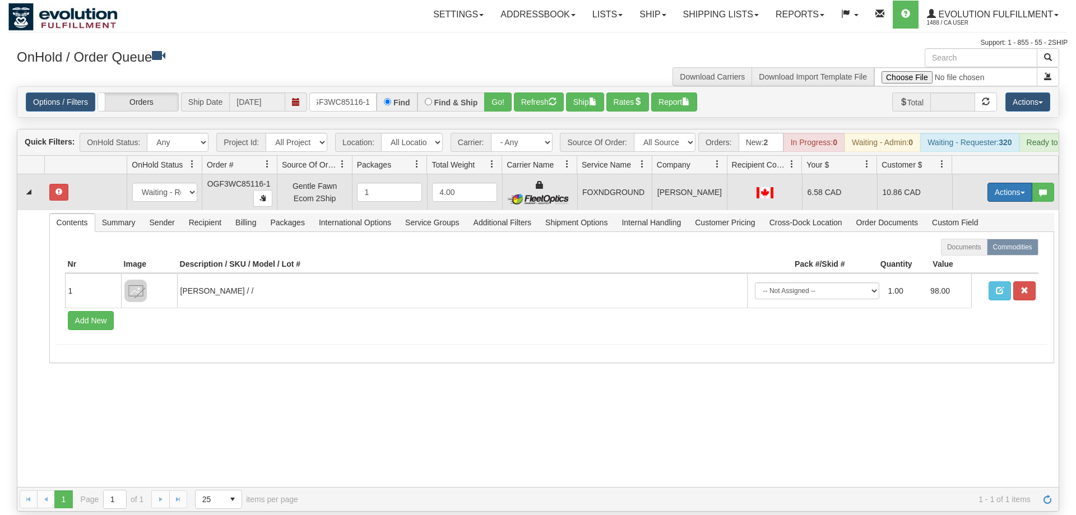
click at [992, 183] on button "Actions" at bounding box center [1010, 192] width 45 height 19
click at [977, 224] on span "Refresh Rates" at bounding box center [983, 228] width 58 height 9
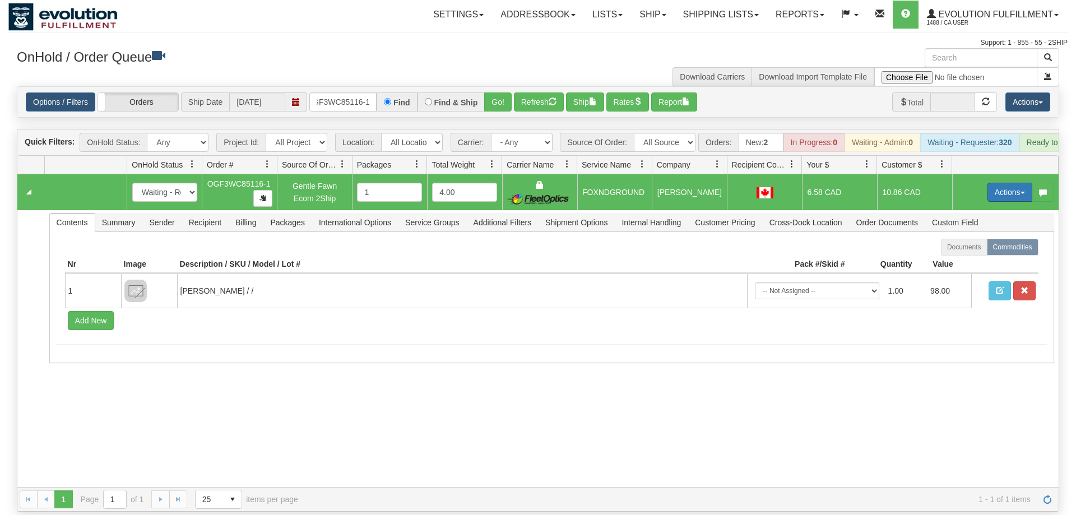
click at [996, 183] on button "Actions" at bounding box center [1010, 192] width 45 height 19
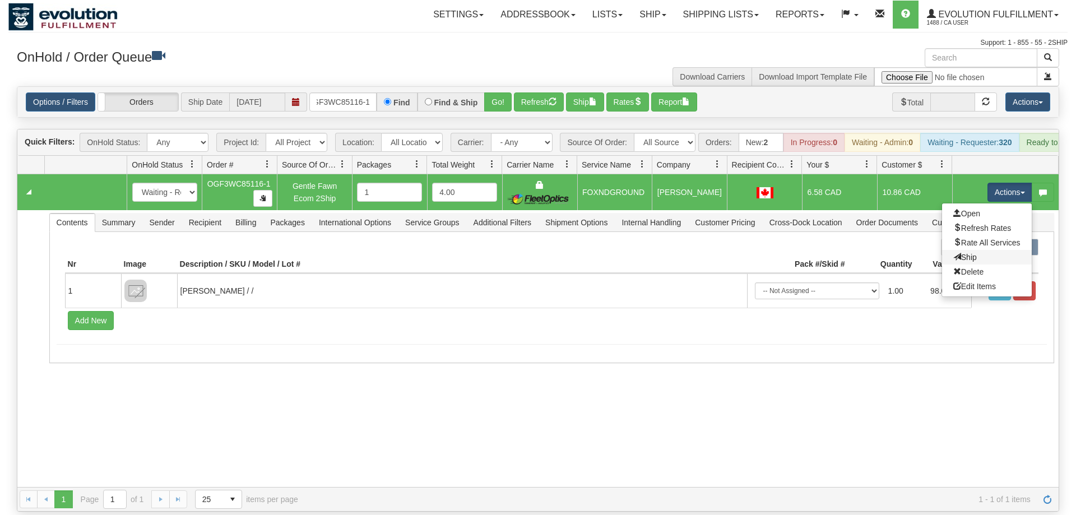
click at [978, 250] on link "Ship" at bounding box center [987, 257] width 90 height 15
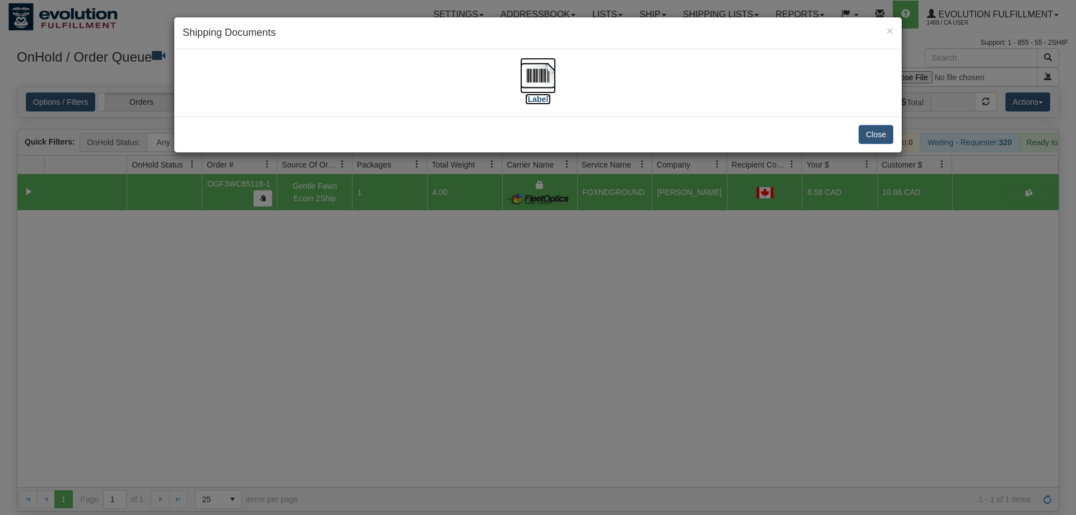
click at [551, 78] on img at bounding box center [538, 76] width 36 height 36
drag, startPoint x: 269, startPoint y: 408, endPoint x: 306, endPoint y: 278, distance: 135.1
click at [291, 384] on div "× Shipping Documents [Label] Close" at bounding box center [538, 257] width 1076 height 515
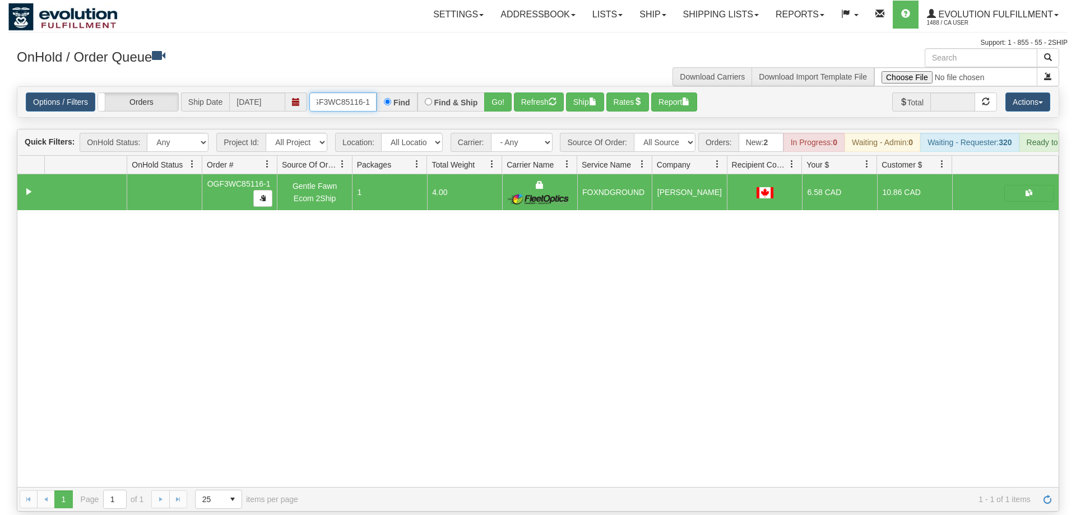
click at [360, 93] on input "OGF3WC85116-1" at bounding box center [342, 101] width 67 height 19
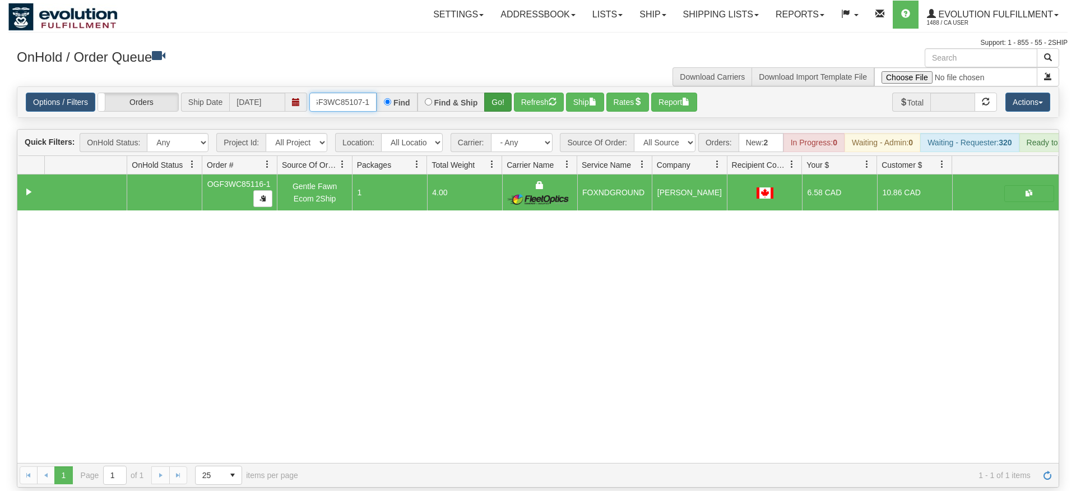
type input "OGF3WC85107-1"
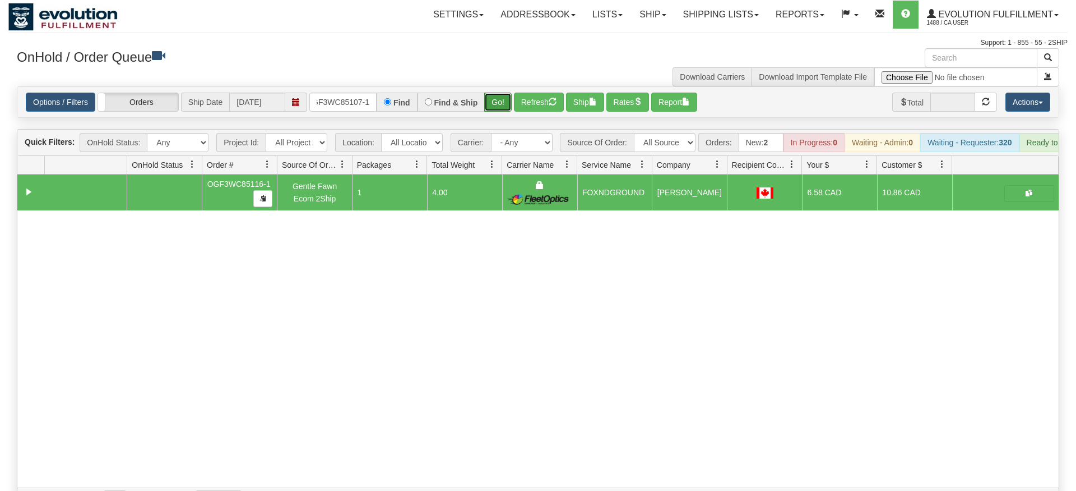
click at [493, 117] on div "Is equal to Is not equal to Contains Does not contains CAD USD EUR ZAR [PERSON_…" at bounding box center [538, 298] width 1060 height 425
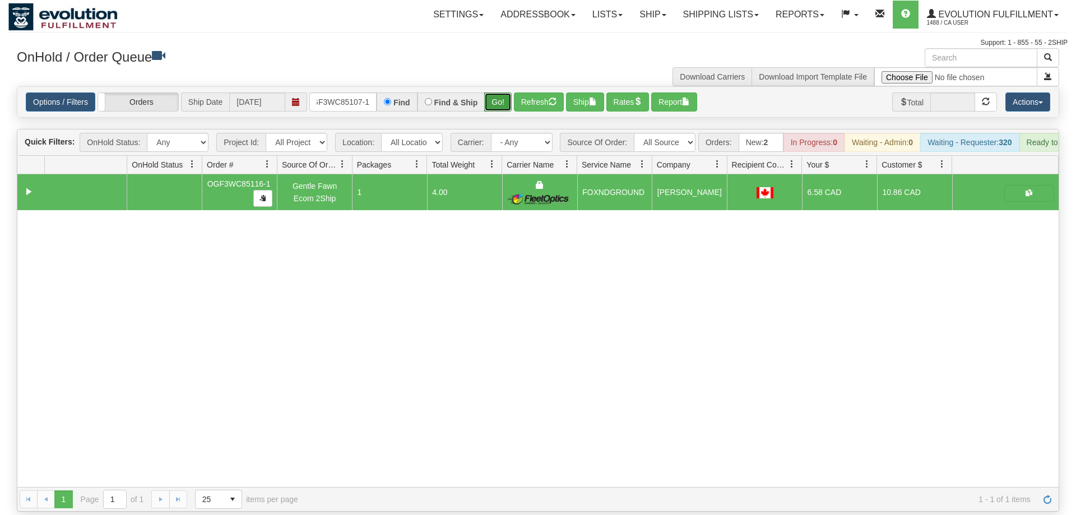
click at [499, 92] on button "Go!" at bounding box center [497, 101] width 27 height 19
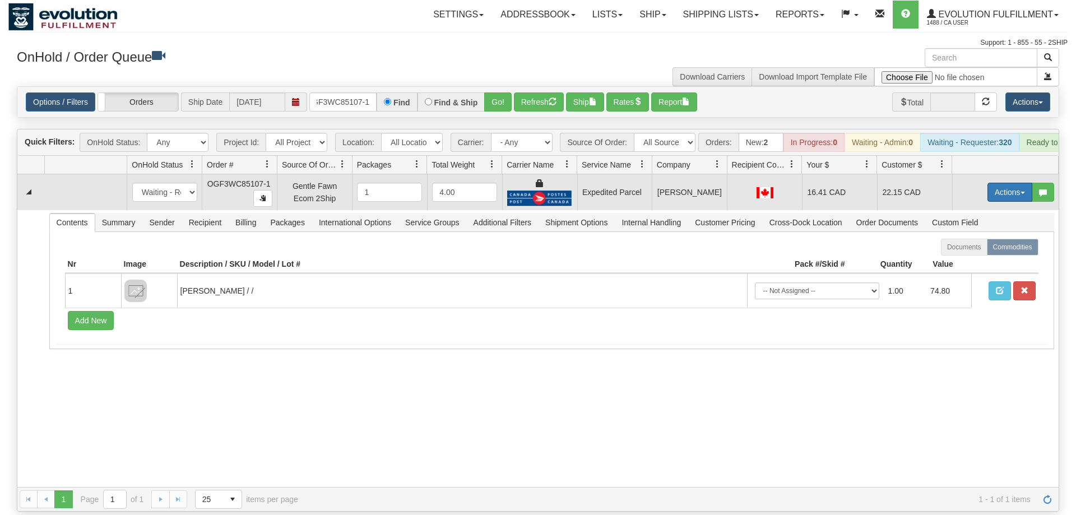
click at [1003, 183] on button "Actions" at bounding box center [1010, 192] width 45 height 19
click at [977, 250] on link "Ship" at bounding box center [987, 257] width 90 height 15
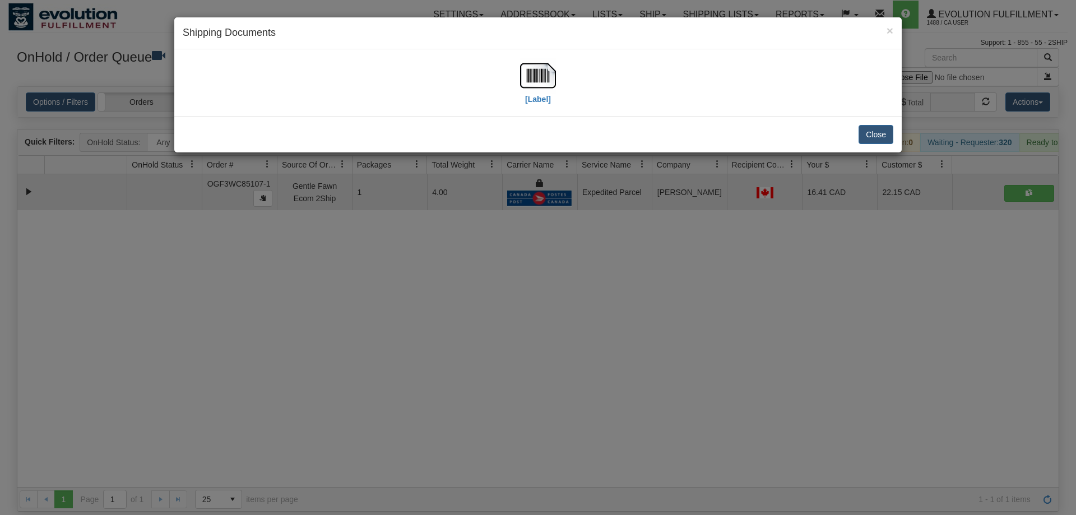
click at [528, 106] on div "[Label]" at bounding box center [538, 83] width 36 height 50
click at [530, 91] on img at bounding box center [538, 76] width 36 height 36
drag, startPoint x: 505, startPoint y: 265, endPoint x: 386, endPoint y: 110, distance: 195.4
click at [505, 263] on div "× Shipping Documents [Label] Close" at bounding box center [538, 257] width 1076 height 515
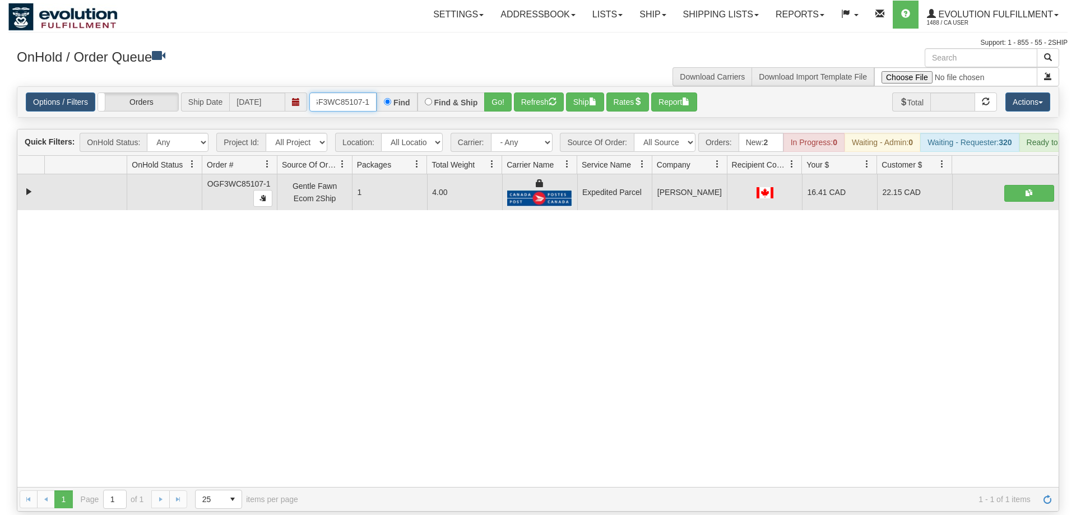
click at [348, 92] on input "OGF3WC85107-1" at bounding box center [342, 101] width 67 height 19
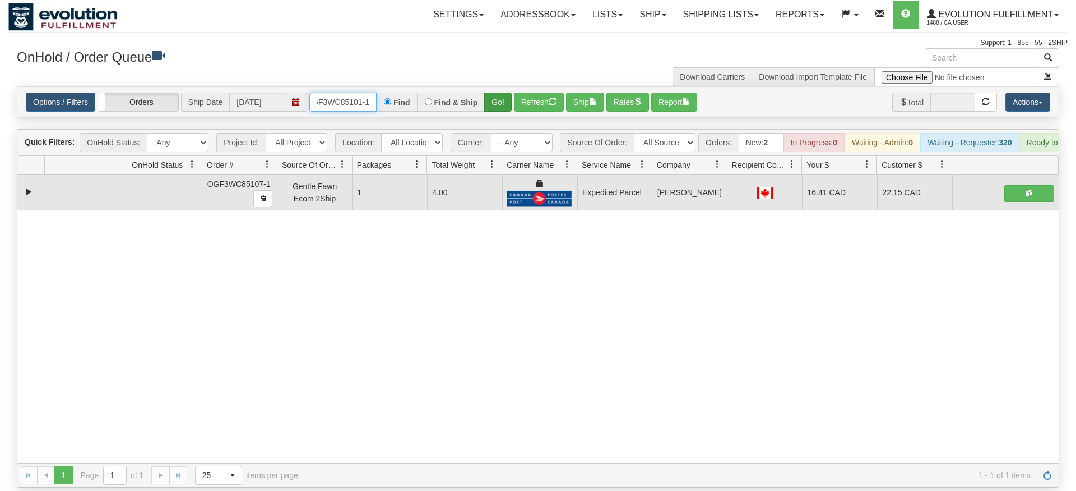
type input "OGF3WC85101-1"
drag, startPoint x: 489, startPoint y: 85, endPoint x: 490, endPoint y: 108, distance: 23.0
click at [490, 109] on div "Is equal to Is not equal to Contains Does not contains CAD USD EUR ZAR [PERSON_…" at bounding box center [538, 286] width 1060 height 401
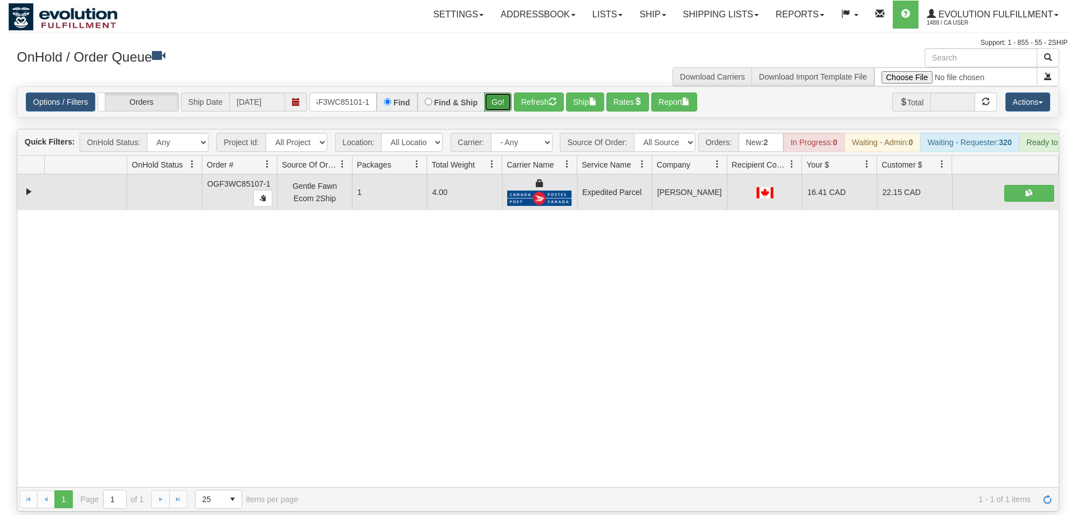
click at [499, 92] on button "Go!" at bounding box center [497, 101] width 27 height 19
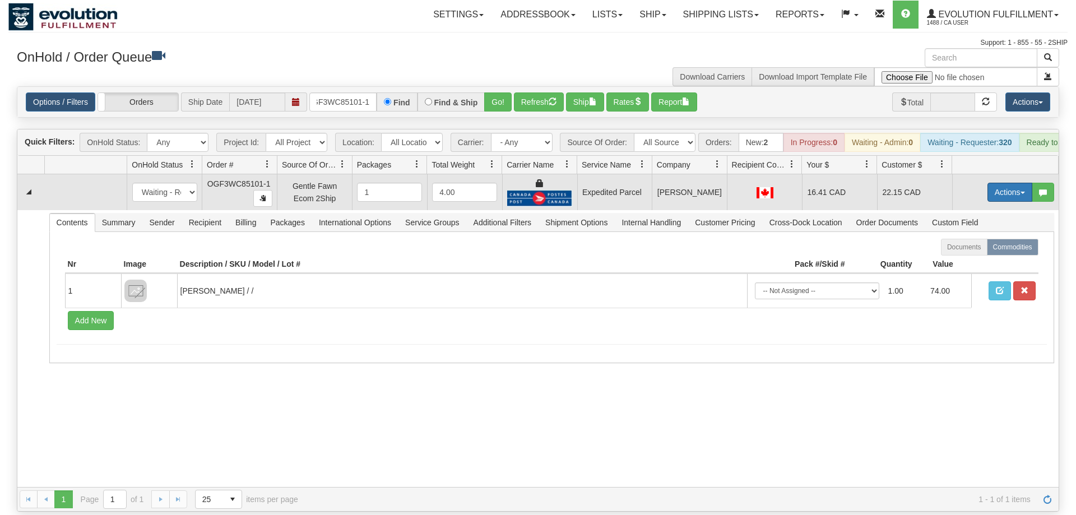
click at [994, 183] on button "Actions" at bounding box center [1010, 192] width 45 height 19
click at [970, 253] on span "Ship" at bounding box center [966, 257] width 24 height 9
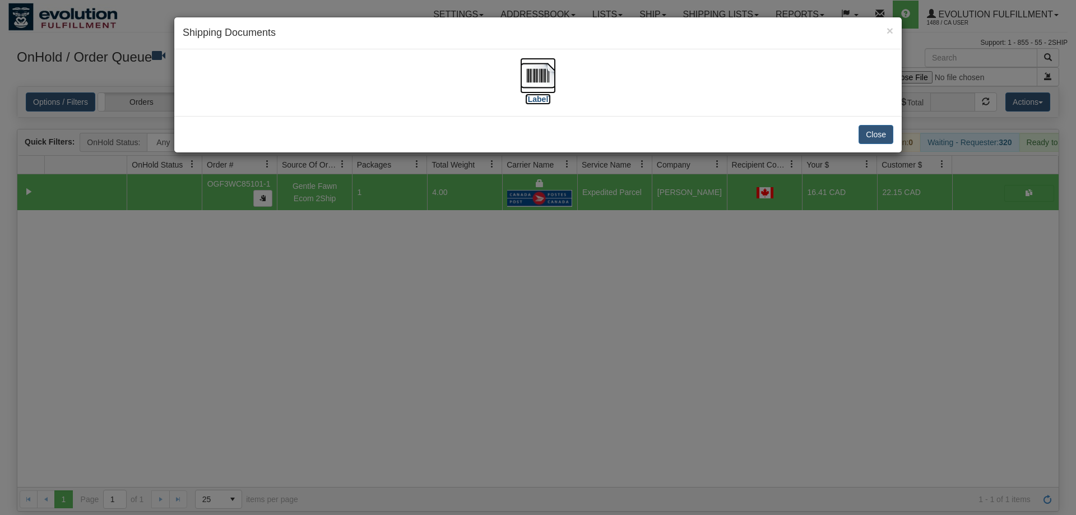
click at [528, 87] on img at bounding box center [538, 76] width 36 height 36
click at [415, 325] on div "× Shipping Documents [Label] Close" at bounding box center [538, 257] width 1076 height 515
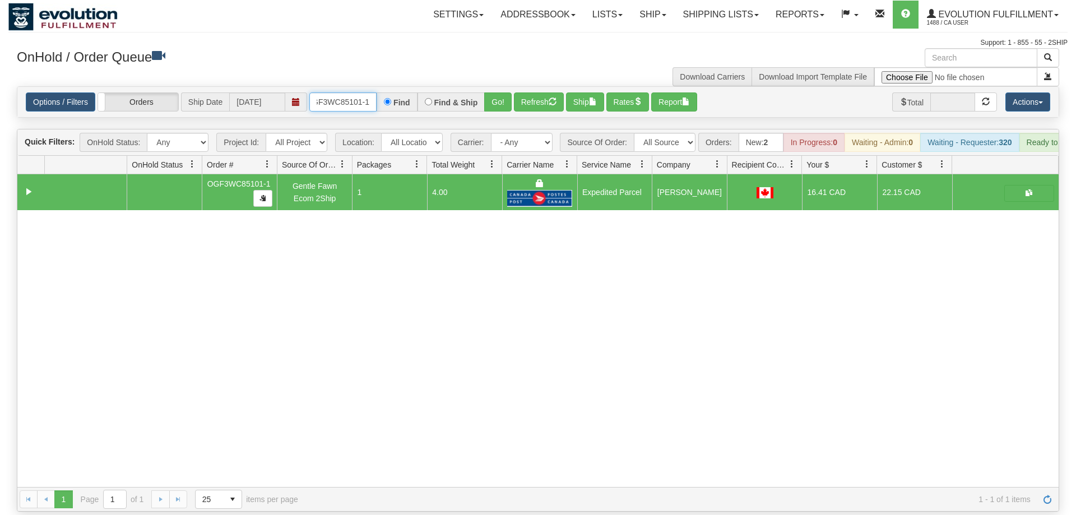
click at [329, 92] on input "OGF3WC85101-1" at bounding box center [342, 101] width 67 height 19
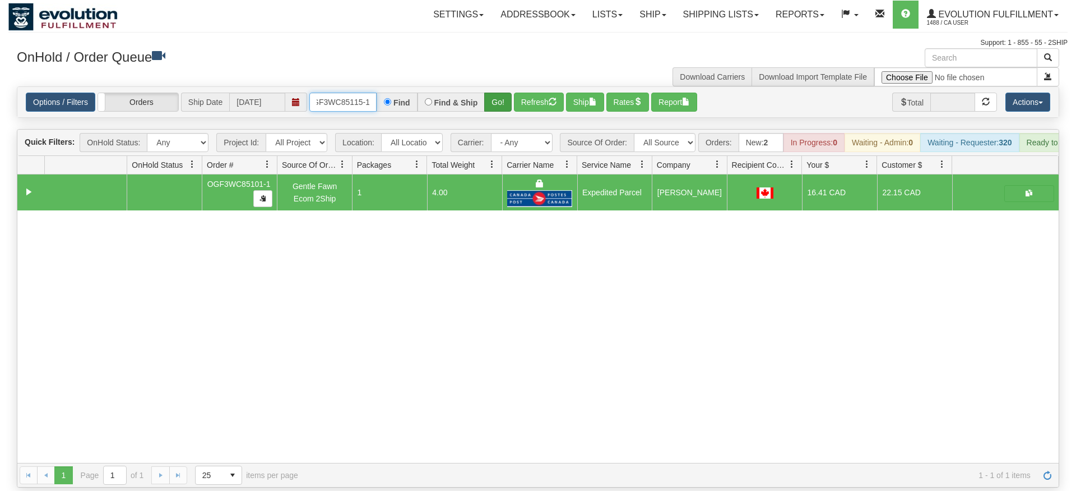
type input "OGF3WC85115-1"
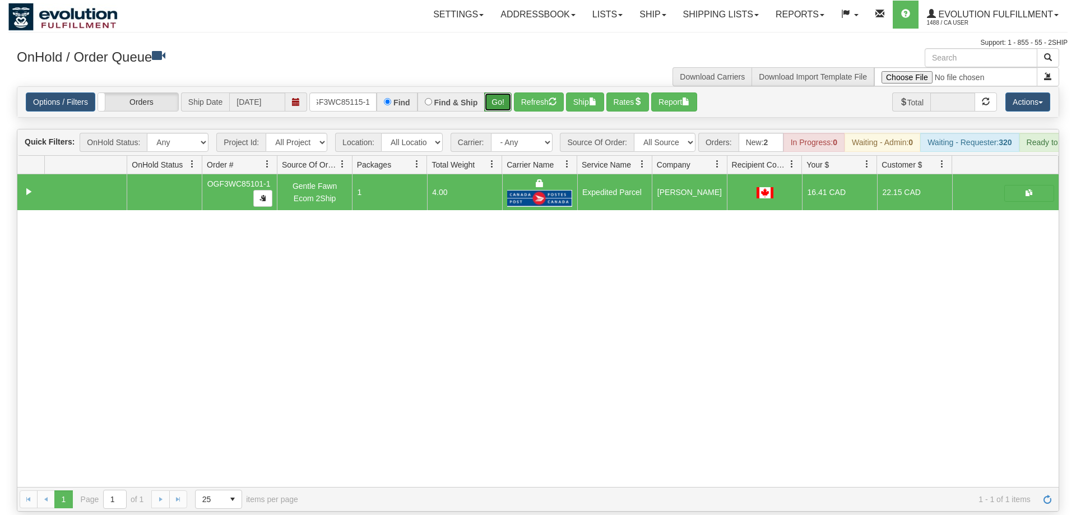
click at [493, 101] on div "Is equal to Is not equal to Contains Does not contains CAD USD EUR ZAR [PERSON_…" at bounding box center [538, 298] width 1060 height 425
click at [498, 92] on button "Go!" at bounding box center [497, 101] width 27 height 19
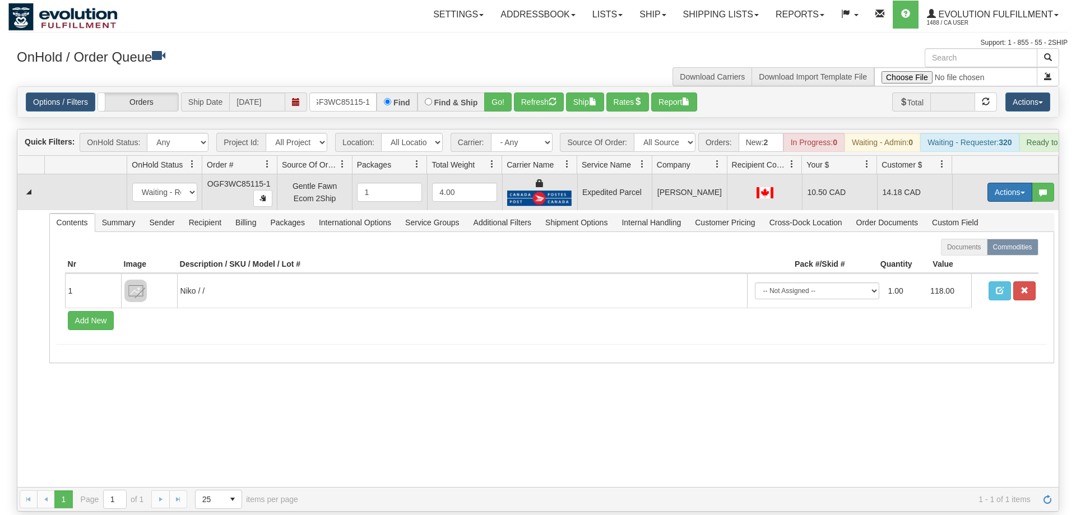
click at [1014, 183] on button "Actions" at bounding box center [1010, 192] width 45 height 19
click at [978, 250] on link "Ship" at bounding box center [987, 257] width 90 height 15
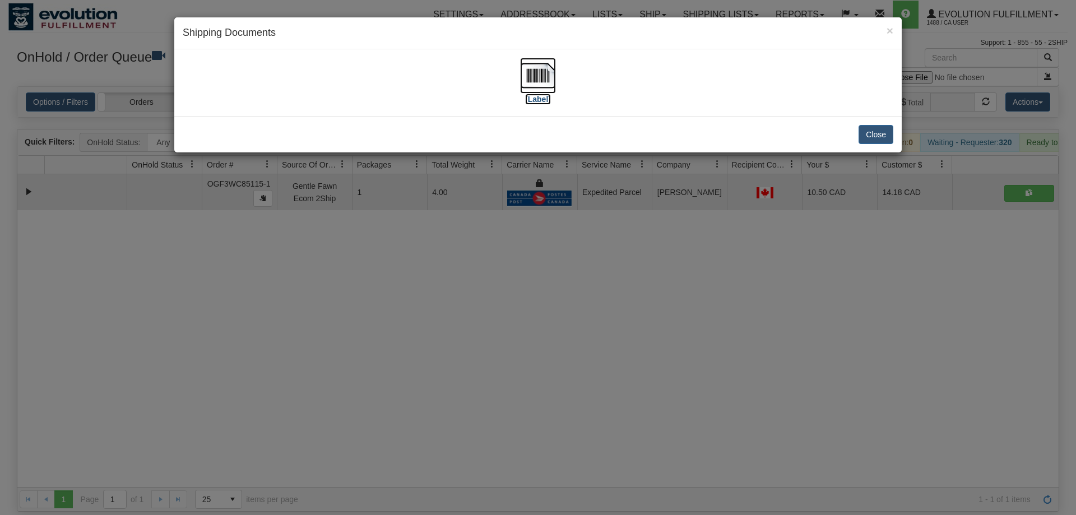
click at [540, 78] on img at bounding box center [538, 76] width 36 height 36
click at [503, 270] on div "× Shipping Documents [Label] Close" at bounding box center [538, 257] width 1076 height 515
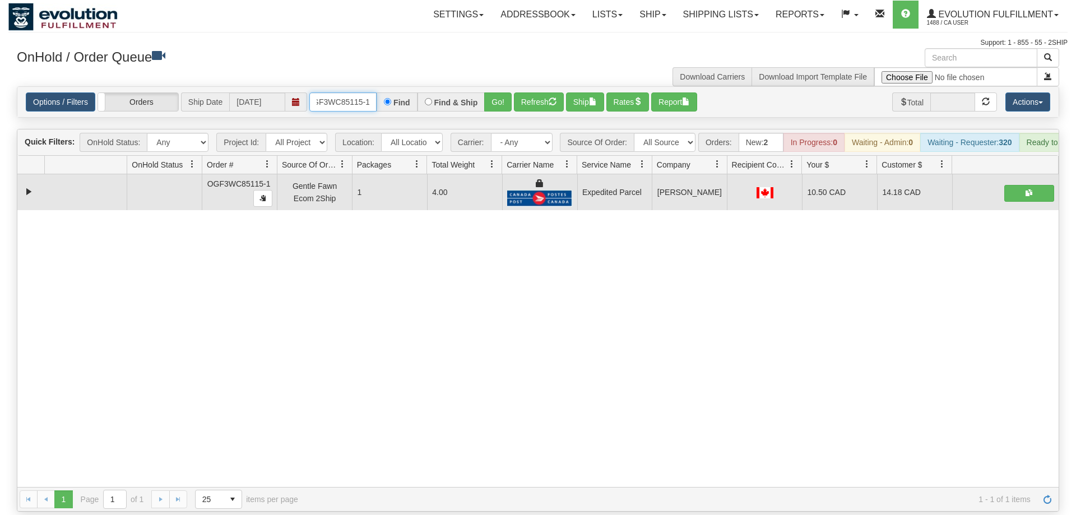
click at [362, 92] on input "OGF3WC85115-1" at bounding box center [342, 101] width 67 height 19
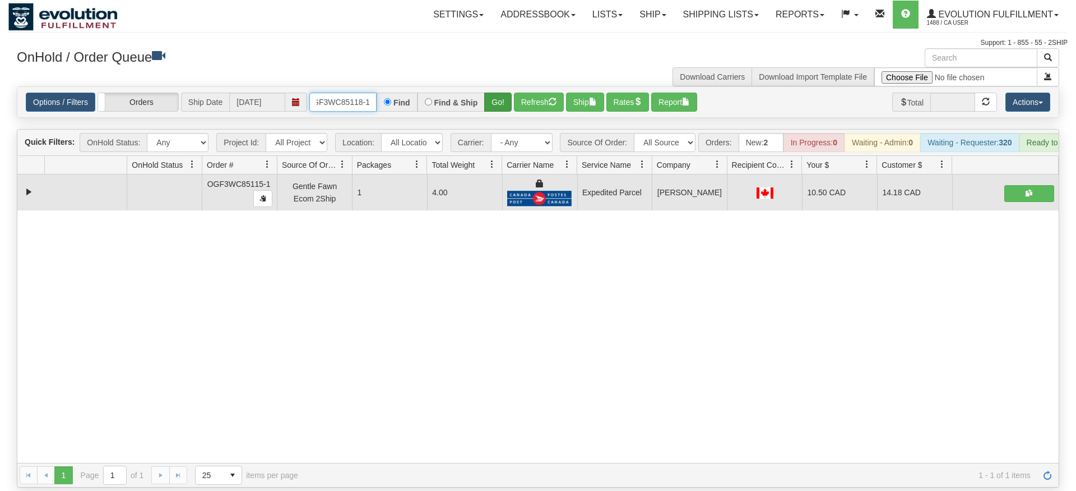
type input "OGF3WC85118-1"
click at [491, 112] on div "Is equal to Is not equal to Contains Does not contains CAD USD EUR ZAR [PERSON_…" at bounding box center [538, 286] width 1060 height 401
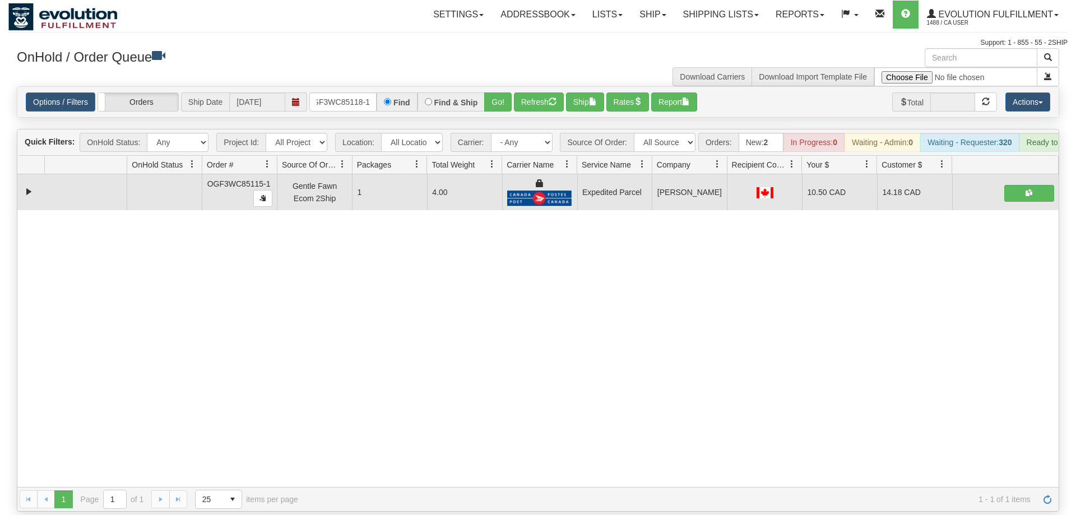
click at [501, 103] on div "Is equal to Is not equal to Contains Does not contains CAD USD EUR ZAR [PERSON_…" at bounding box center [538, 298] width 1060 height 425
click at [501, 96] on div "Options / Filters Group Shipments Orders Ship Date [DATE] OGF3WC85118-1 Find Fi…" at bounding box center [538, 102] width 1042 height 30
click at [502, 92] on button "Go!" at bounding box center [497, 101] width 27 height 19
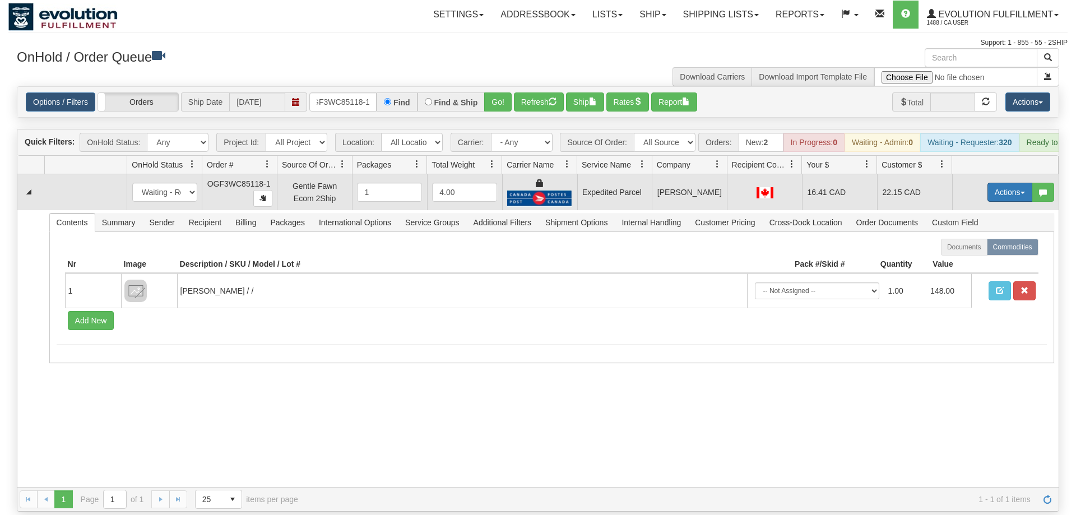
click at [1012, 183] on button "Actions" at bounding box center [1010, 192] width 45 height 19
click at [979, 250] on link "Ship" at bounding box center [987, 257] width 90 height 15
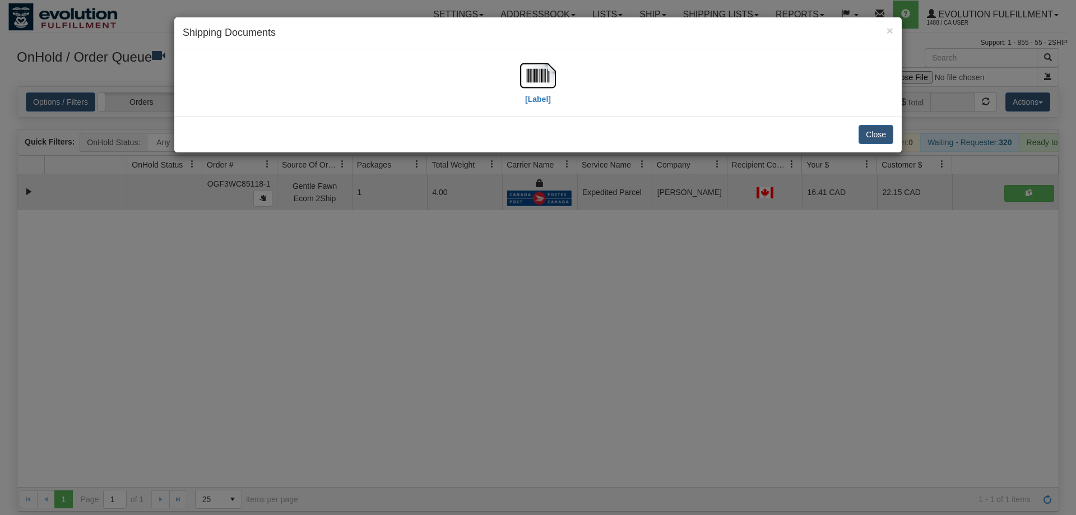
click at [563, 71] on div "[Label]" at bounding box center [538, 83] width 711 height 50
click at [544, 78] on img at bounding box center [538, 76] width 36 height 36
drag, startPoint x: 591, startPoint y: 267, endPoint x: 504, endPoint y: 238, distance: 91.7
click at [587, 266] on div "× Shipping Documents [Label] Close" at bounding box center [538, 257] width 1076 height 515
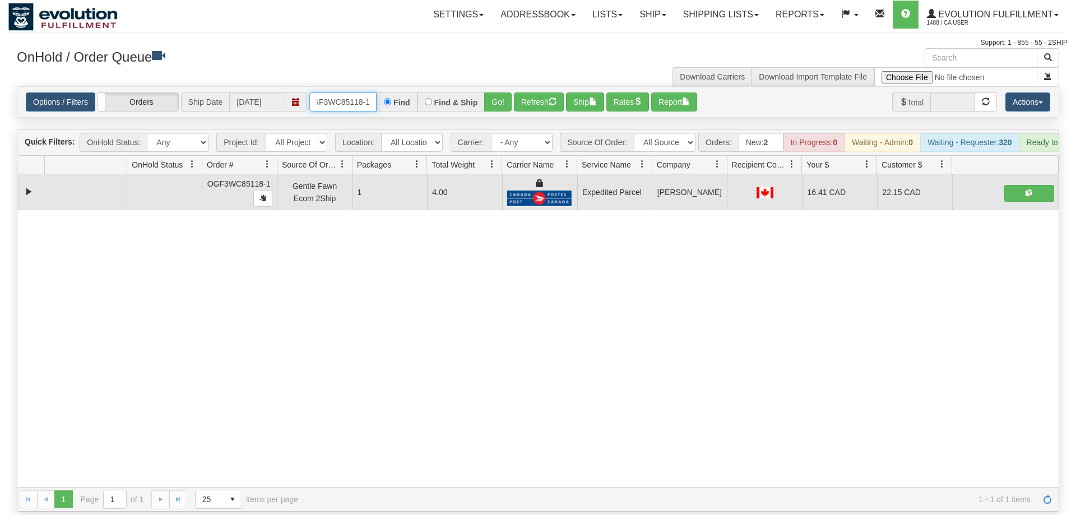
click at [365, 94] on input "OGF3WC85118-1" at bounding box center [342, 101] width 67 height 19
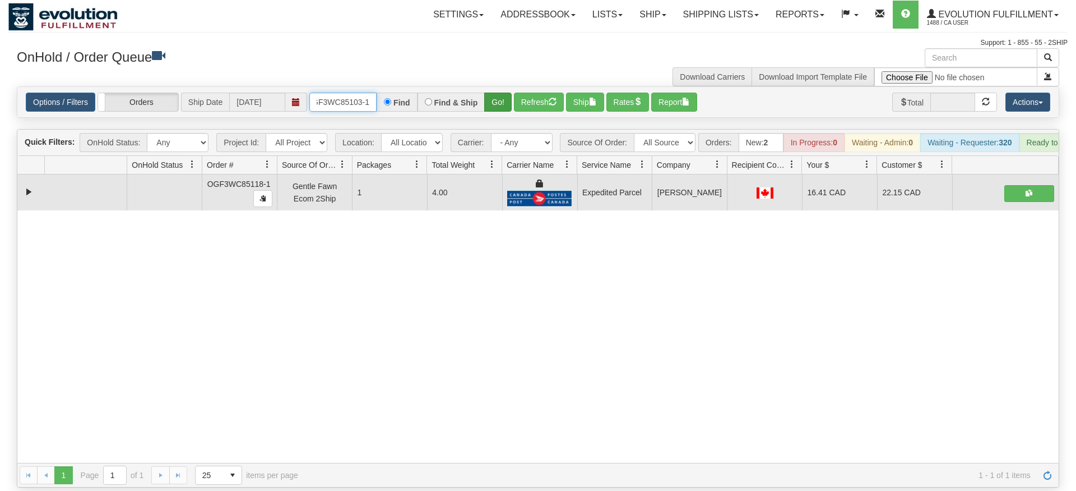
type input "OGF3WC85103-1"
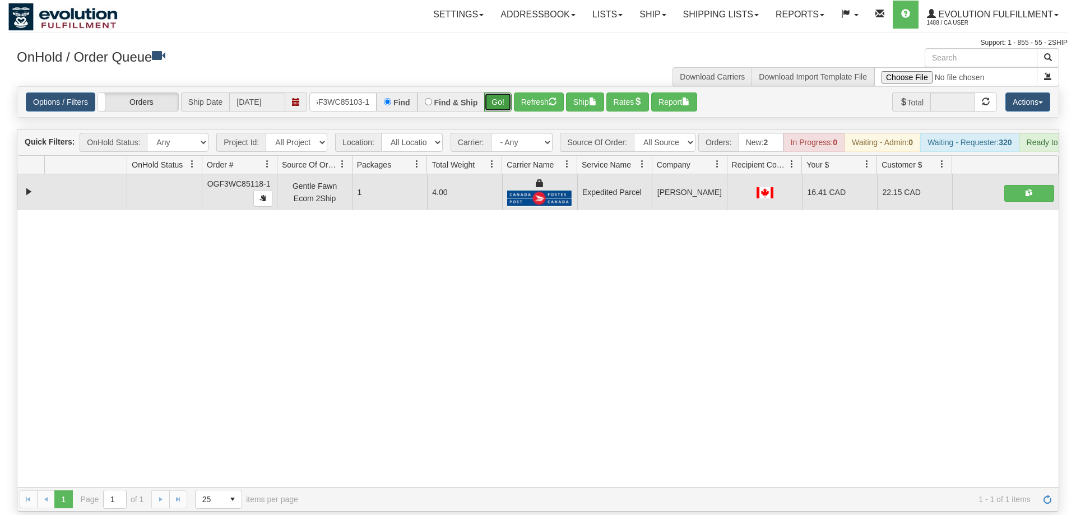
drag, startPoint x: 492, startPoint y: 83, endPoint x: 492, endPoint y: 77, distance: 5.6
click at [492, 107] on div "Is equal to Is not equal to Contains Does not contains CAD USD EUR ZAR [PERSON_…" at bounding box center [538, 298] width 1060 height 425
click at [492, 92] on button "Go!" at bounding box center [497, 101] width 27 height 19
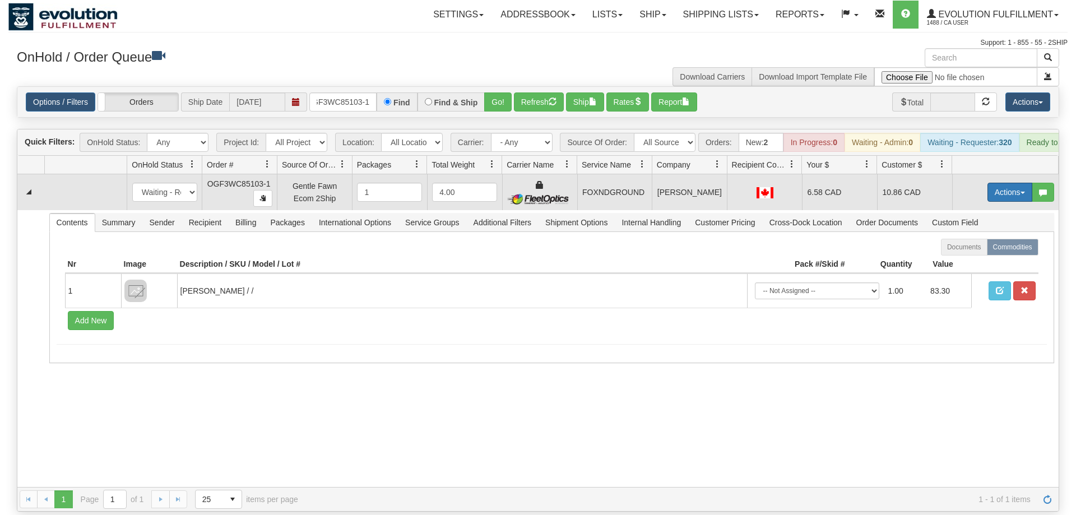
click at [992, 183] on button "Actions" at bounding box center [1010, 192] width 45 height 19
click at [973, 253] on span "Ship" at bounding box center [966, 257] width 24 height 9
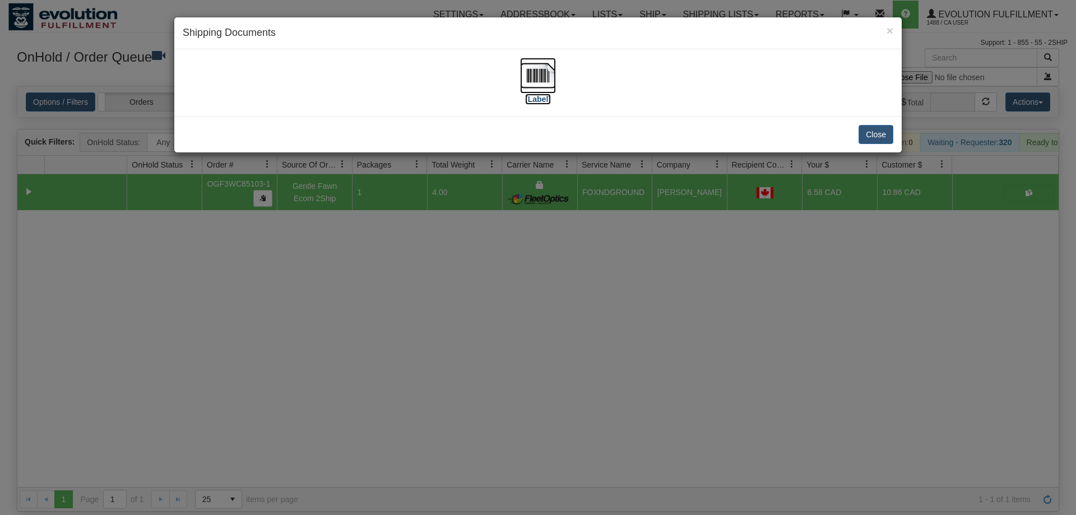
click at [540, 75] on img at bounding box center [538, 76] width 36 height 36
drag, startPoint x: 409, startPoint y: 319, endPoint x: 402, endPoint y: 160, distance: 158.8
click at [410, 319] on div "× Shipping Documents [Label] Close" at bounding box center [538, 257] width 1076 height 515
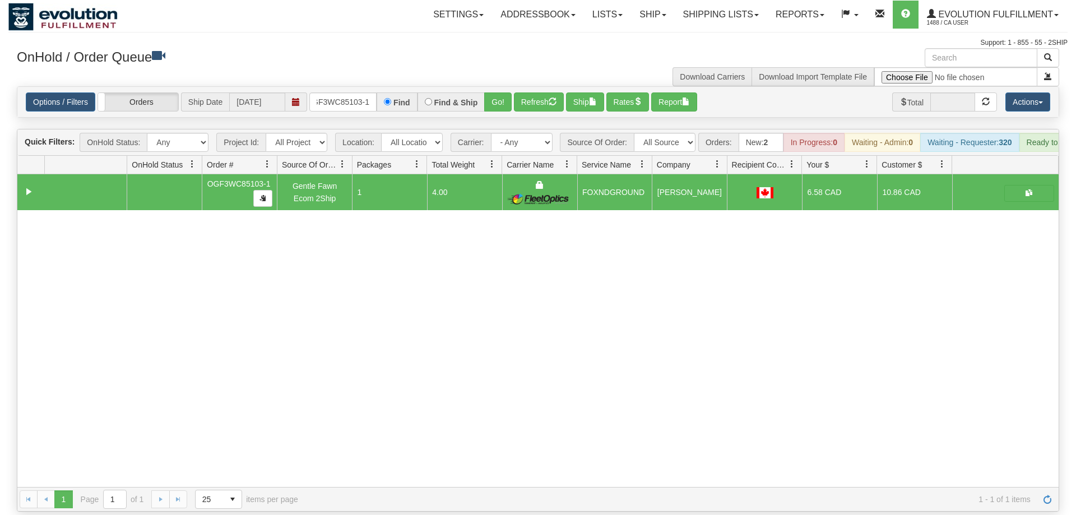
click at [363, 96] on div "Options / Filters Group Shipments Orders Ship Date [DATE] OGF3WC85103-1 Find Fi…" at bounding box center [538, 102] width 1042 height 30
click at [360, 92] on input "OGF3WC85103-1" at bounding box center [342, 101] width 67 height 19
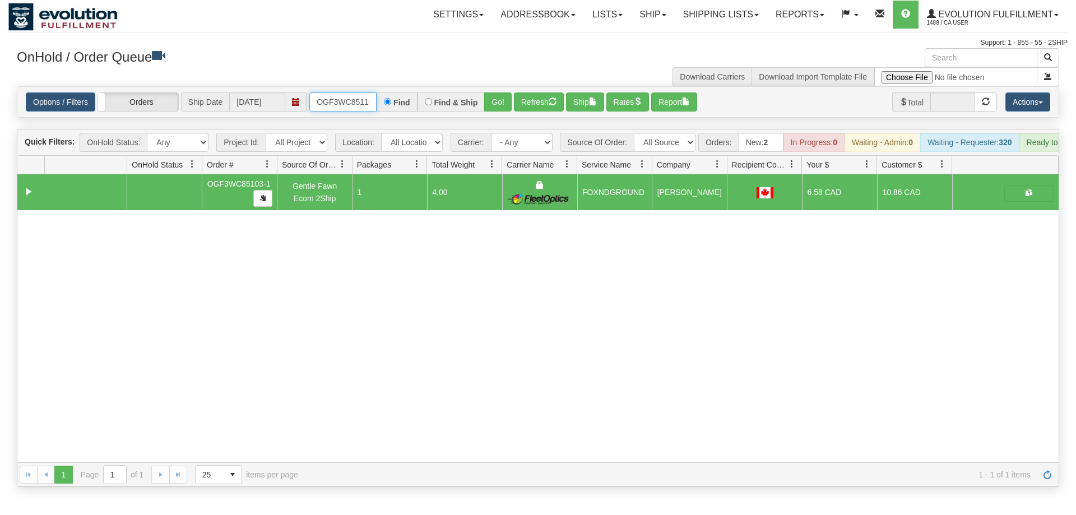
scroll to position [0, 10]
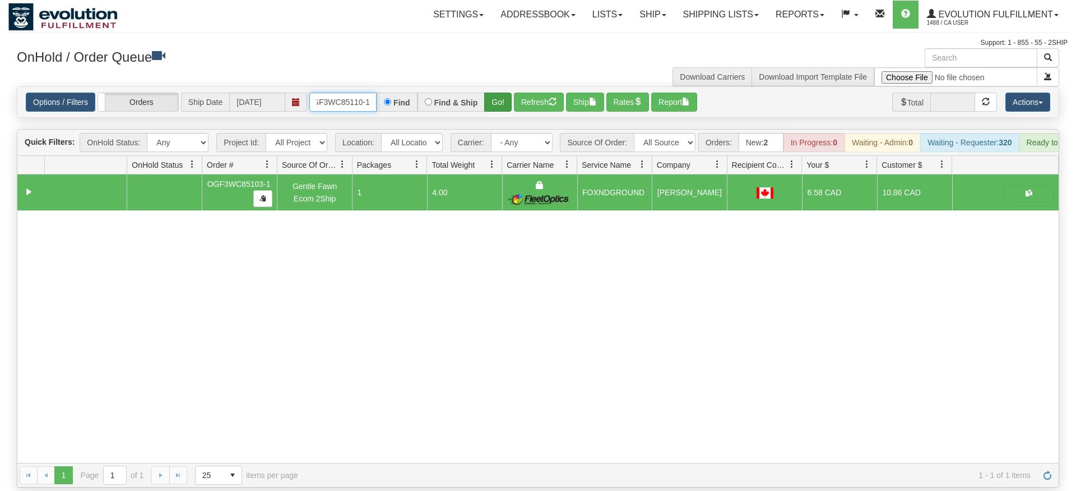
type input "OGF3WC85110-1"
drag, startPoint x: 499, startPoint y: 81, endPoint x: 497, endPoint y: 98, distance: 17.5
click at [499, 105] on div "Is equal to Is not equal to Contains Does not contains CAD USD EUR ZAR [PERSON_…" at bounding box center [538, 286] width 1060 height 401
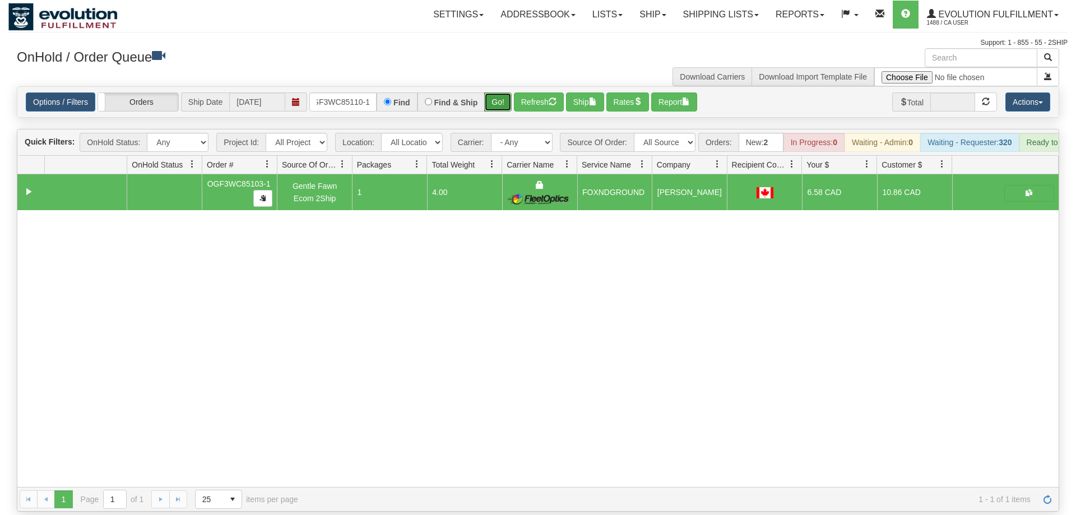
click at [497, 92] on button "Go!" at bounding box center [497, 101] width 27 height 19
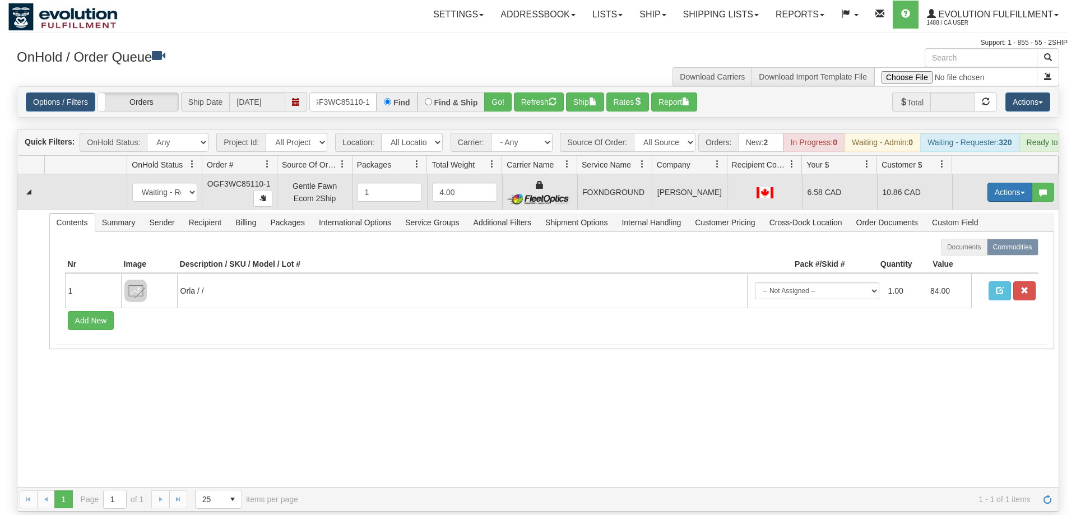
click at [1009, 183] on button "Actions" at bounding box center [1010, 192] width 45 height 19
click at [994, 250] on link "Ship" at bounding box center [987, 257] width 90 height 15
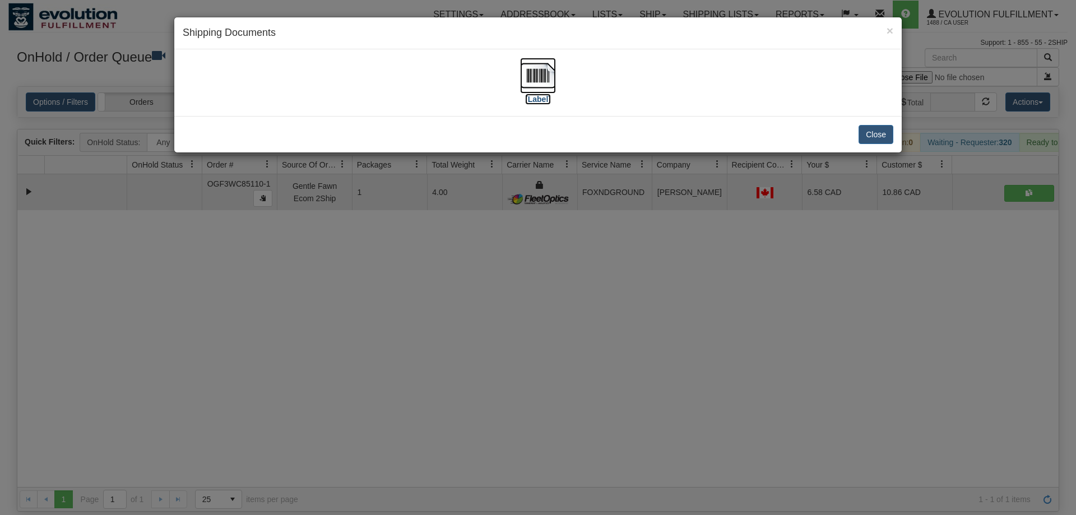
click at [534, 73] on img at bounding box center [538, 76] width 36 height 36
drag, startPoint x: 572, startPoint y: 448, endPoint x: 528, endPoint y: 303, distance: 151.6
click at [575, 444] on div "× Shipping Documents [Label] Close" at bounding box center [538, 257] width 1076 height 515
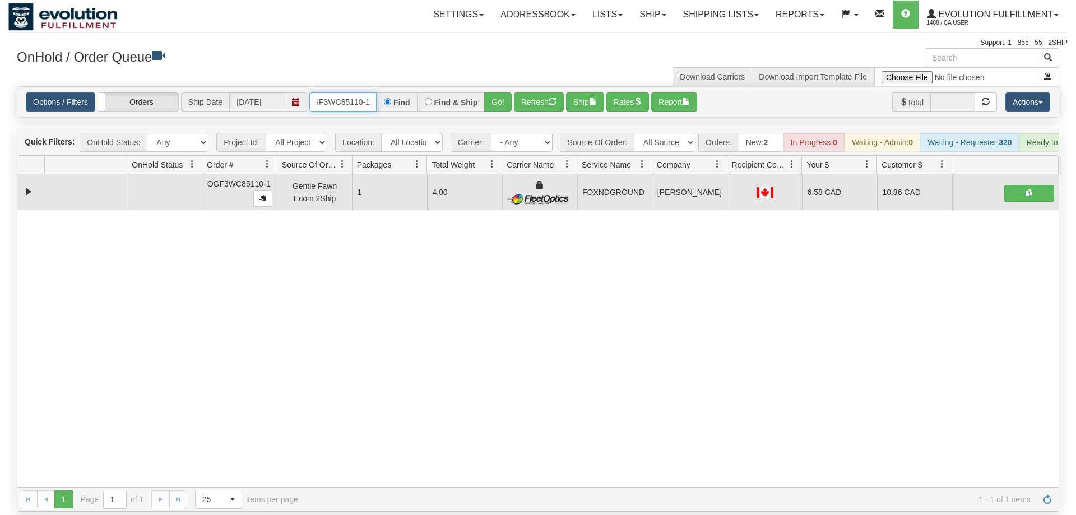
click at [355, 92] on input "OGF3WC85110-1" at bounding box center [342, 101] width 67 height 19
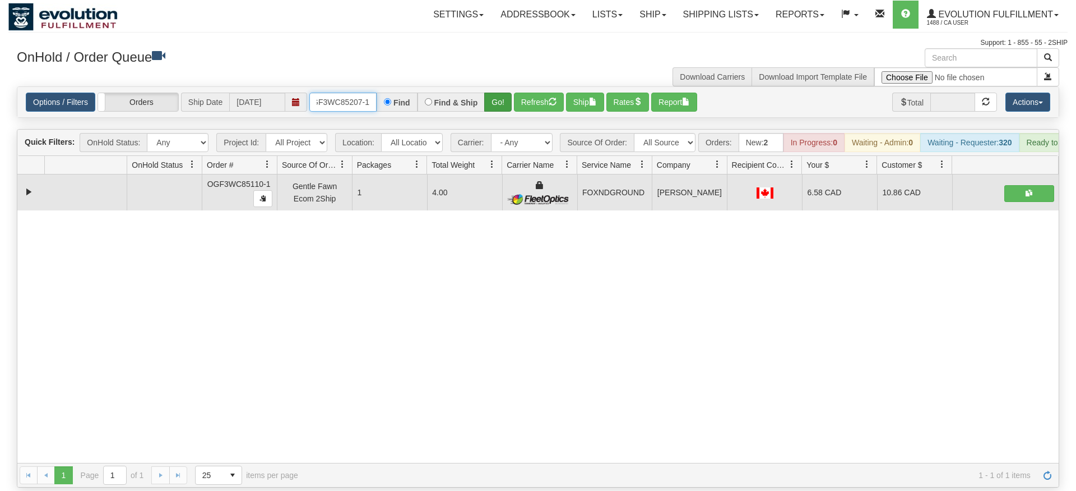
type input "OGF3WC85207-1"
drag, startPoint x: 499, startPoint y: 86, endPoint x: 496, endPoint y: 99, distance: 12.8
click at [499, 109] on div "Is equal to Is not equal to Contains Does not contains CAD USD EUR ZAR [PERSON_…" at bounding box center [538, 286] width 1060 height 401
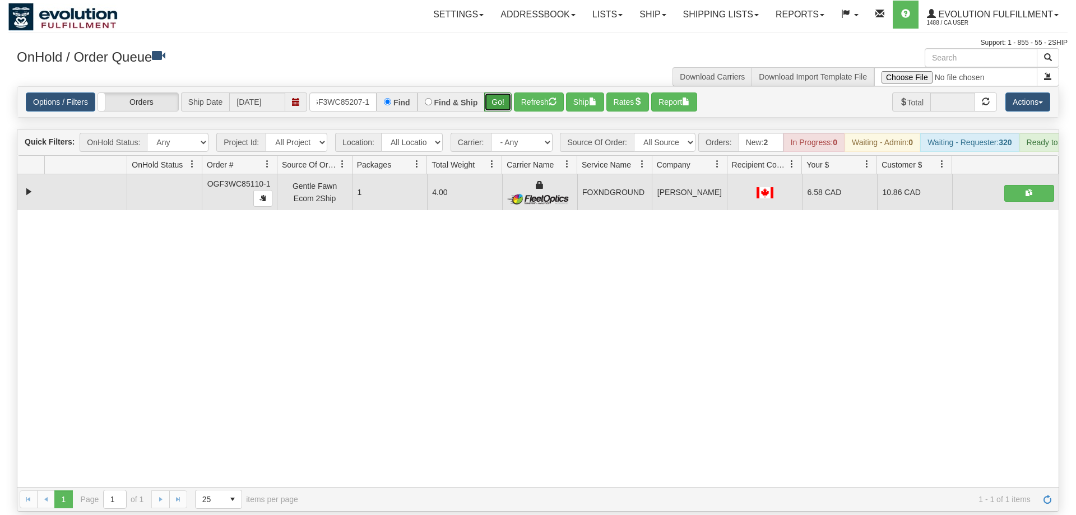
click at [493, 92] on button "Go!" at bounding box center [497, 101] width 27 height 19
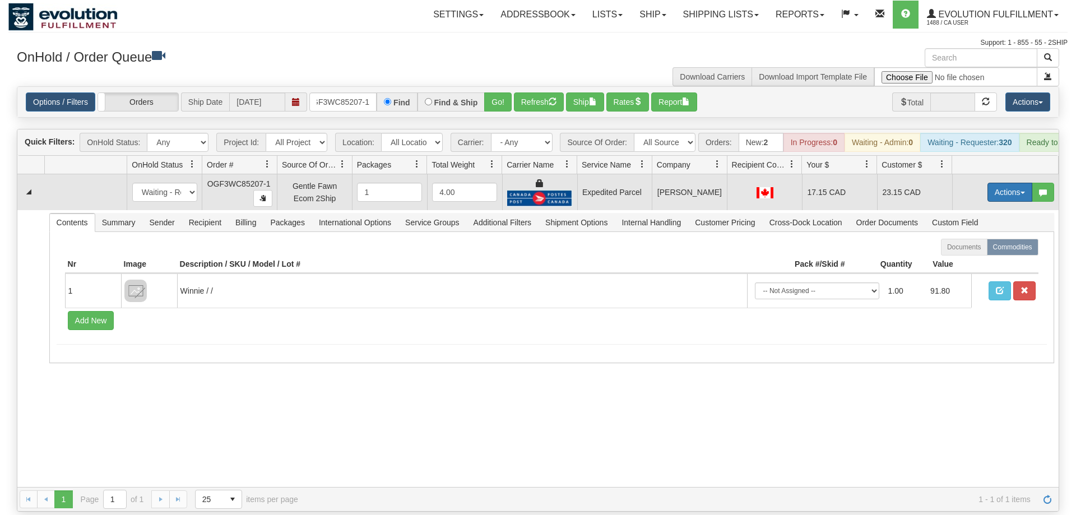
click at [999, 183] on button "Actions" at bounding box center [1010, 192] width 45 height 19
click at [968, 253] on span "Ship" at bounding box center [966, 257] width 24 height 9
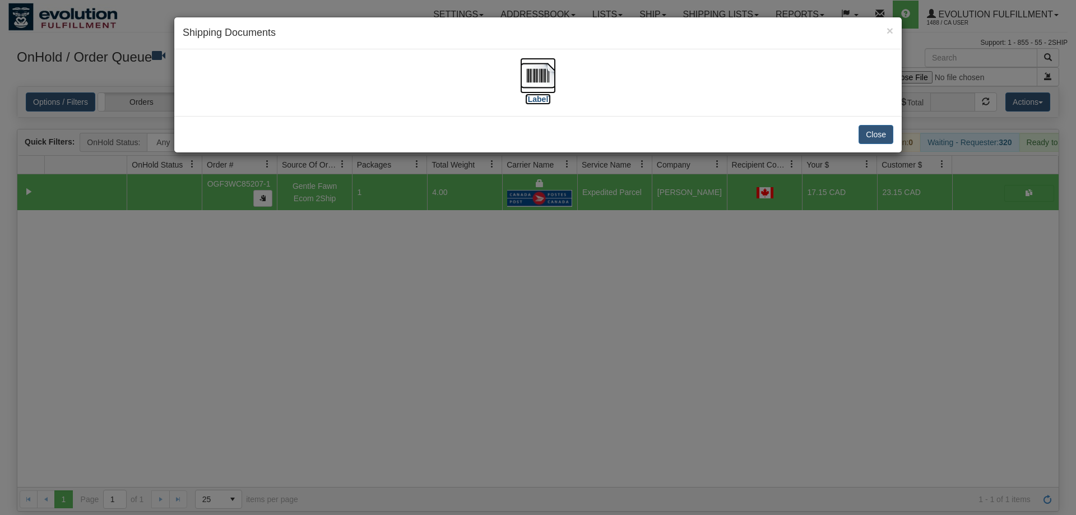
click at [532, 61] on img at bounding box center [538, 76] width 36 height 36
click at [719, 331] on div "× Shipping Documents [Label] Close" at bounding box center [538, 257] width 1076 height 515
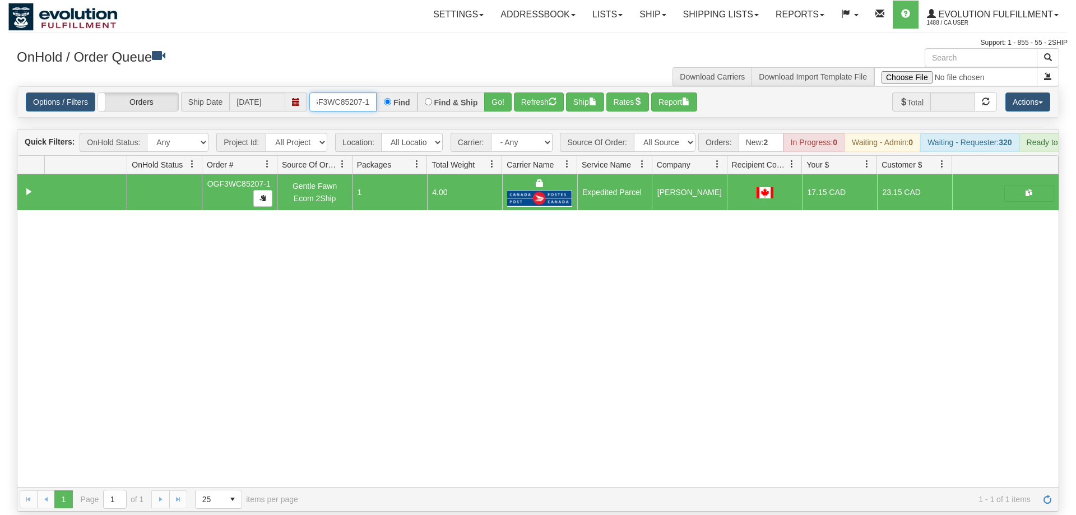
click at [340, 92] on input "OGF3WC85207-1" at bounding box center [342, 101] width 67 height 19
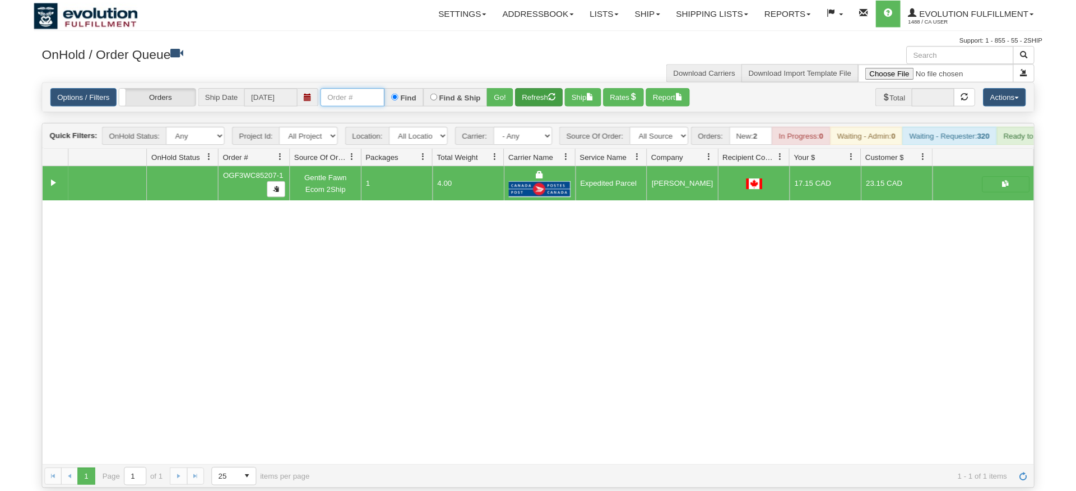
scroll to position [0, 0]
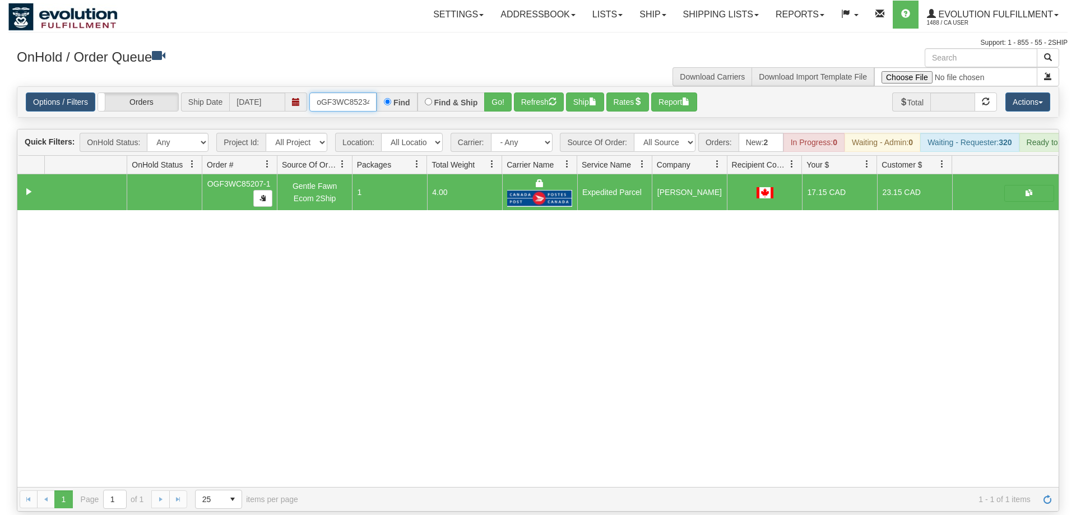
type input "oGF3WC85234-1"
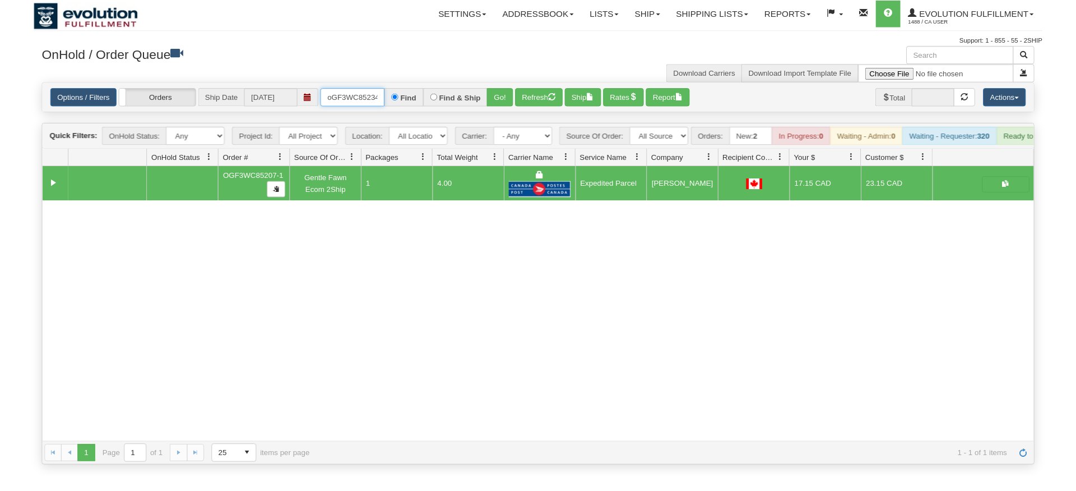
scroll to position [0, 9]
